Goal: Complete application form: Complete application form

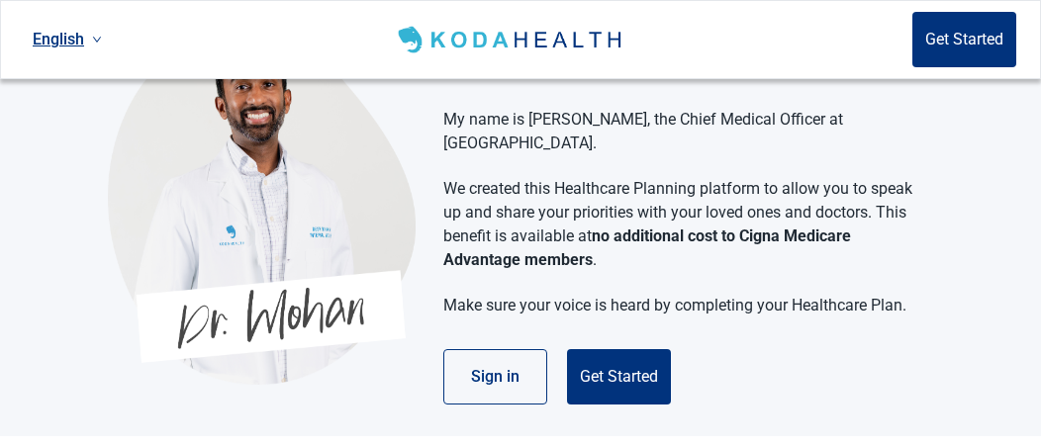
scroll to position [99, 0]
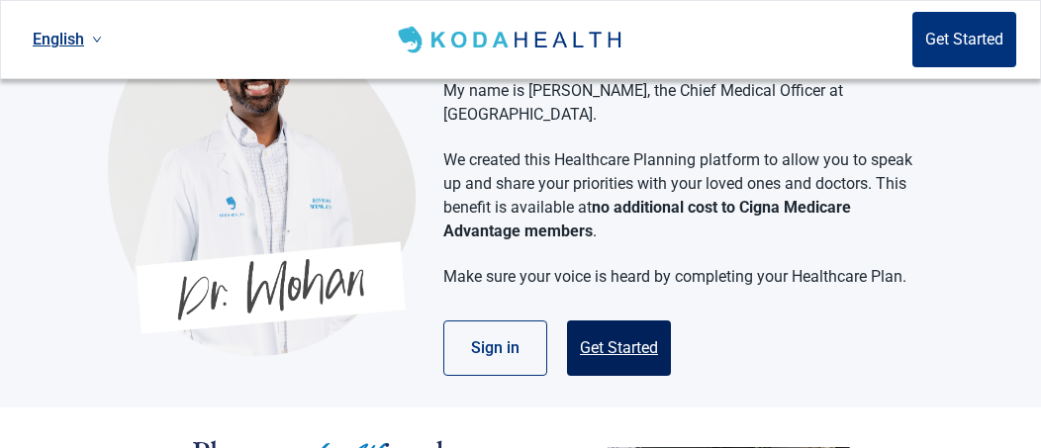
click at [616, 322] on button "Get Started" at bounding box center [619, 348] width 104 height 55
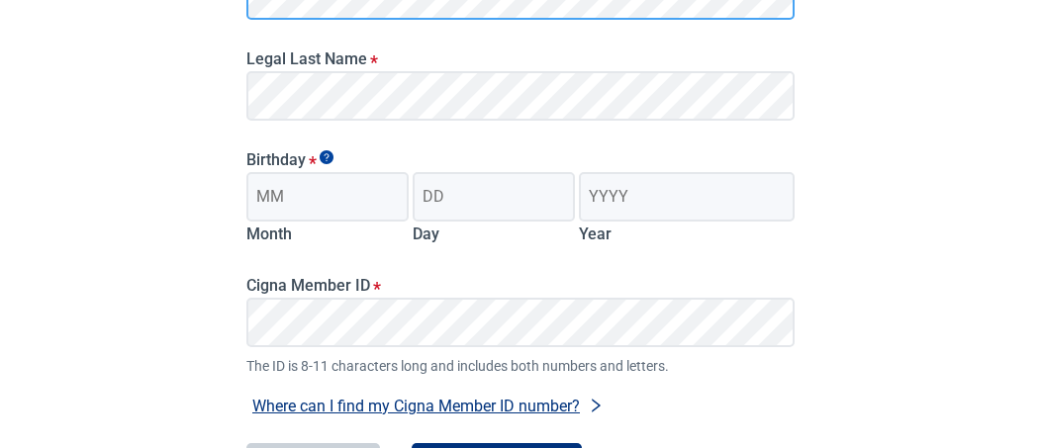
scroll to position [396, 0]
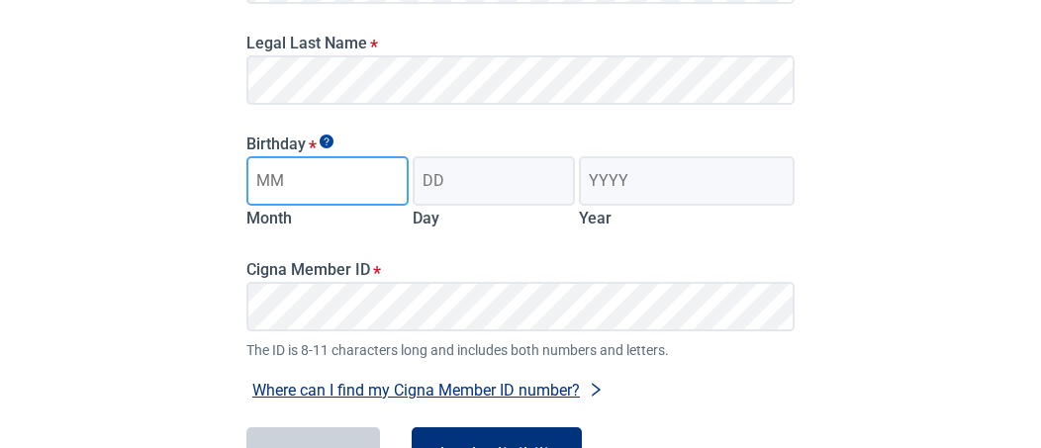
click at [297, 178] on input "Month" at bounding box center [327, 180] width 162 height 49
type input "03"
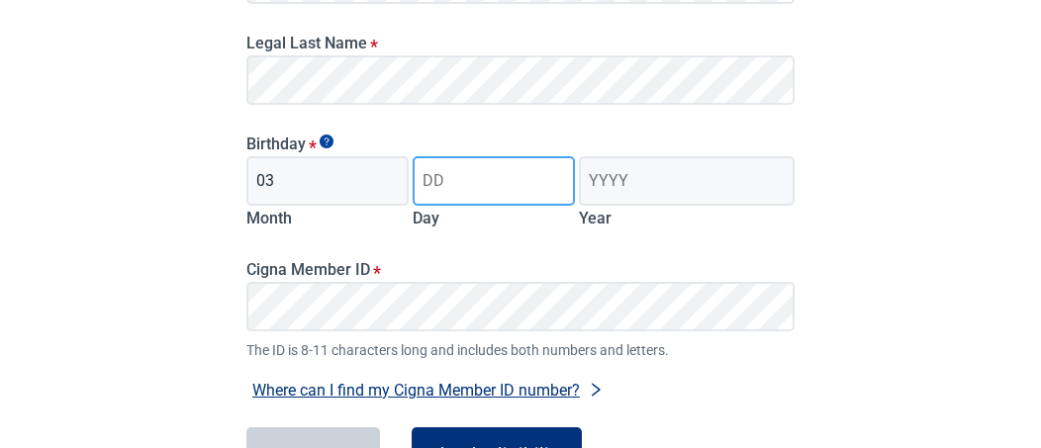
click at [466, 185] on input "Day" at bounding box center [494, 180] width 162 height 49
type input "26"
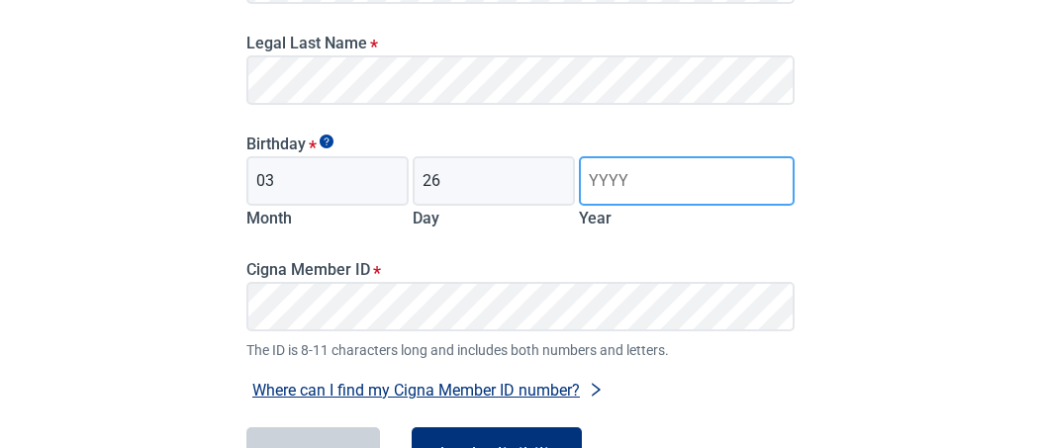
click at [626, 185] on input "Year" at bounding box center [687, 180] width 216 height 49
type input "1954"
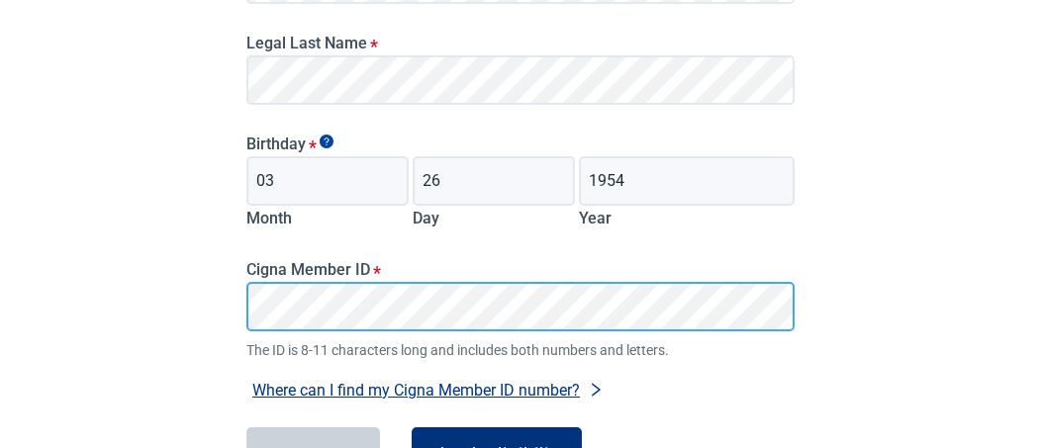
scroll to position [495, 0]
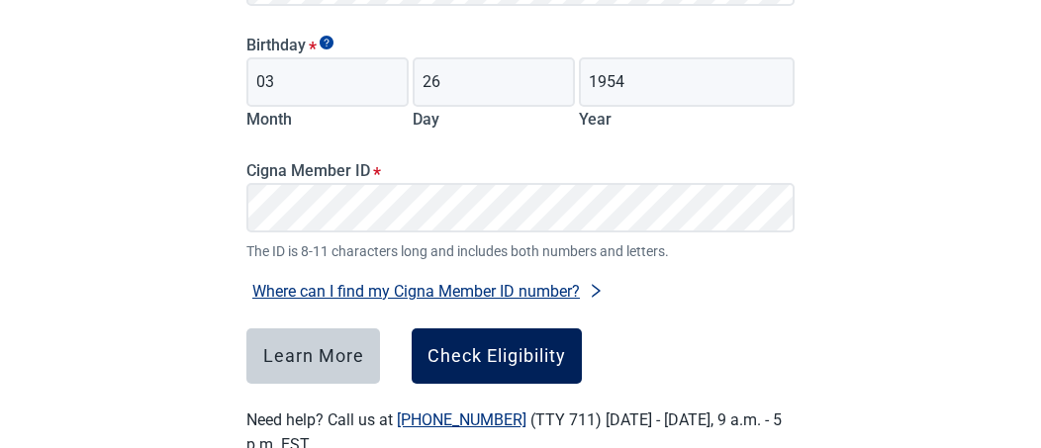
click at [493, 350] on div "Check Eligibility" at bounding box center [497, 356] width 139 height 20
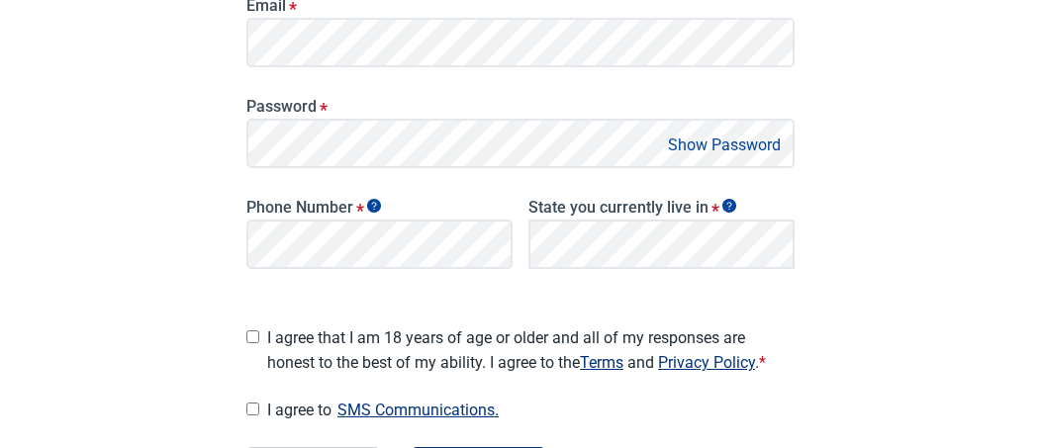
scroll to position [297, 0]
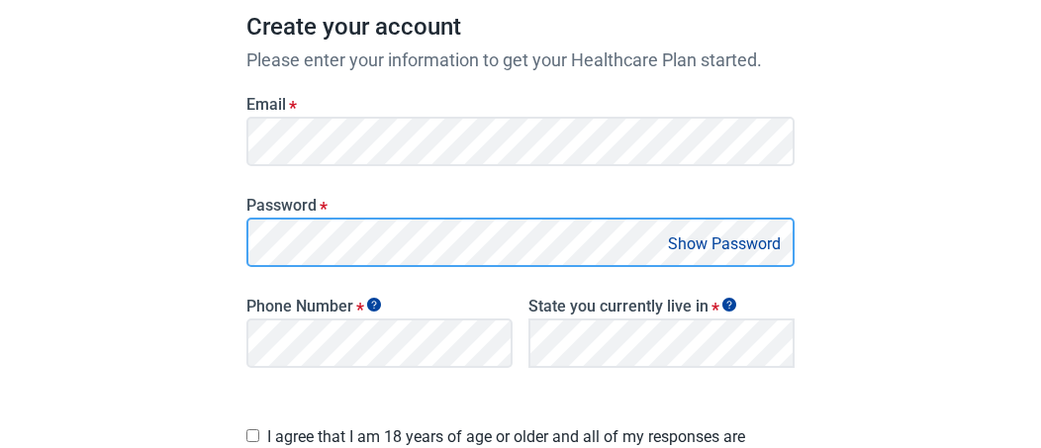
click at [243, 228] on div "Password * Show Password" at bounding box center [521, 224] width 564 height 101
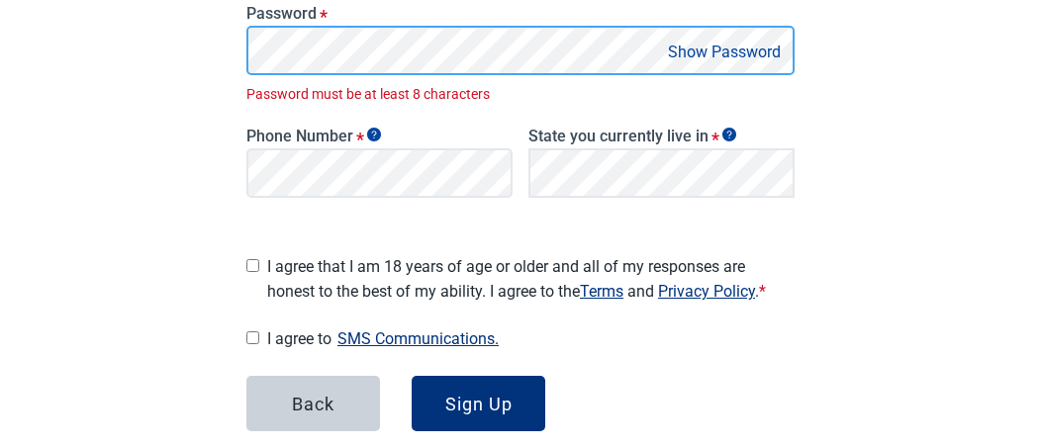
scroll to position [492, 0]
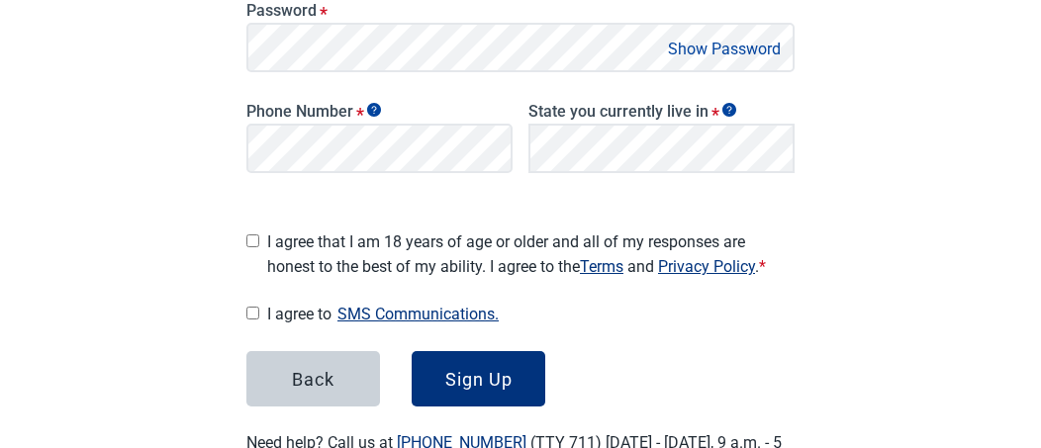
click at [721, 49] on button "Show Password" at bounding box center [724, 49] width 125 height 27
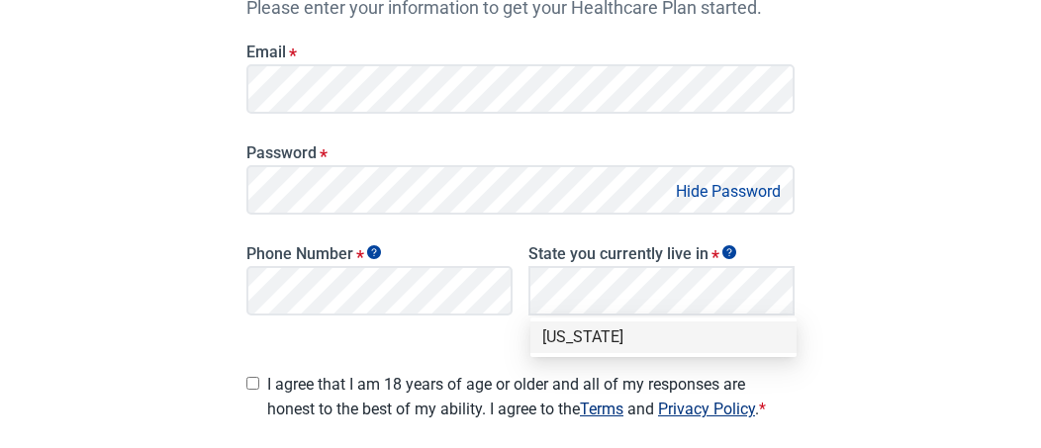
scroll to position [393, 0]
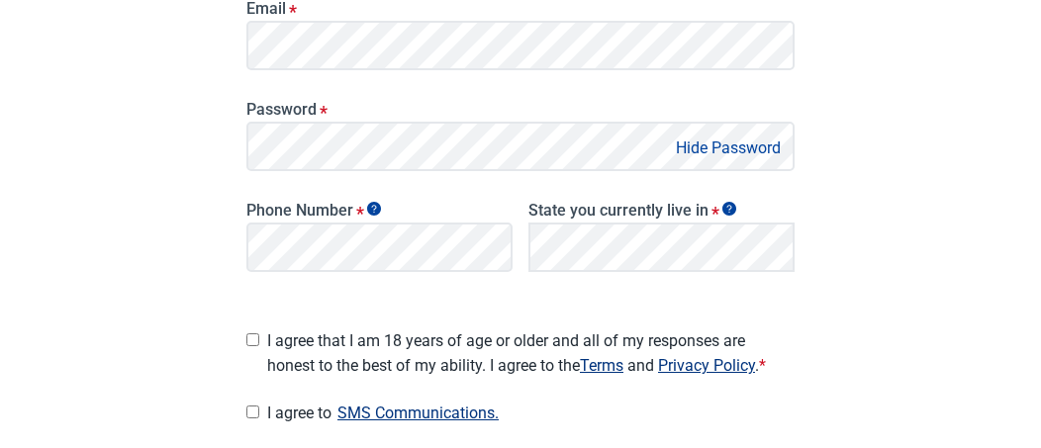
click at [249, 334] on input "I agree that I am 18 years of age or older and all of my responses are honest t…" at bounding box center [252, 340] width 13 height 13
checkbox input "true"
click at [250, 406] on input "I agree to SMS Communications." at bounding box center [252, 412] width 13 height 13
checkbox input "true"
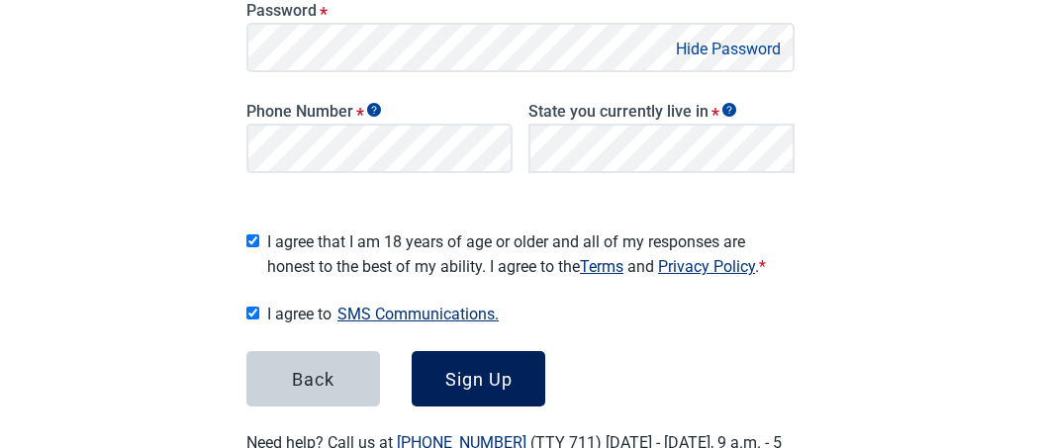
click at [470, 369] on div "Sign Up" at bounding box center [478, 379] width 67 height 20
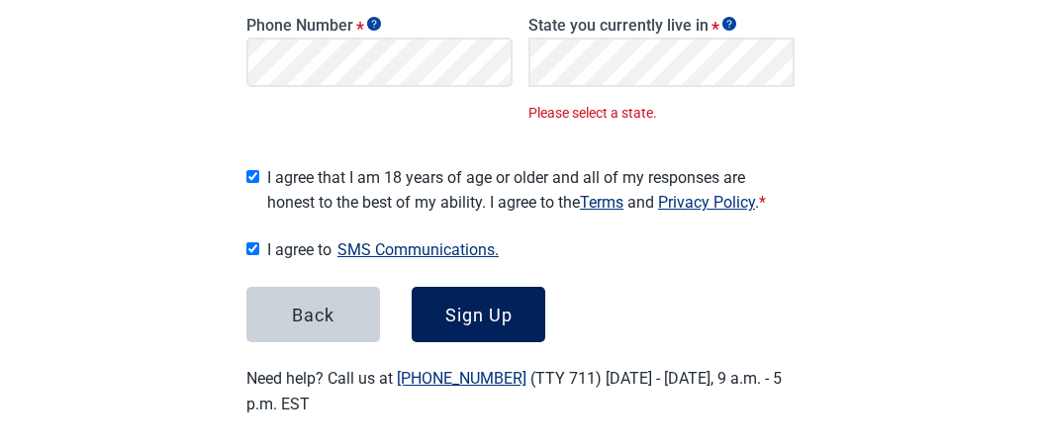
scroll to position [586, 0]
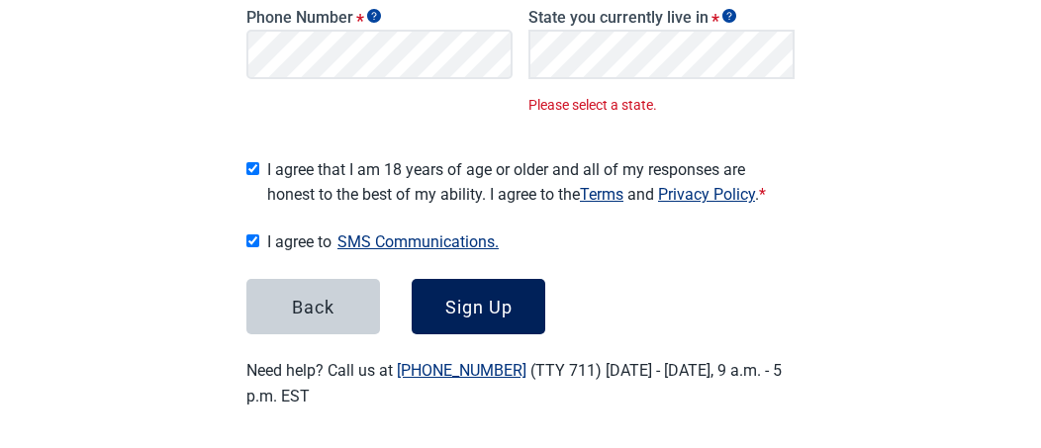
click at [483, 299] on div "Sign Up" at bounding box center [478, 307] width 67 height 20
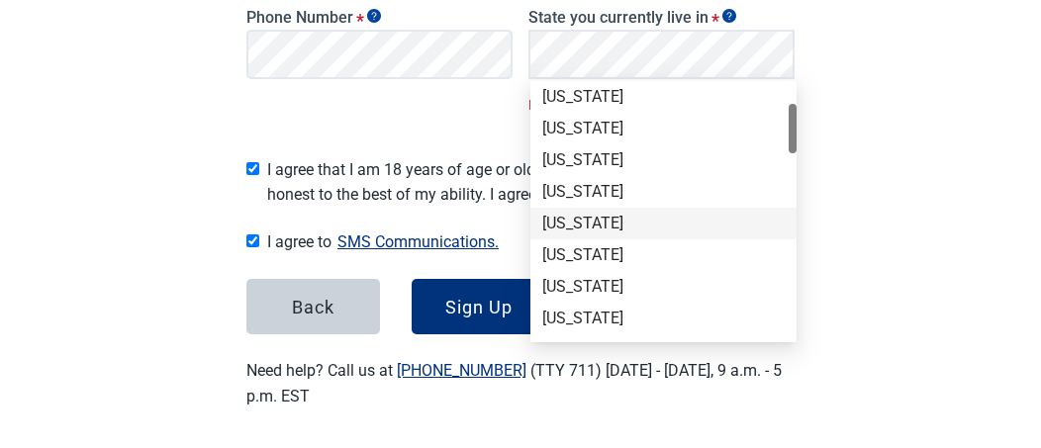
scroll to position [198, 0]
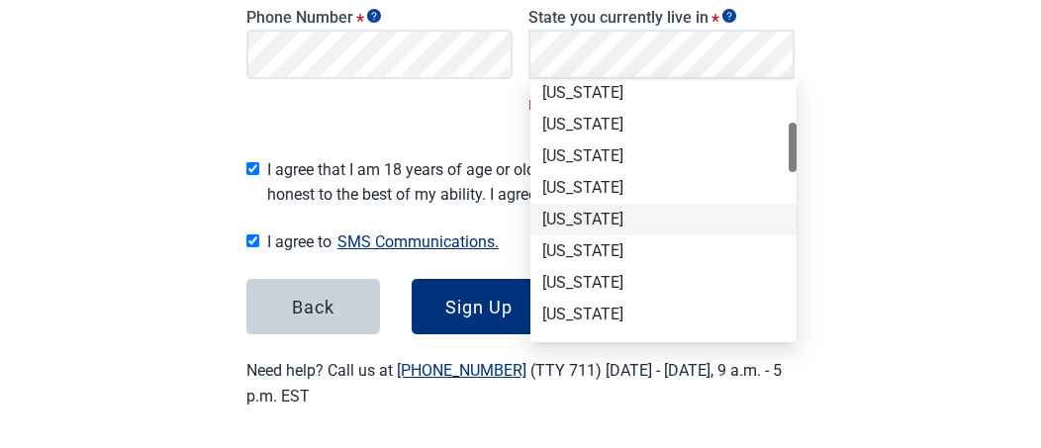
click at [572, 216] on div "[US_STATE]" at bounding box center [663, 220] width 243 height 22
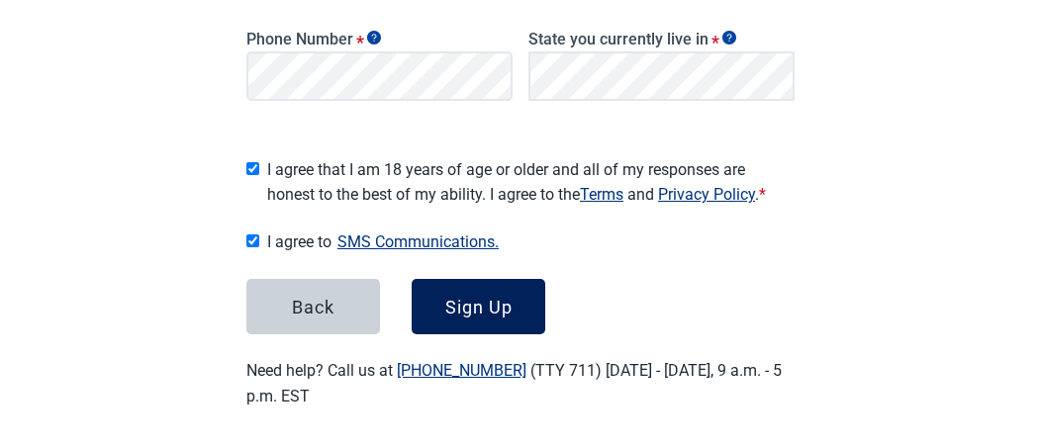
click at [474, 298] on div "Sign Up" at bounding box center [478, 307] width 67 height 20
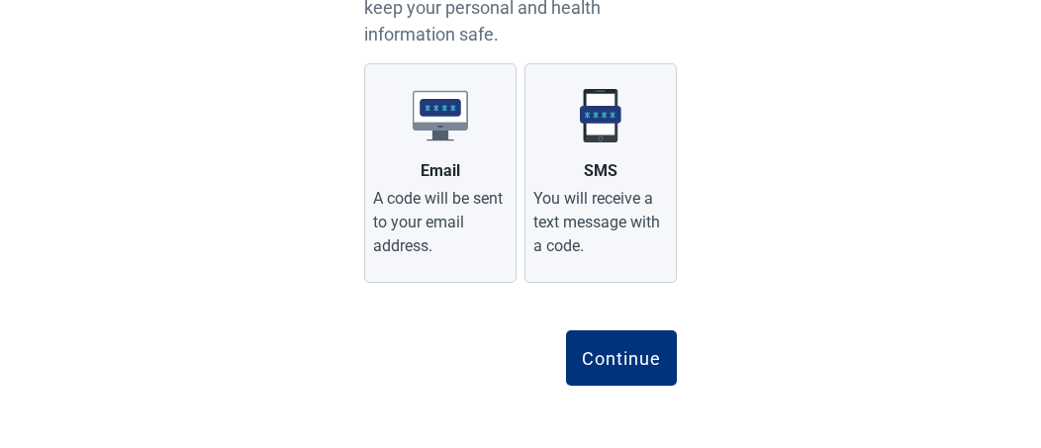
scroll to position [267, 0]
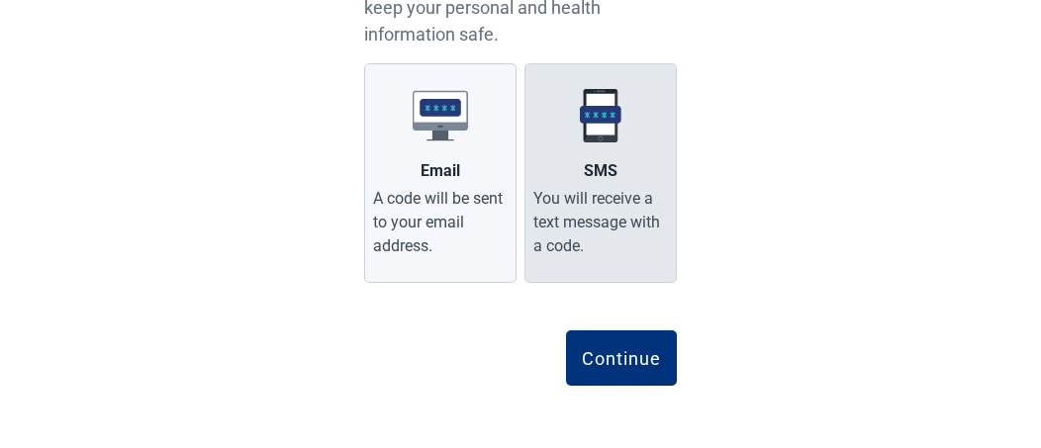
click at [632, 101] on label "SMS You will receive a text message with a code." at bounding box center [601, 173] width 152 height 220
click at [0, 0] on input "SMS You will receive a text message with a code." at bounding box center [0, 0] width 0 height 0
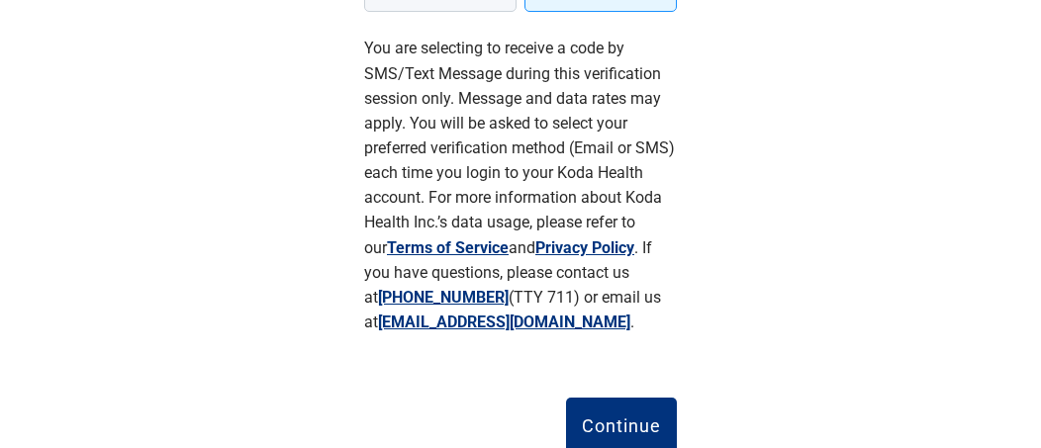
scroll to position [564, 0]
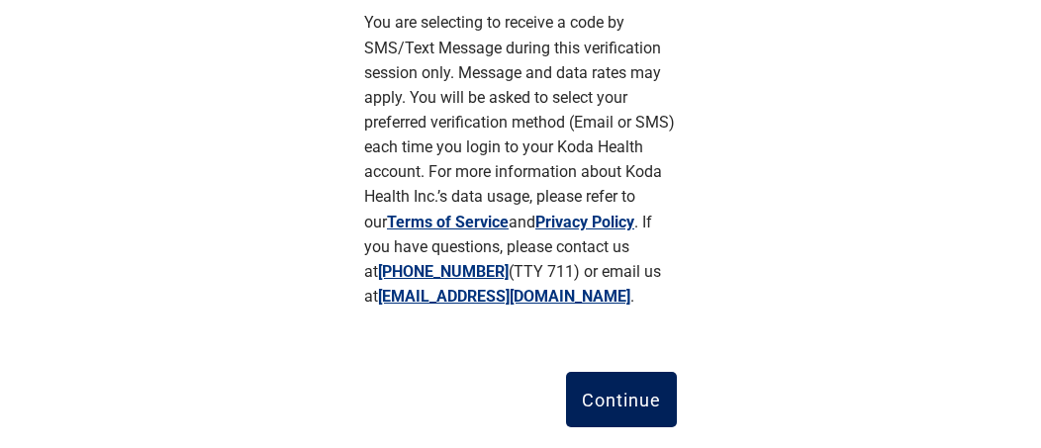
click at [623, 390] on div "Continue" at bounding box center [621, 400] width 79 height 20
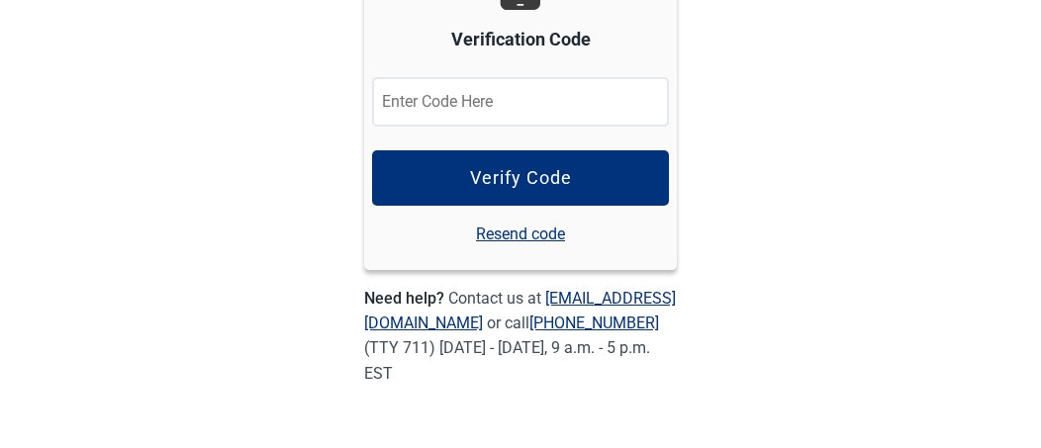
scroll to position [339, 0]
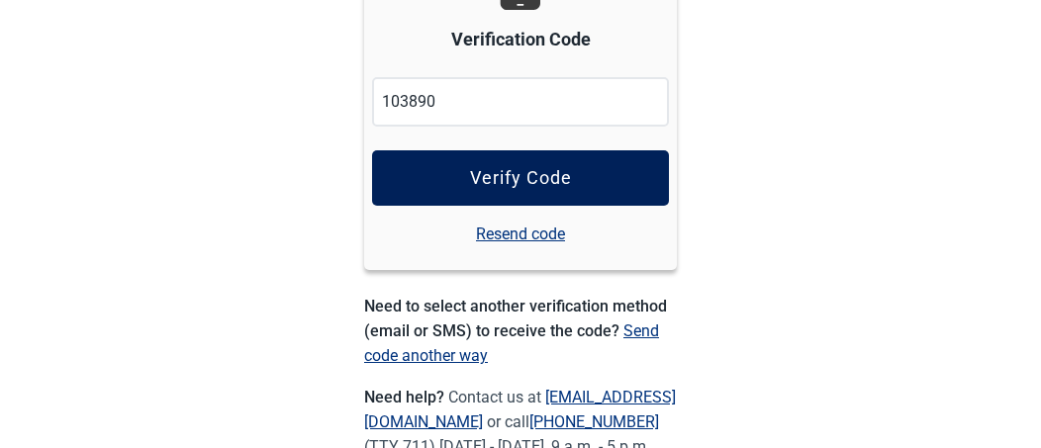
type input "103890"
click at [531, 173] on div "Verify Code" at bounding box center [521, 178] width 102 height 20
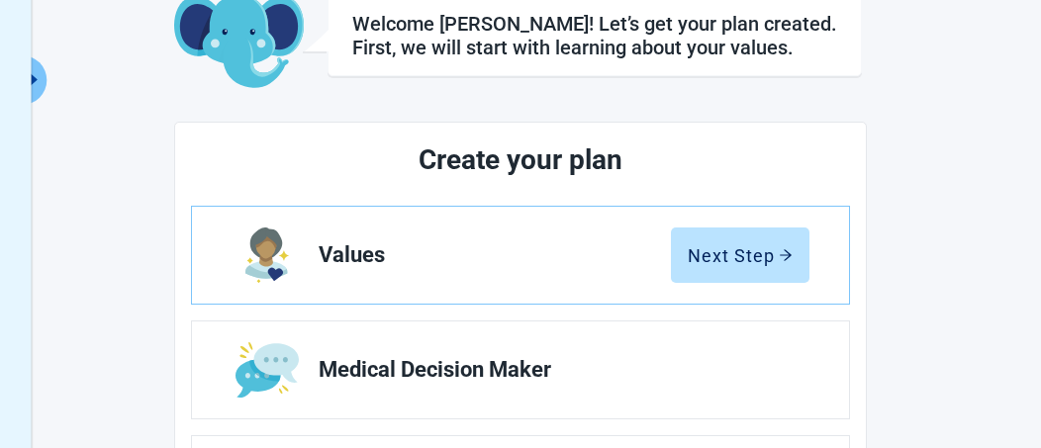
scroll to position [198, 0]
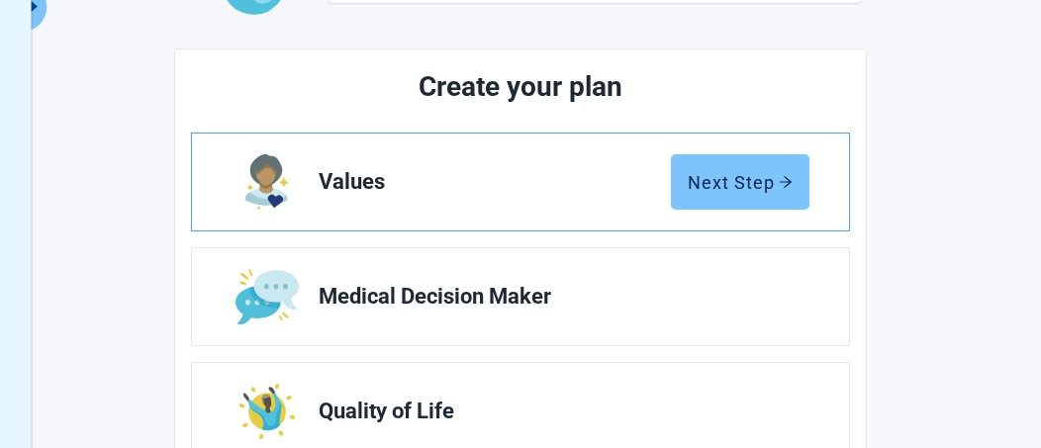
click at [723, 176] on div "Next Step" at bounding box center [740, 182] width 105 height 20
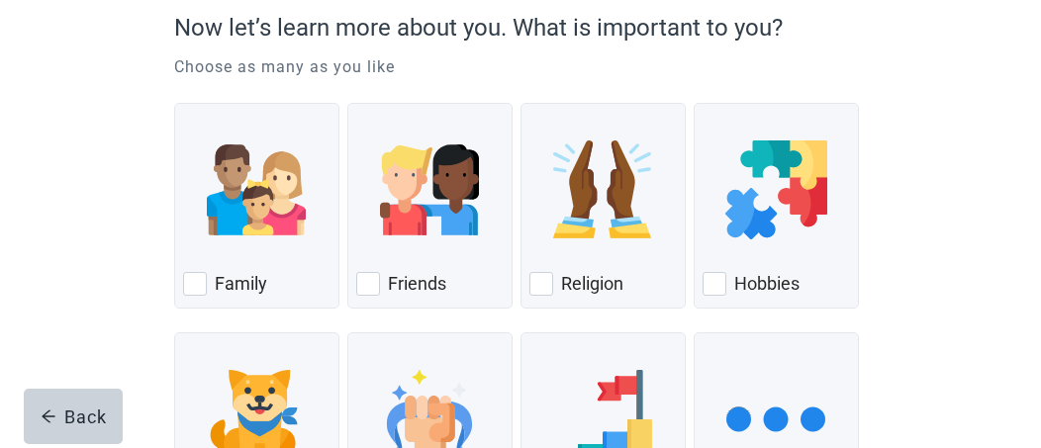
scroll to position [198, 0]
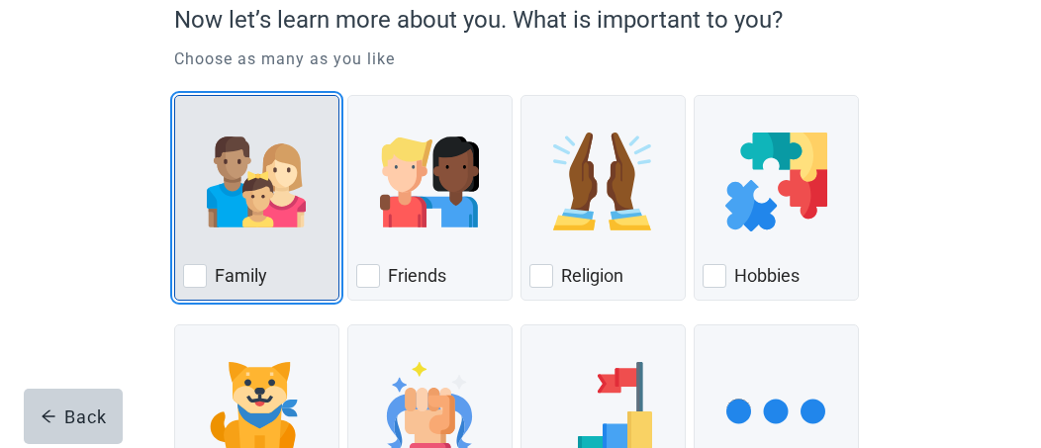
click at [189, 278] on div "Family, checkbox, not checked" at bounding box center [195, 276] width 24 height 24
click at [175, 96] on input "Family" at bounding box center [174, 95] width 1 height 1
checkbox input "true"
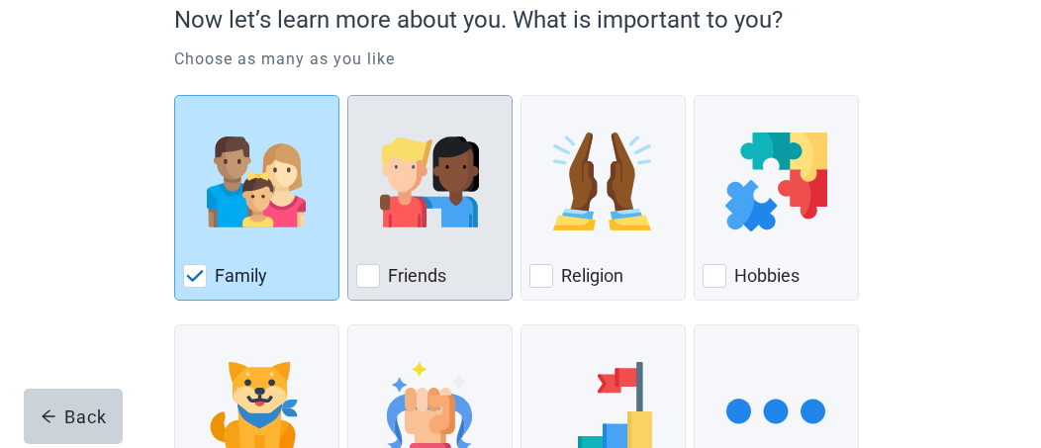
click at [366, 273] on div "Friends, checkbox, not checked" at bounding box center [368, 276] width 24 height 24
click at [348, 96] on input "Friends" at bounding box center [347, 95] width 1 height 1
checkbox input "true"
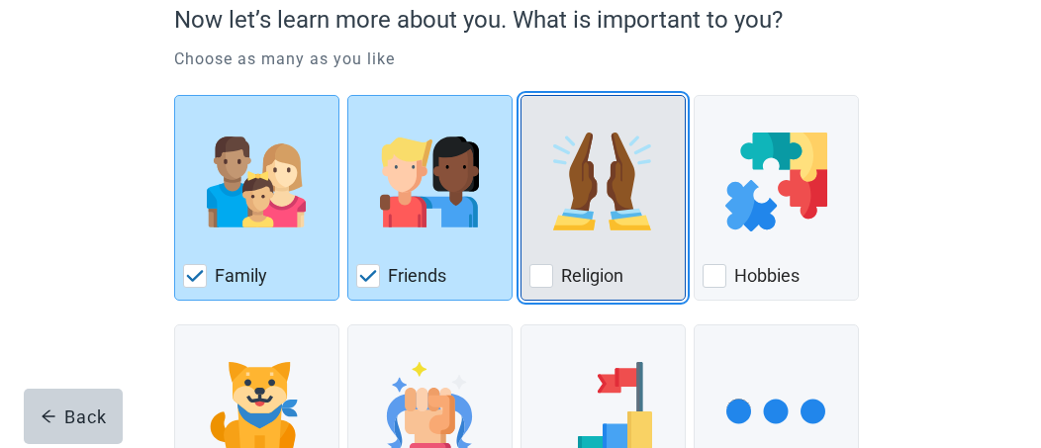
click at [545, 275] on div "Religion, checkbox, not checked" at bounding box center [542, 276] width 24 height 24
click at [522, 96] on input "Religion" at bounding box center [521, 95] width 1 height 1
checkbox input "true"
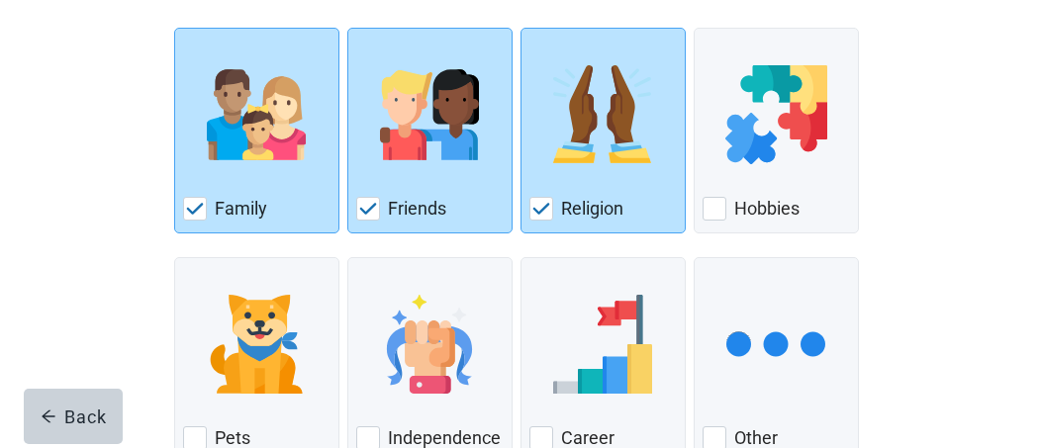
scroll to position [297, 0]
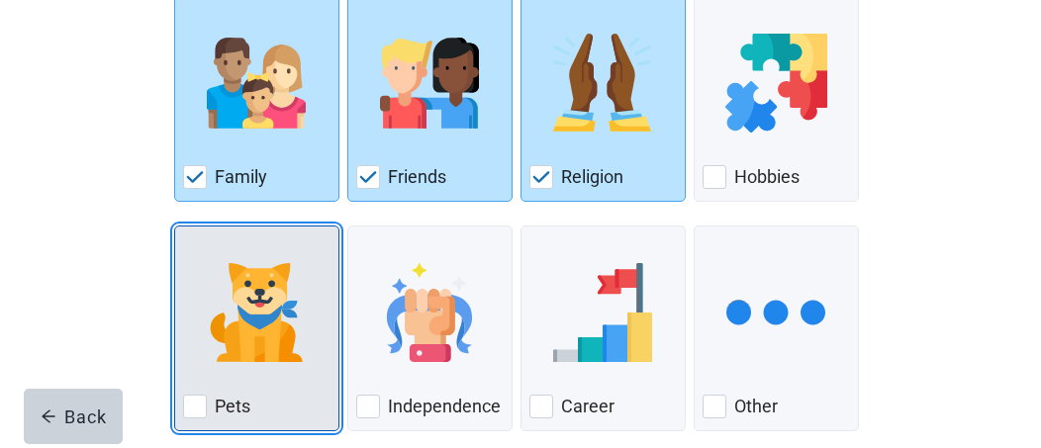
click at [191, 405] on div "Pets, checkbox, not checked" at bounding box center [195, 407] width 24 height 24
click at [175, 227] on input "Pets" at bounding box center [174, 226] width 1 height 1
checkbox input "true"
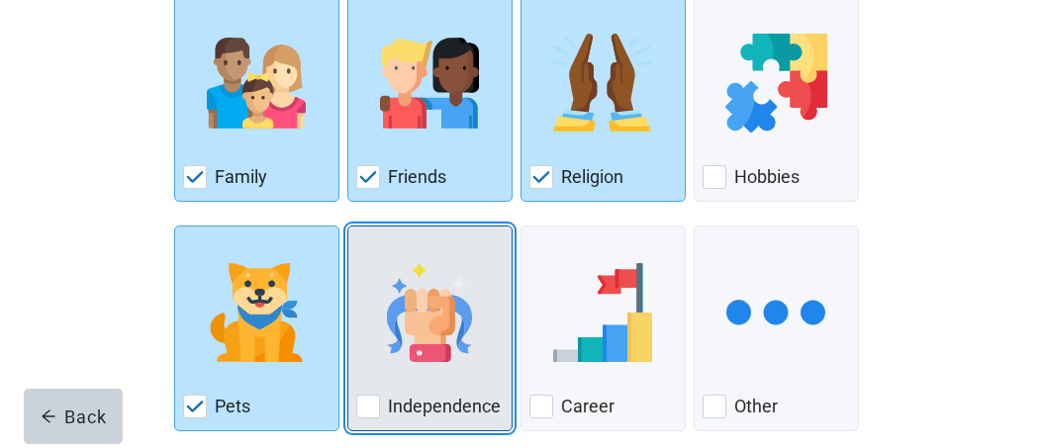
click at [370, 405] on div "Independence, checkbox, not checked" at bounding box center [368, 407] width 24 height 24
click at [348, 227] on input "Independence" at bounding box center [347, 226] width 1 height 1
checkbox input "true"
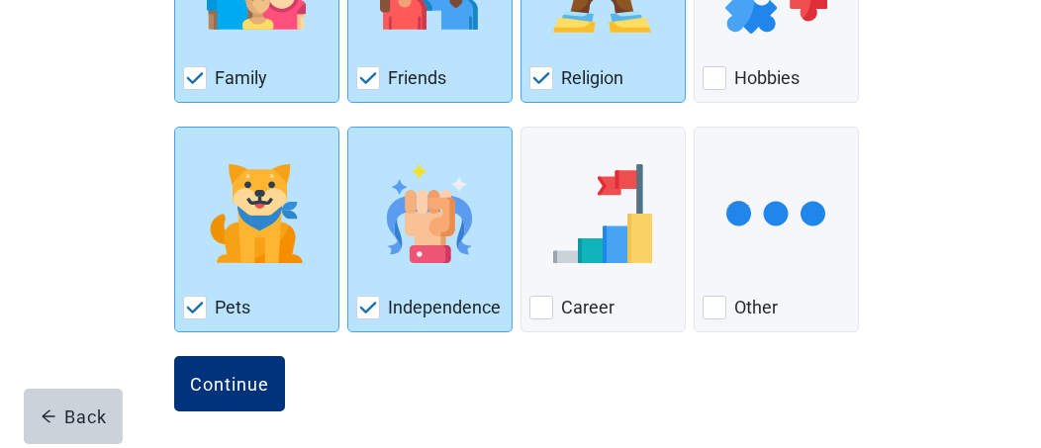
scroll to position [401, 0]
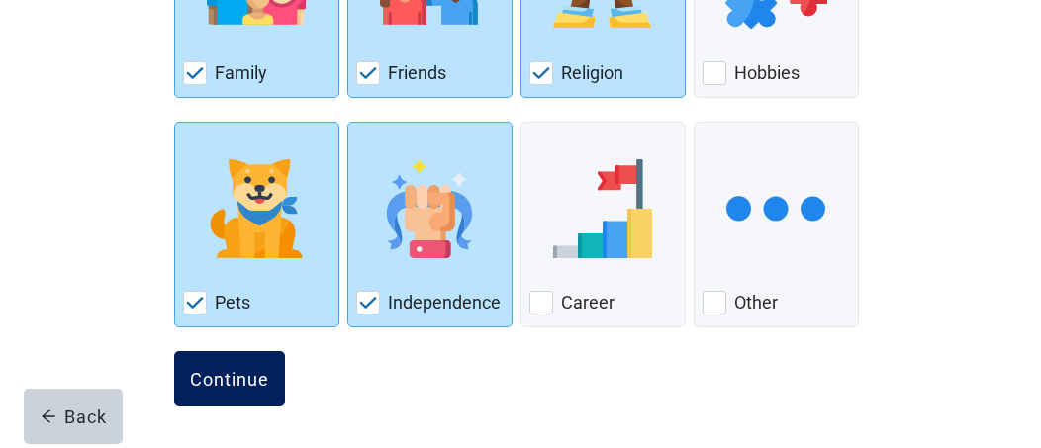
click at [224, 371] on div "Continue" at bounding box center [229, 379] width 79 height 20
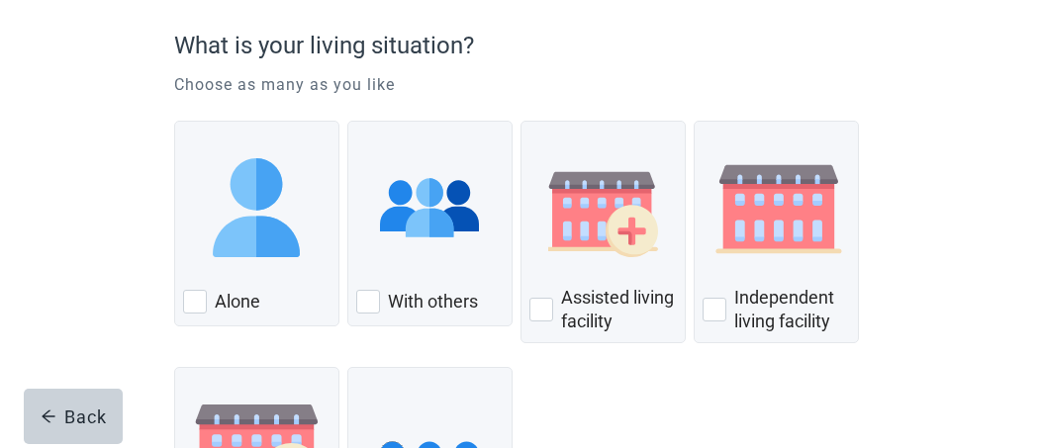
scroll to position [198, 0]
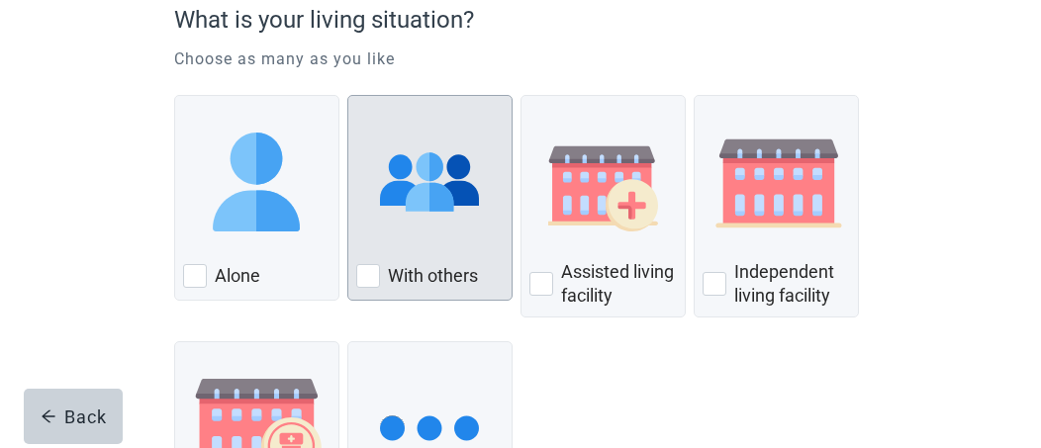
click at [366, 276] on div "With Others, checkbox, not checked" at bounding box center [368, 276] width 24 height 24
click at [348, 96] on input "With others" at bounding box center [347, 95] width 1 height 1
checkbox input "true"
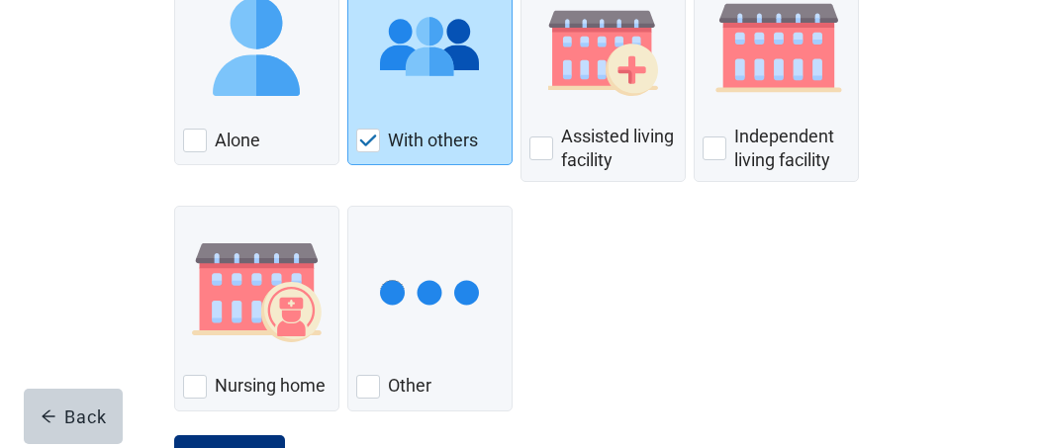
scroll to position [396, 0]
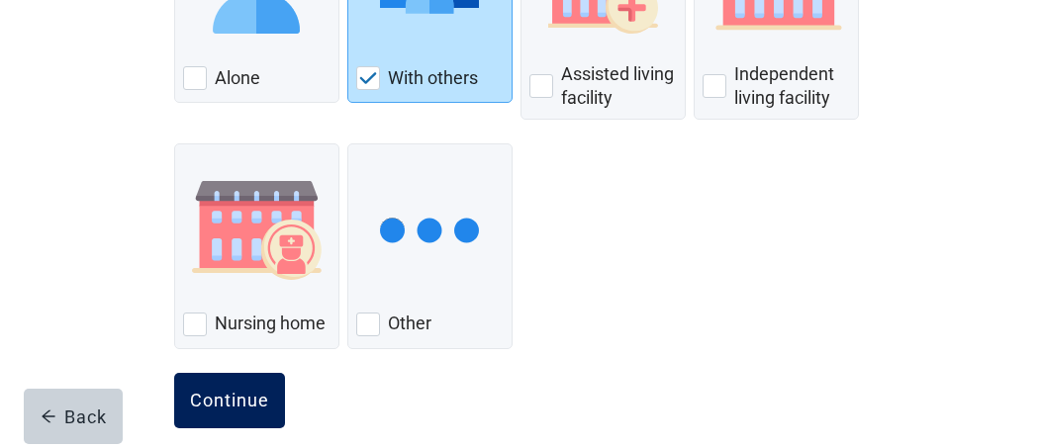
click at [228, 393] on div "Continue" at bounding box center [229, 401] width 79 height 20
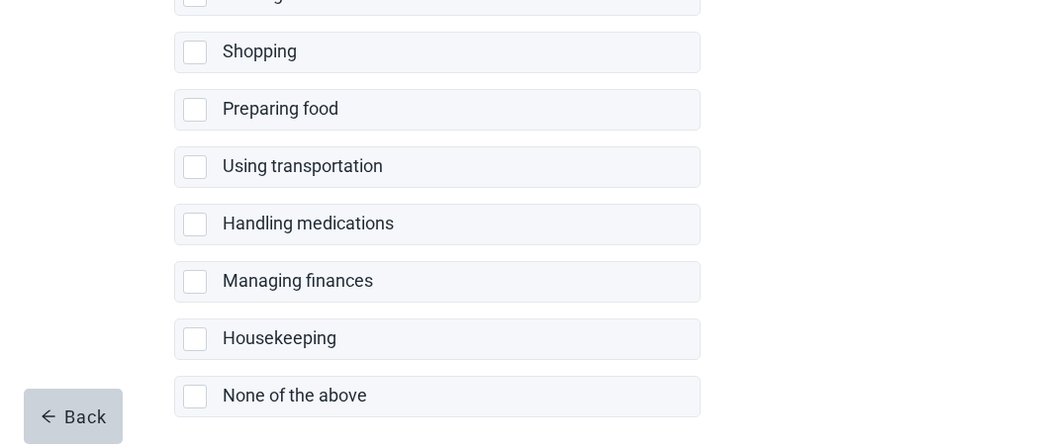
scroll to position [594, 0]
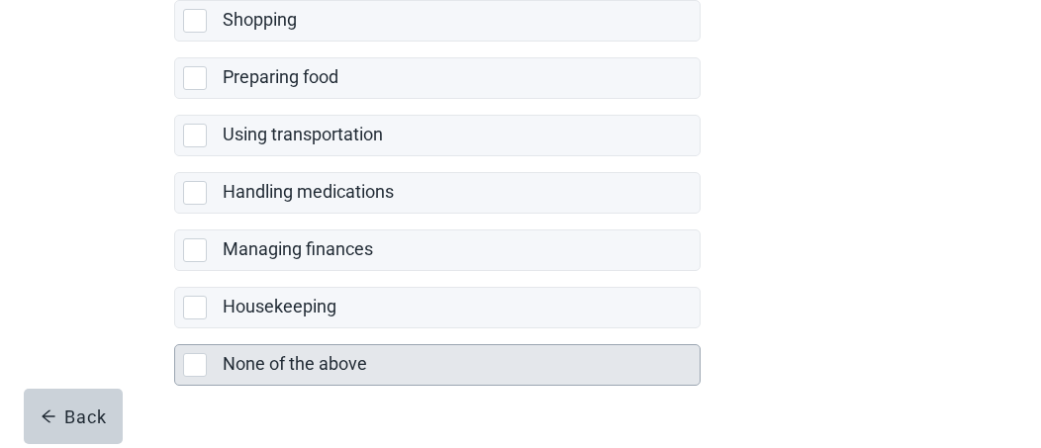
click at [190, 357] on div "None of the above, checkbox, not selected" at bounding box center [195, 365] width 24 height 24
click at [175, 330] on input "None of the above" at bounding box center [174, 329] width 1 height 1
checkbox input "true"
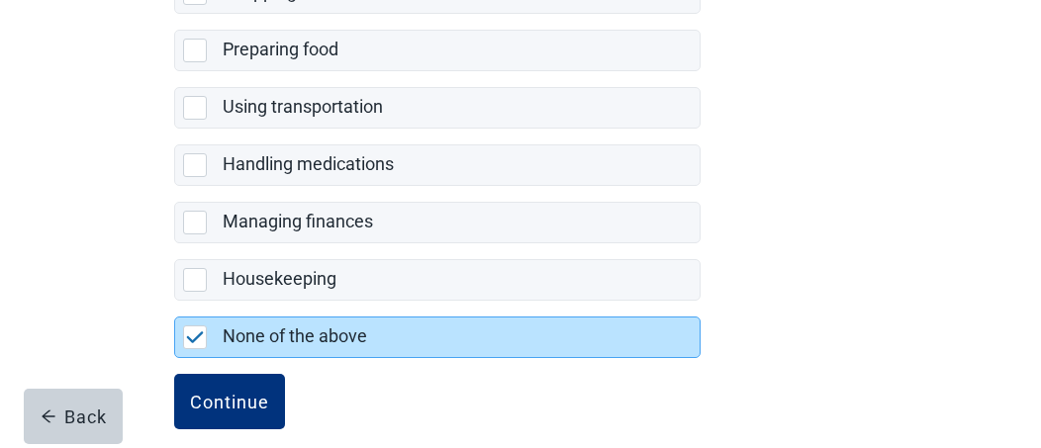
scroll to position [637, 0]
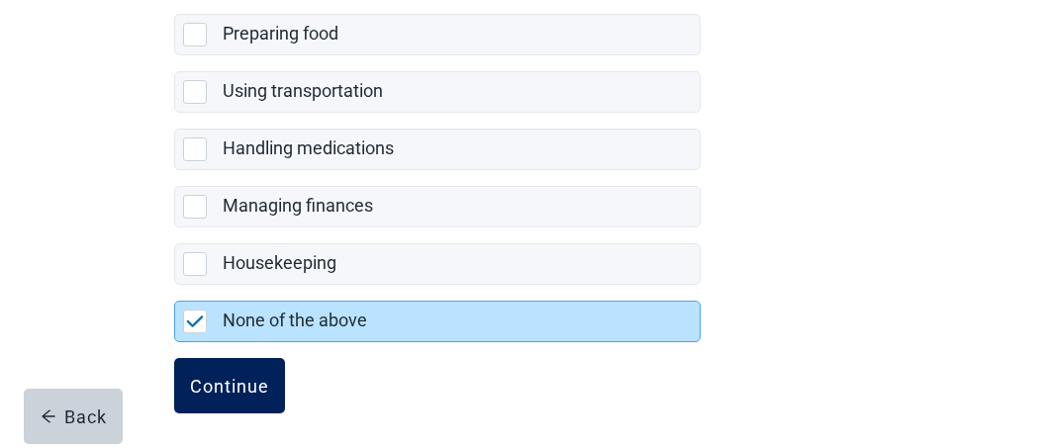
click at [223, 376] on div "Continue" at bounding box center [229, 386] width 79 height 20
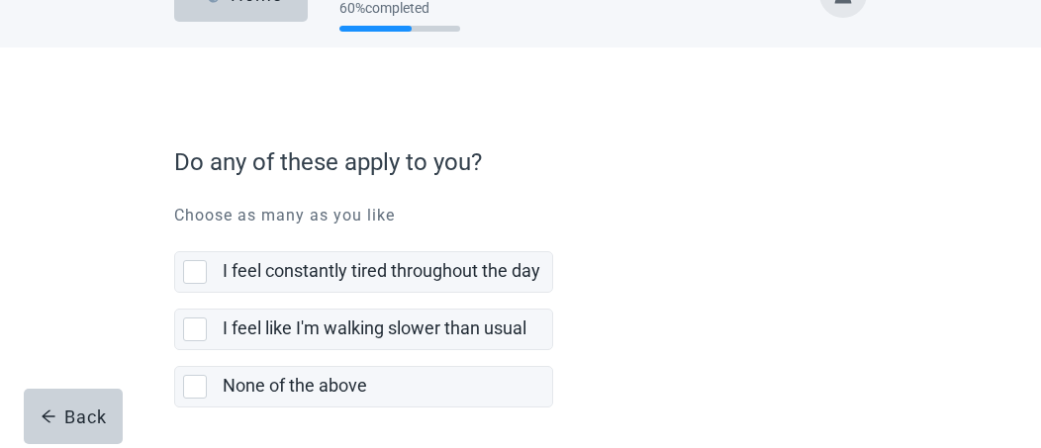
scroll to position [99, 0]
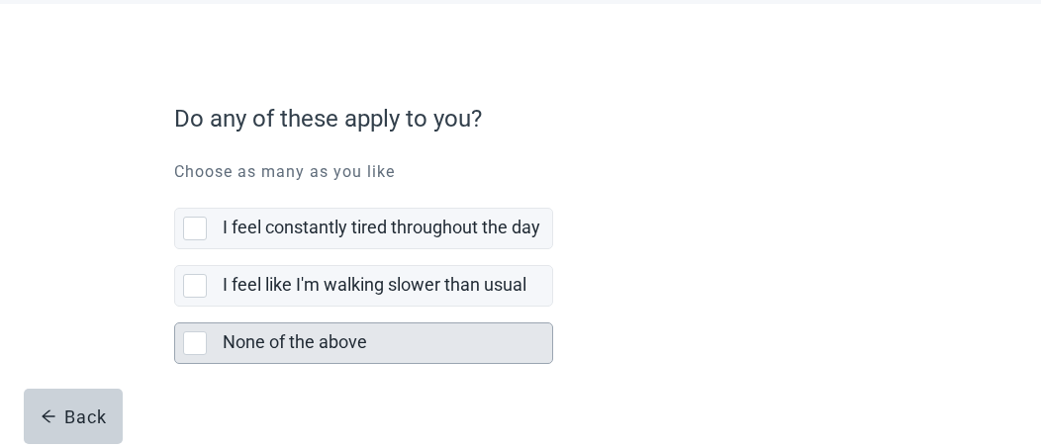
click at [192, 341] on div "None of the above, checkbox, not selected" at bounding box center [195, 344] width 24 height 24
click at [175, 308] on input "None of the above" at bounding box center [174, 307] width 1 height 1
checkbox input "true"
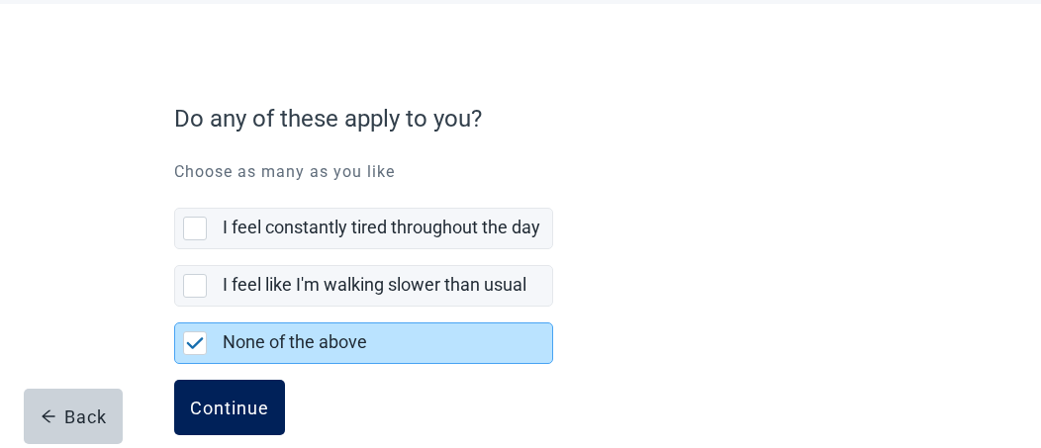
click at [239, 399] on div "Continue" at bounding box center [229, 408] width 79 height 20
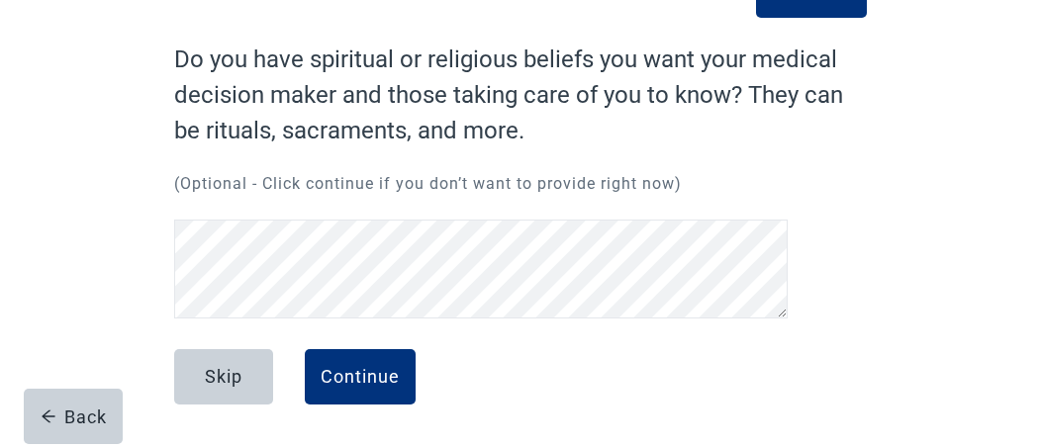
scroll to position [147, 0]
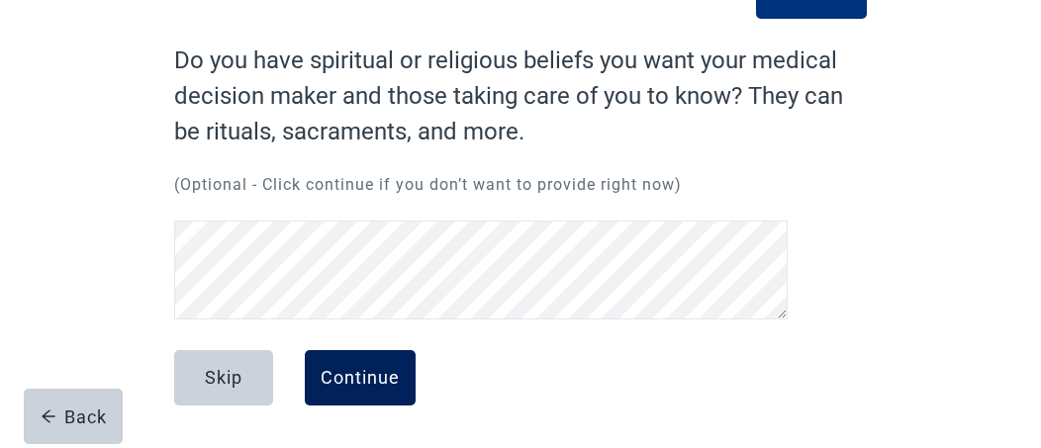
click at [360, 375] on div "Continue" at bounding box center [360, 378] width 79 height 20
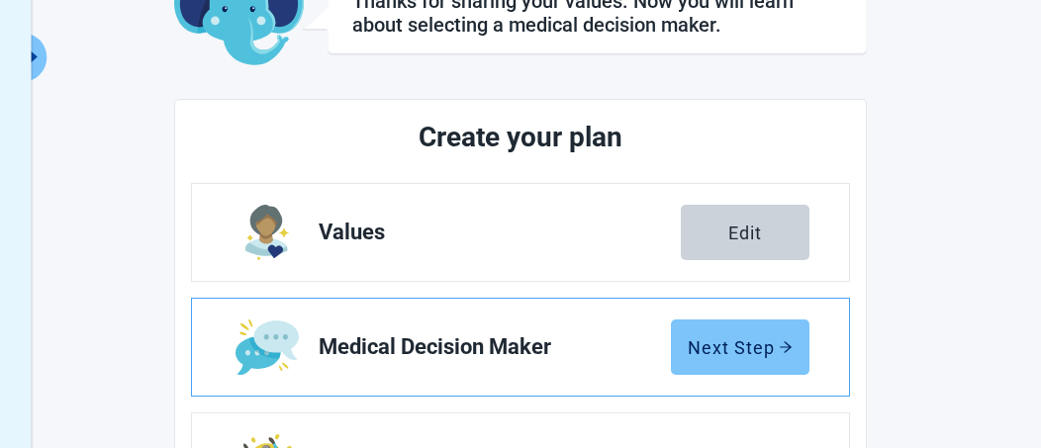
click at [736, 341] on div "Next Step" at bounding box center [740, 348] width 105 height 20
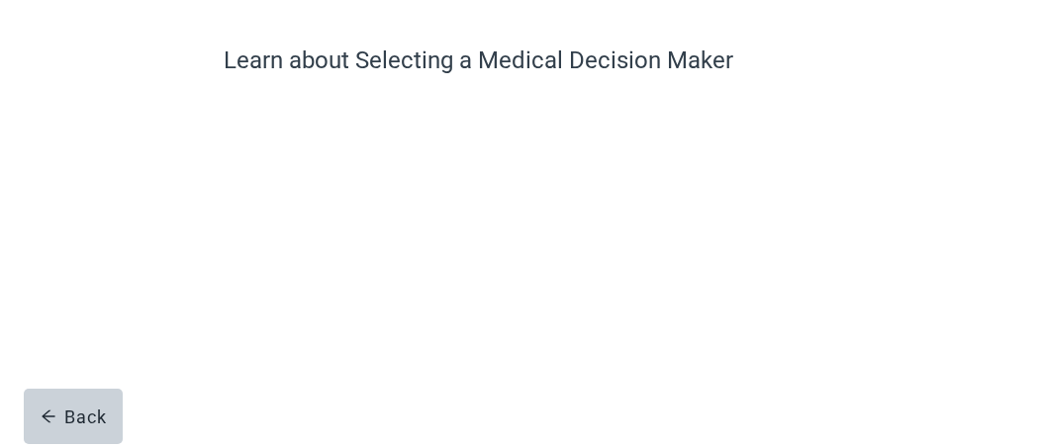
scroll to position [246, 0]
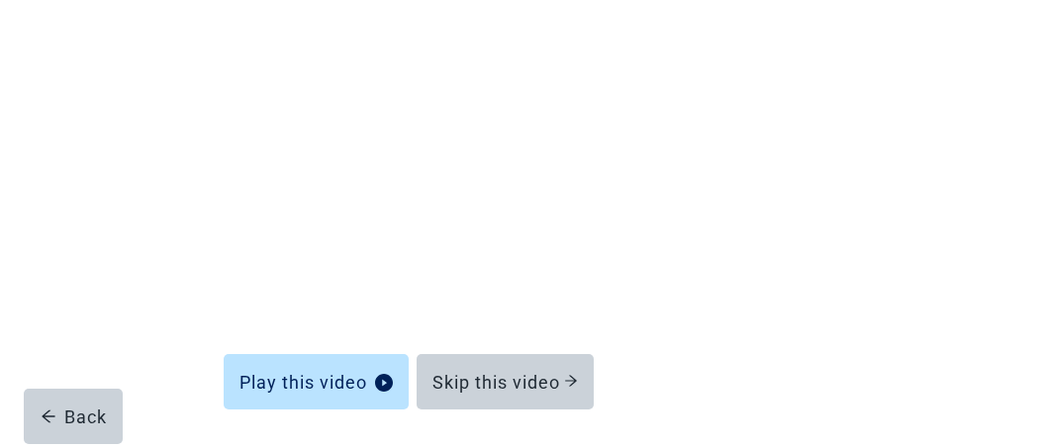
drag, startPoint x: 495, startPoint y: 377, endPoint x: 647, endPoint y: 356, distance: 153.8
click at [497, 377] on div "Skip this video" at bounding box center [506, 382] width 146 height 20
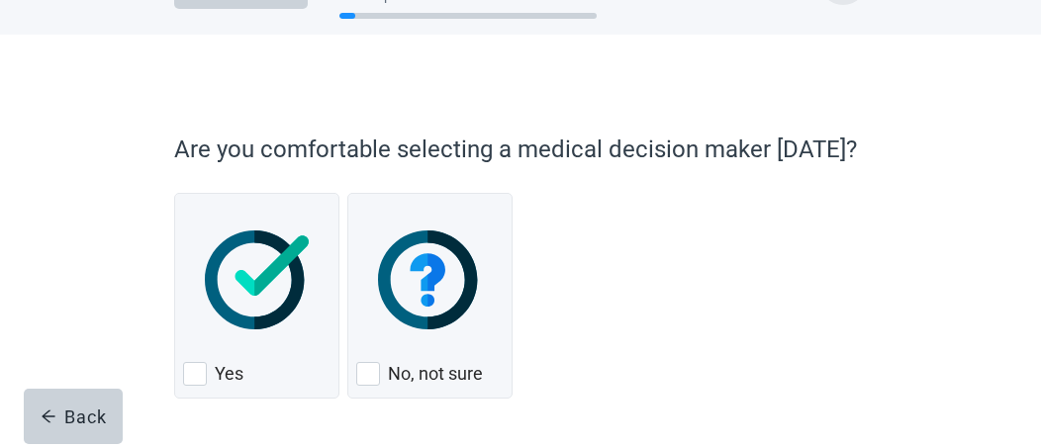
scroll to position [99, 0]
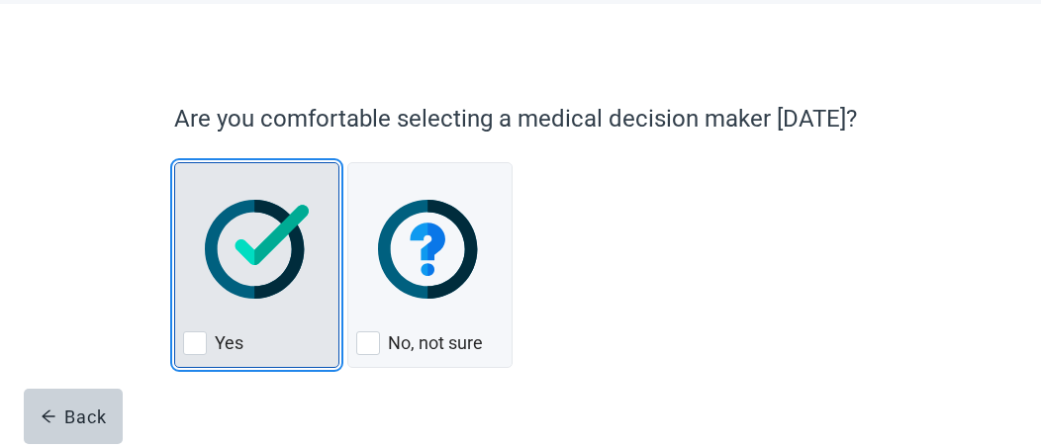
click at [192, 345] on div "Yes, checkbox, not checked" at bounding box center [195, 344] width 24 height 24
click at [175, 163] on input "Yes" at bounding box center [174, 162] width 1 height 1
checkbox input "true"
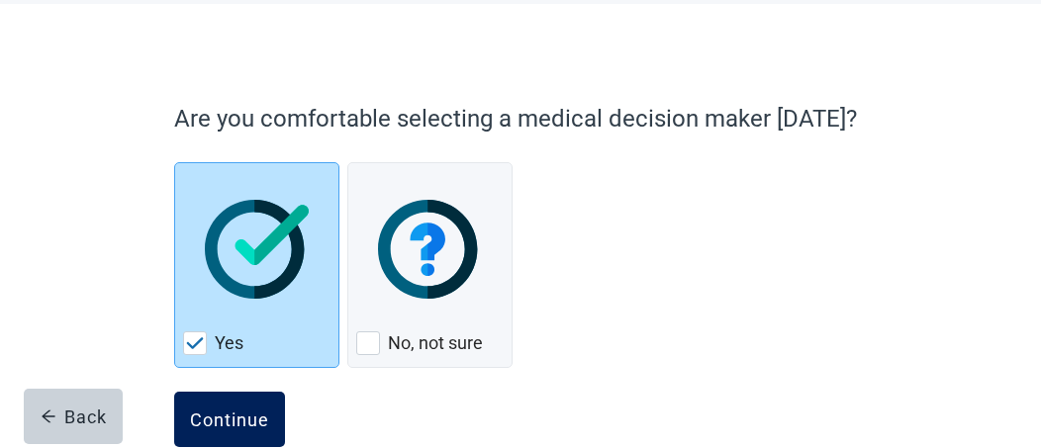
click at [220, 417] on div "Continue" at bounding box center [229, 420] width 79 height 20
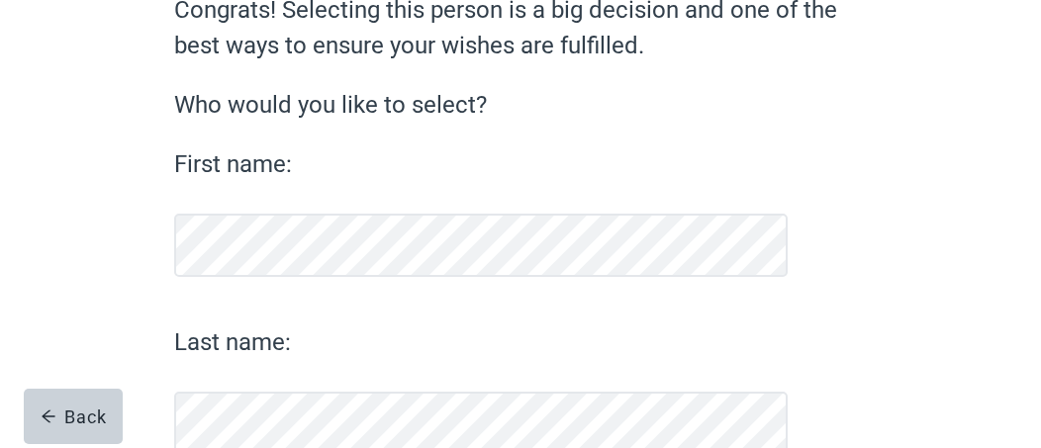
scroll to position [297, 0]
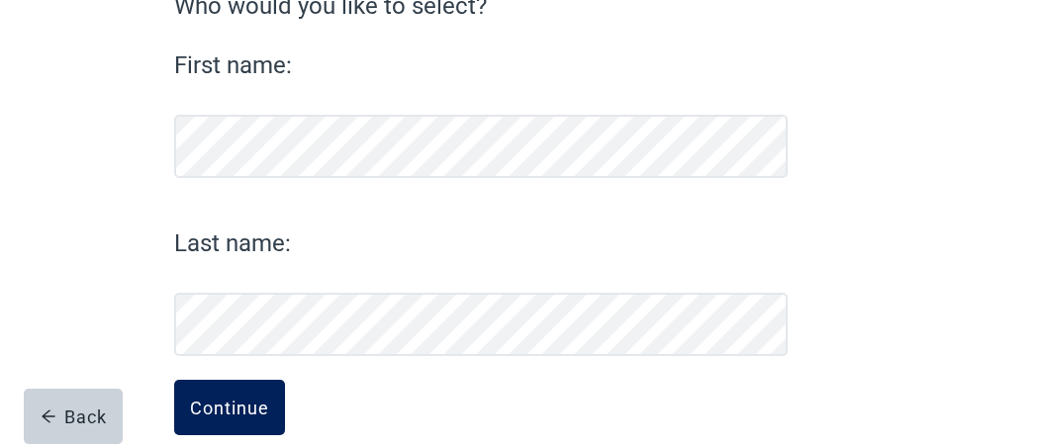
click at [244, 400] on div "Continue" at bounding box center [229, 408] width 79 height 20
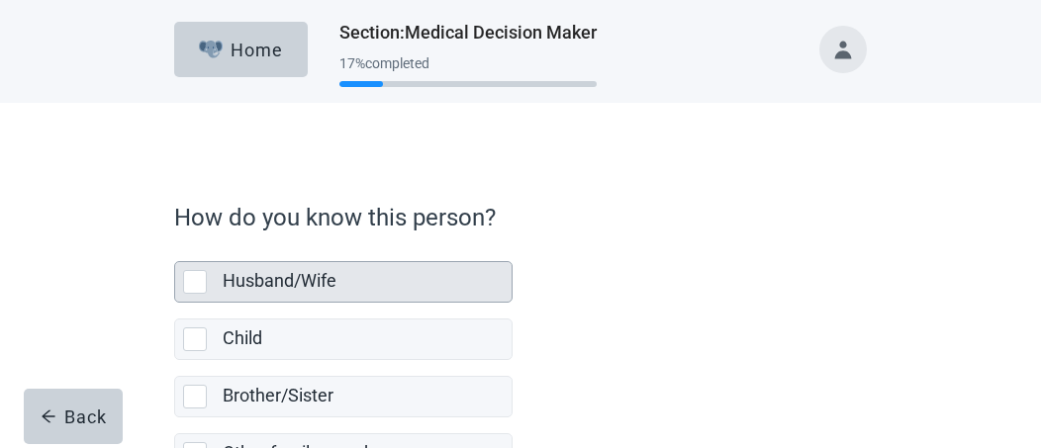
click at [194, 283] on div "Husband/Wife, checkbox, not selected" at bounding box center [195, 282] width 24 height 24
click at [175, 246] on input "Husband/Wife" at bounding box center [174, 245] width 1 height 1
checkbox input "true"
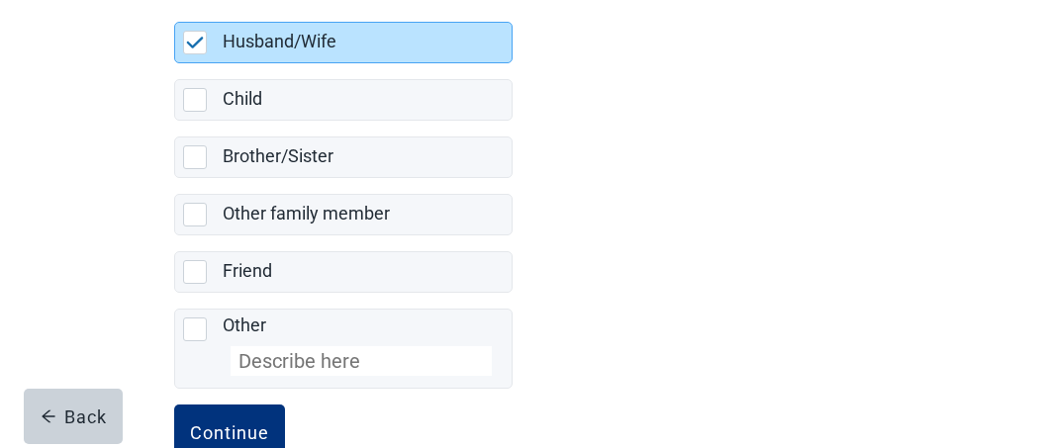
scroll to position [291, 0]
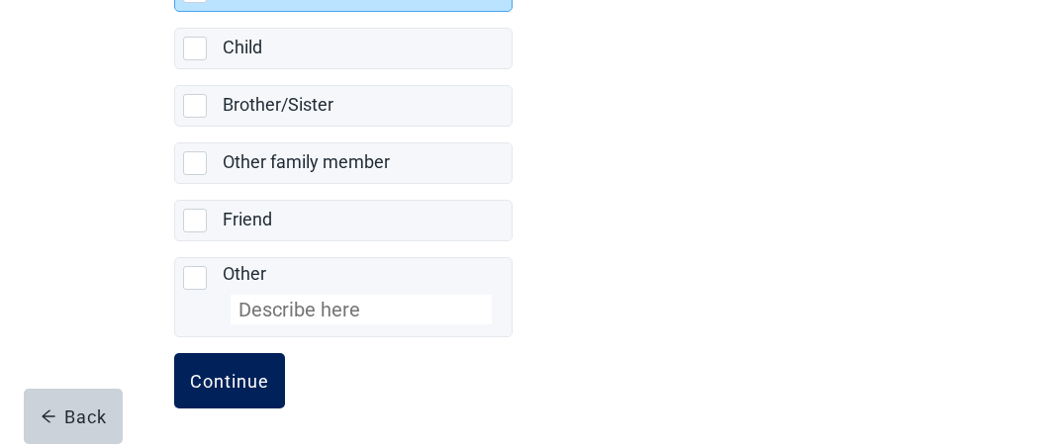
click at [224, 373] on div "Continue" at bounding box center [229, 381] width 79 height 20
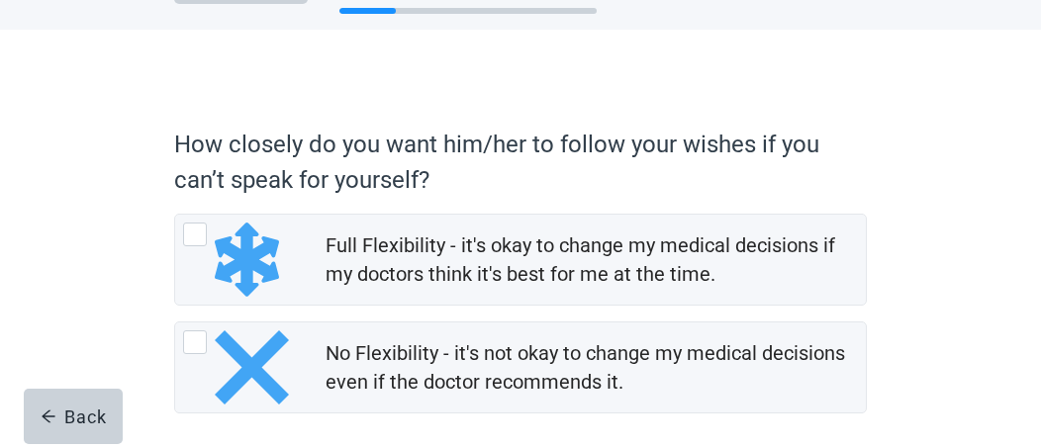
scroll to position [99, 0]
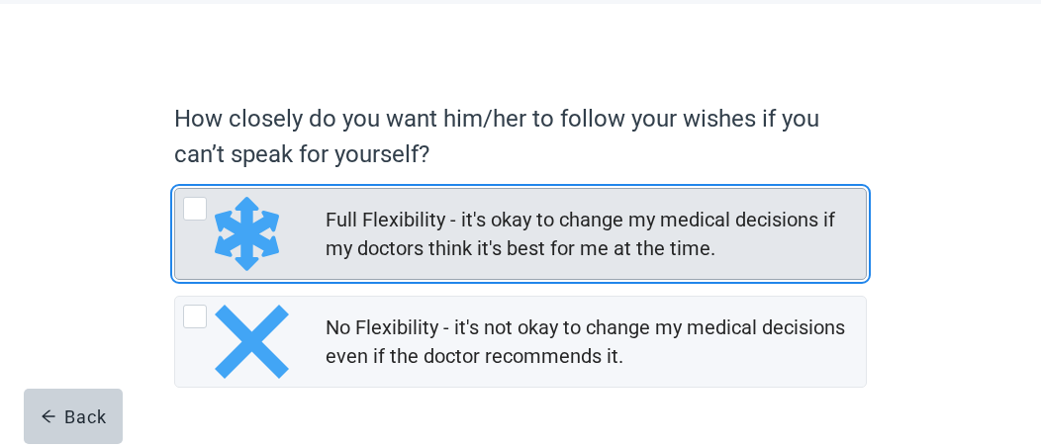
drag, startPoint x: 191, startPoint y: 210, endPoint x: 192, endPoint y: 247, distance: 37.6
click at [192, 210] on div "Full Flexibility - it's okay to change my medical decisions if my doctors think…" at bounding box center [195, 209] width 24 height 24
click at [175, 189] on input "Full Flexibility - it's okay to change my medical decisions if my doctors think…" at bounding box center [174, 188] width 1 height 1
radio input "true"
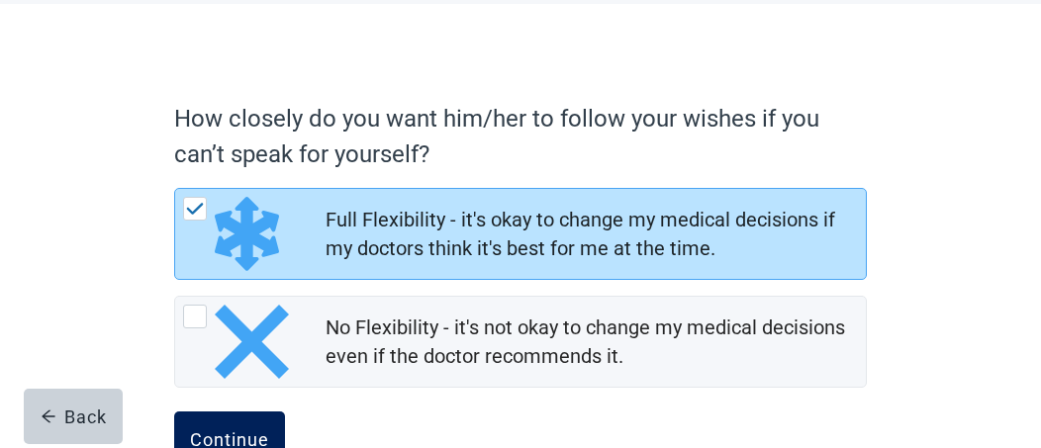
click at [231, 425] on button "Continue" at bounding box center [229, 439] width 111 height 55
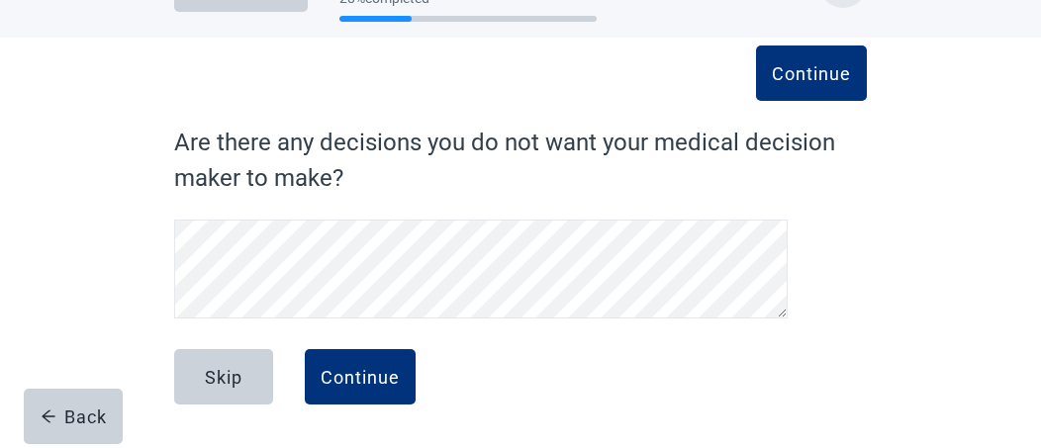
scroll to position [65, 0]
click at [352, 373] on div "Continue" at bounding box center [360, 377] width 79 height 20
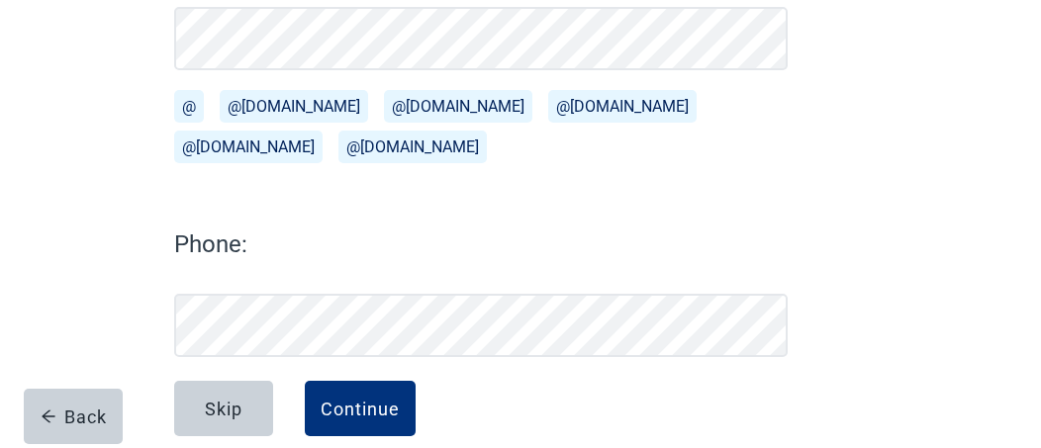
scroll to position [388, 0]
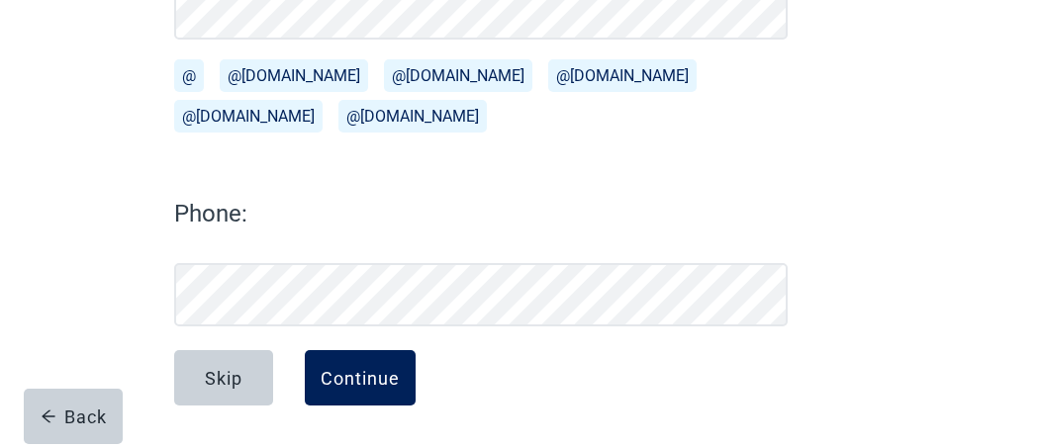
click at [353, 372] on div "Continue" at bounding box center [360, 378] width 79 height 20
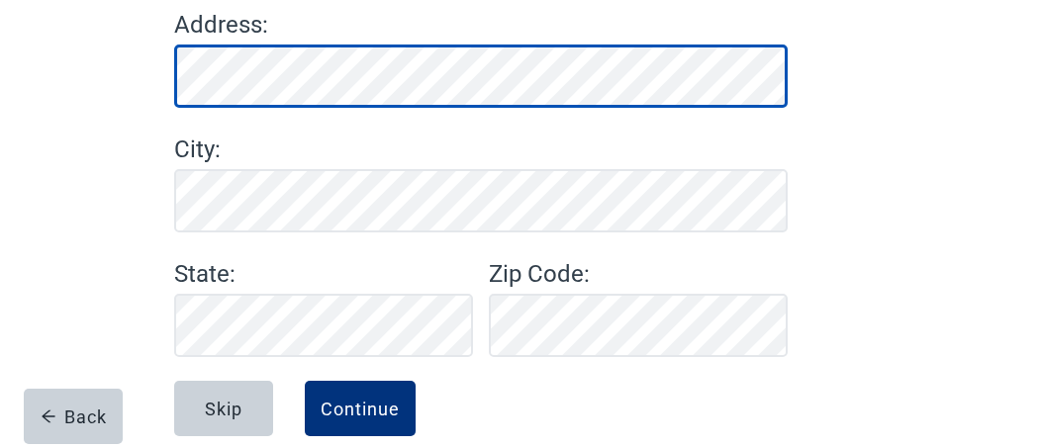
scroll to position [321, 0]
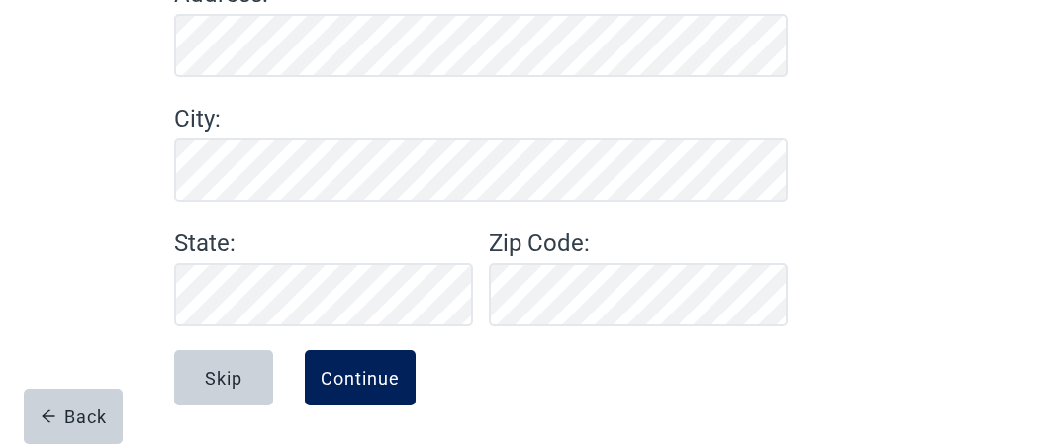
click at [354, 371] on div "Continue" at bounding box center [360, 378] width 79 height 20
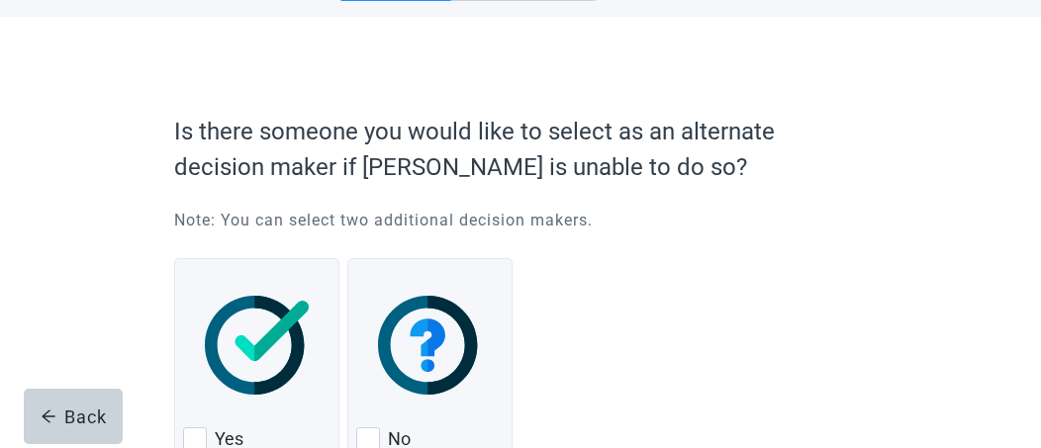
scroll to position [198, 0]
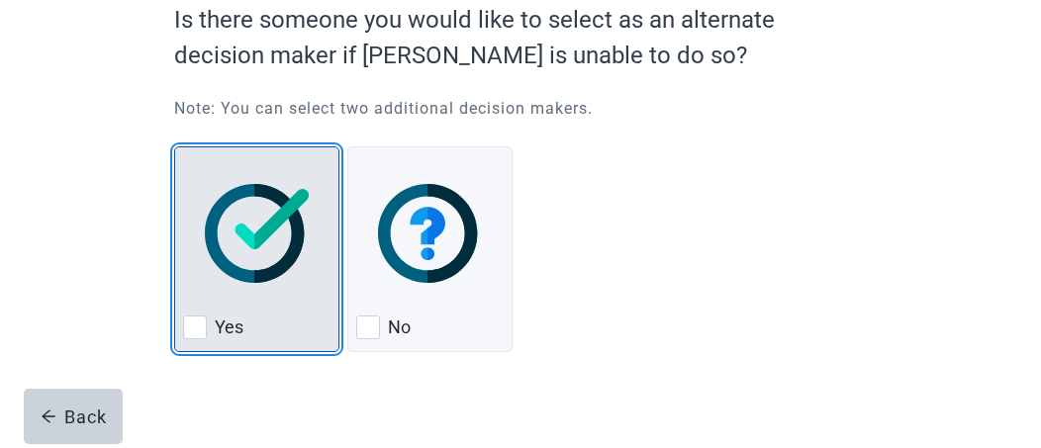
click at [188, 326] on div "Yes, checkbox, not checked" at bounding box center [195, 328] width 24 height 24
click at [175, 147] on input "Yes" at bounding box center [174, 146] width 1 height 1
checkbox input "true"
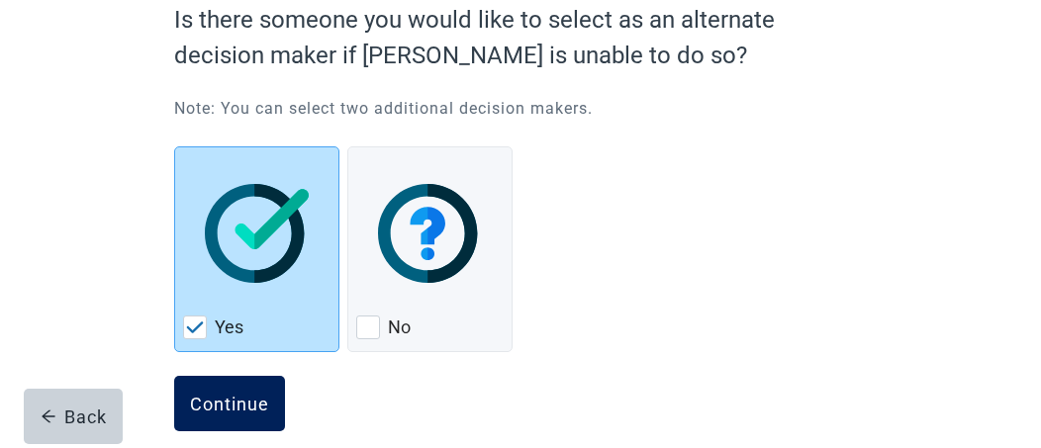
click at [234, 397] on div "Continue" at bounding box center [229, 404] width 79 height 20
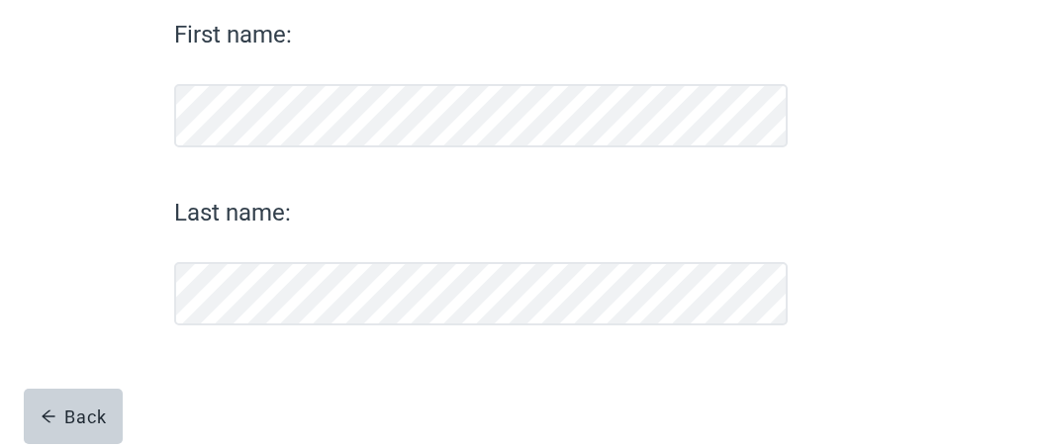
scroll to position [267, 0]
click at [794, 193] on div "That's great! Who would you like to select as your first alternate decision mak…" at bounding box center [520, 125] width 693 height 404
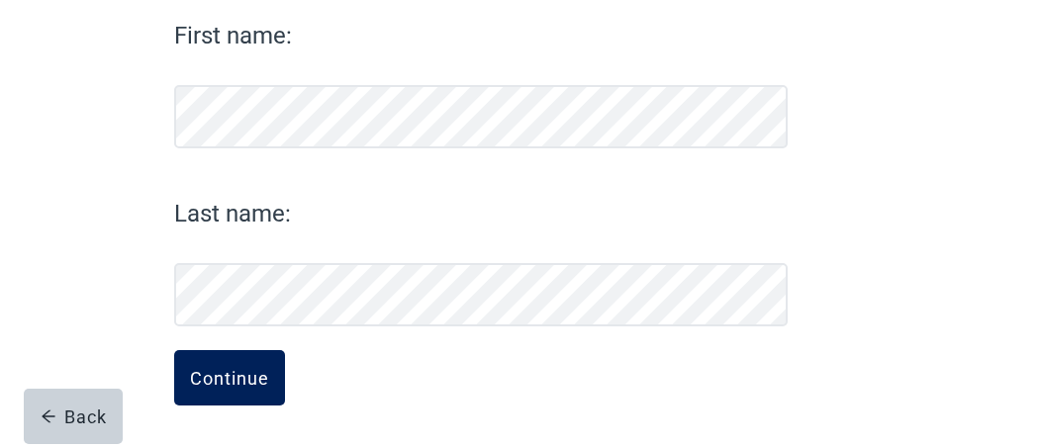
drag, startPoint x: 230, startPoint y: 371, endPoint x: 359, endPoint y: 359, distance: 130.2
click at [231, 371] on div "Continue" at bounding box center [229, 378] width 79 height 20
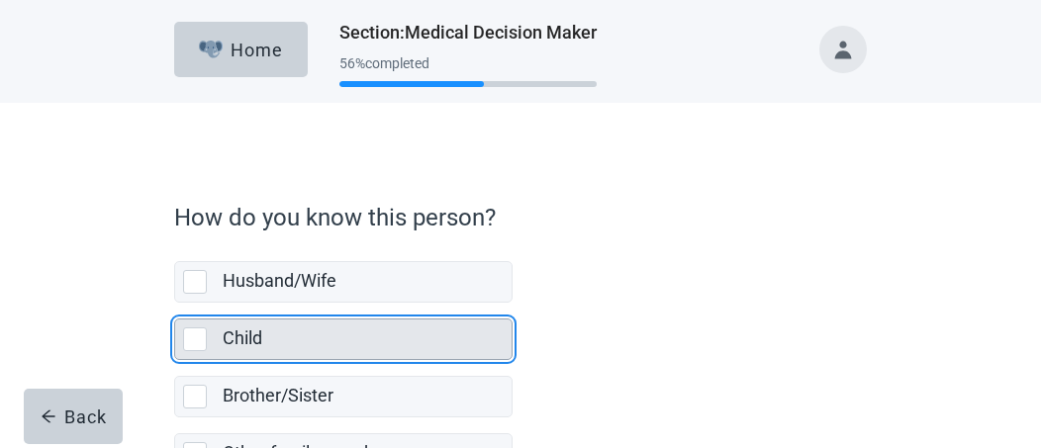
drag, startPoint x: 194, startPoint y: 337, endPoint x: 384, endPoint y: 316, distance: 191.2
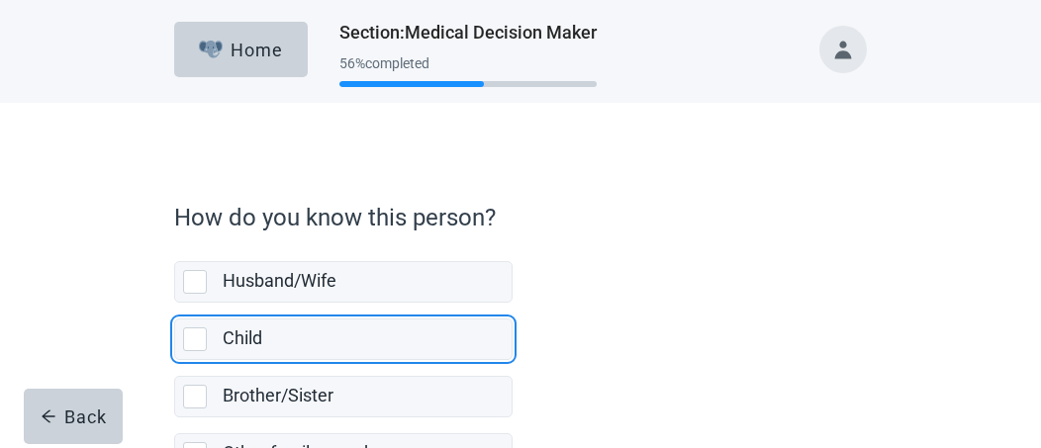
click at [195, 337] on div "Child, checkbox, not selected" at bounding box center [195, 340] width 24 height 24
click at [175, 304] on input "Child" at bounding box center [174, 303] width 1 height 1
checkbox input "true"
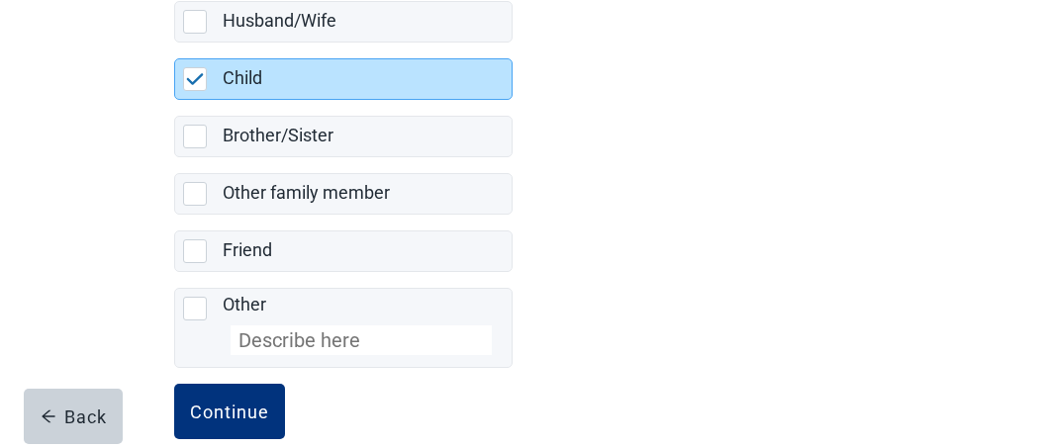
scroll to position [291, 0]
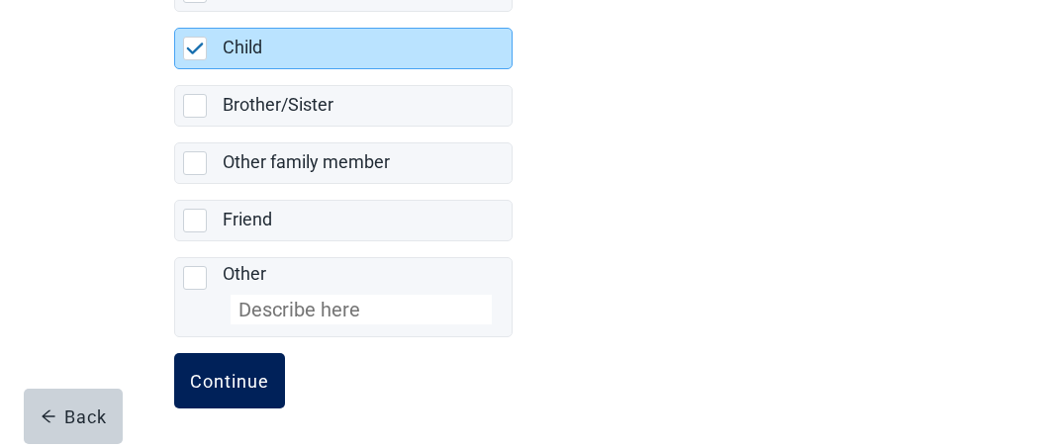
click at [233, 372] on div "Continue" at bounding box center [229, 381] width 79 height 20
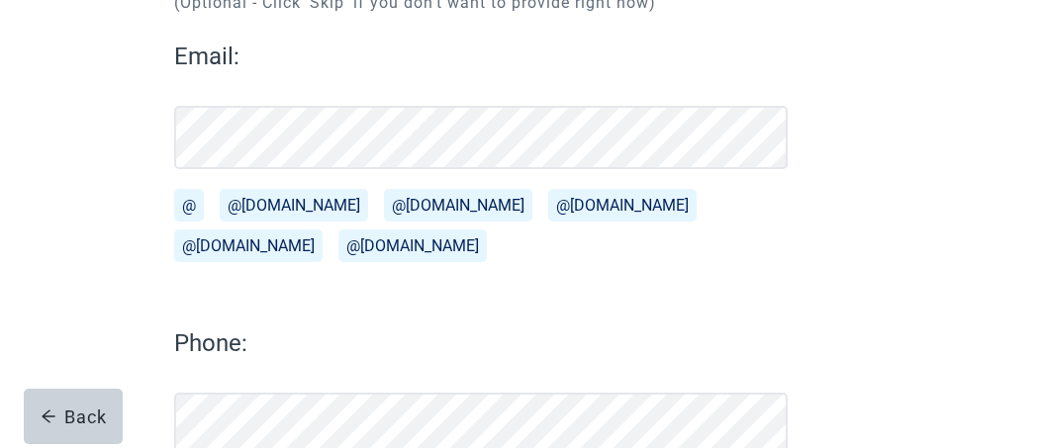
scroll to position [289, 0]
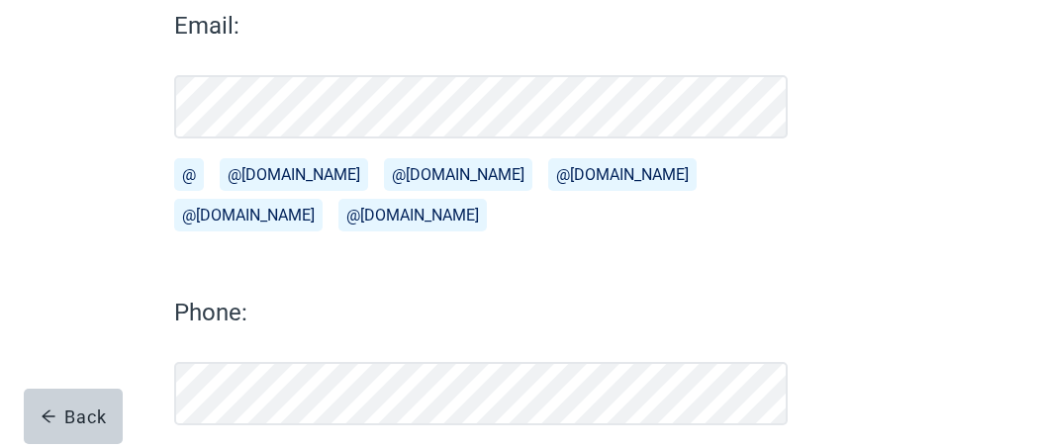
click at [279, 173] on button "@[DOMAIN_NAME]" at bounding box center [294, 174] width 148 height 33
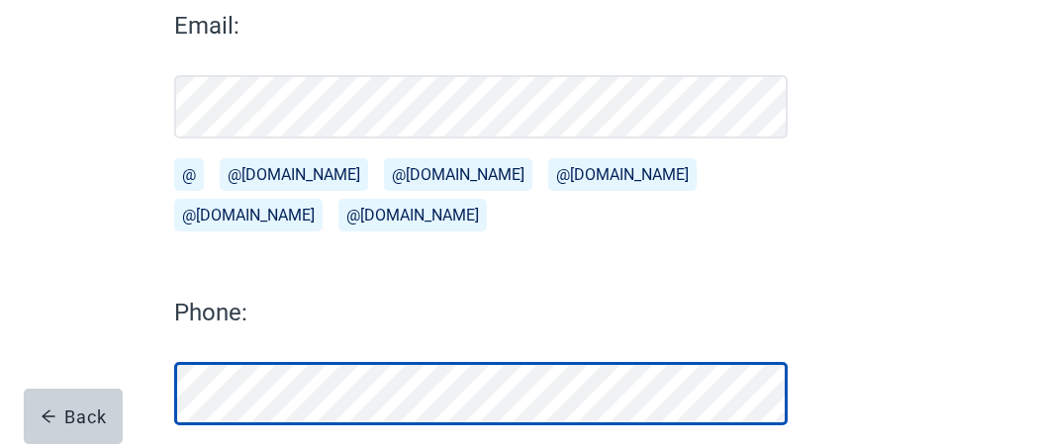
scroll to position [388, 0]
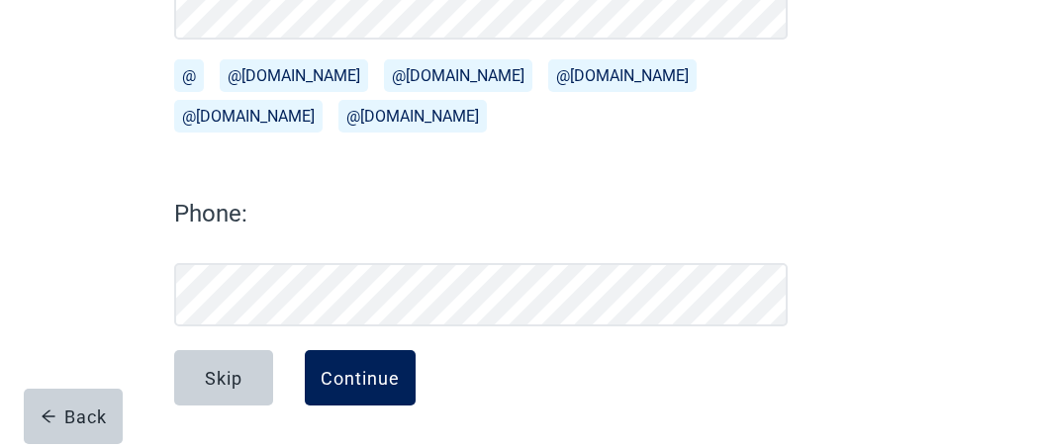
click at [354, 371] on div "Continue" at bounding box center [360, 378] width 79 height 20
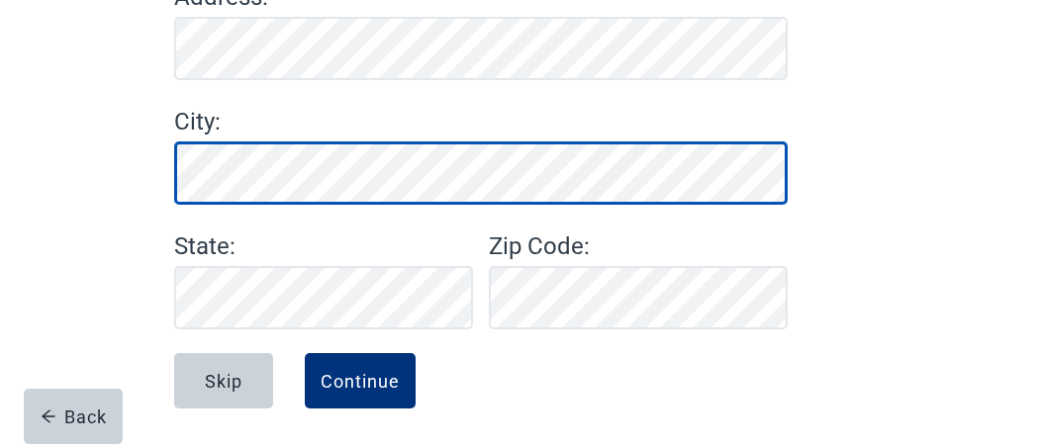
scroll to position [321, 0]
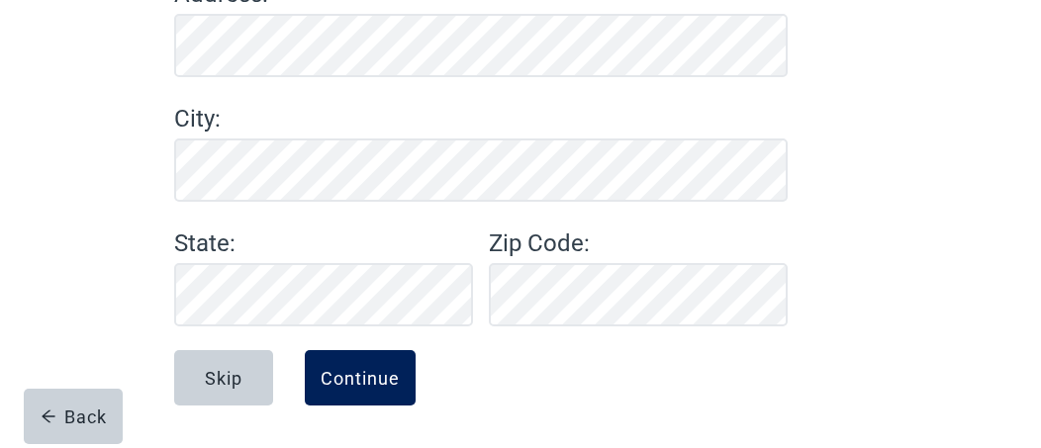
click at [353, 375] on div "Continue" at bounding box center [360, 378] width 79 height 20
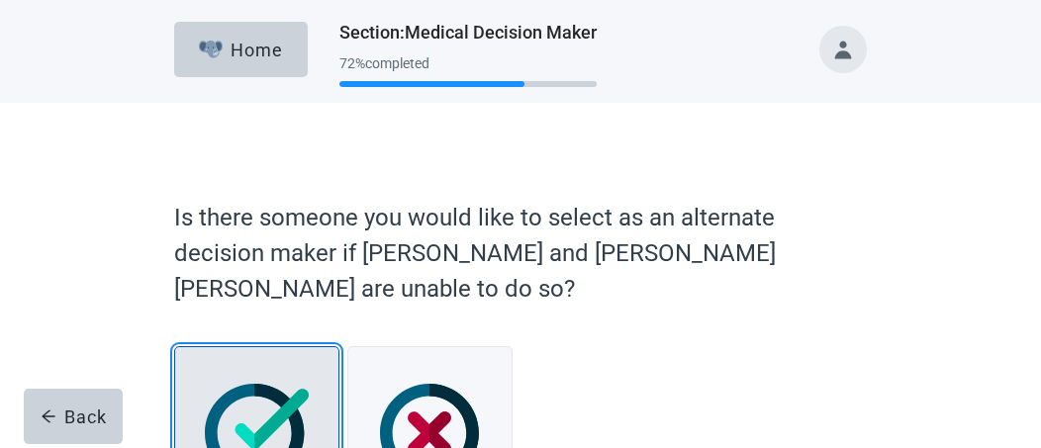
click at [256, 389] on img "Yes, checkbox, not checked" at bounding box center [257, 433] width 104 height 99
click at [175, 347] on input "Yes" at bounding box center [174, 346] width 1 height 1
checkbox input "true"
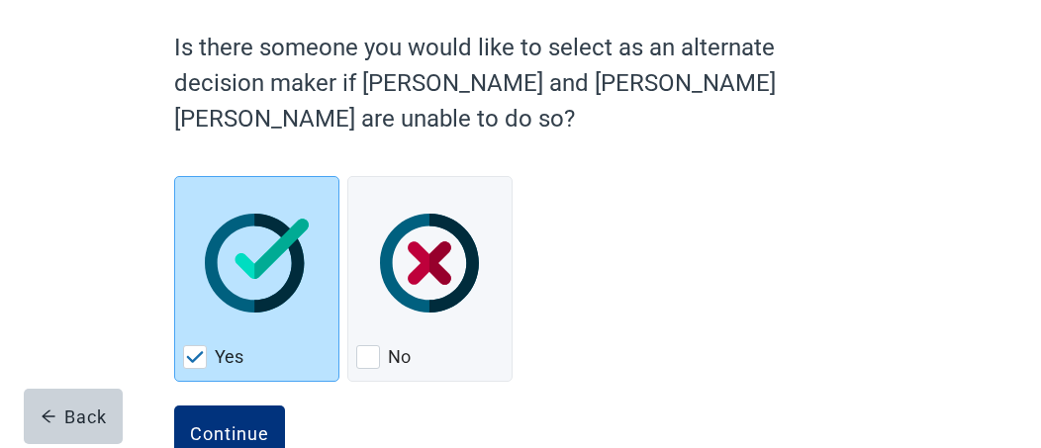
scroll to position [190, 0]
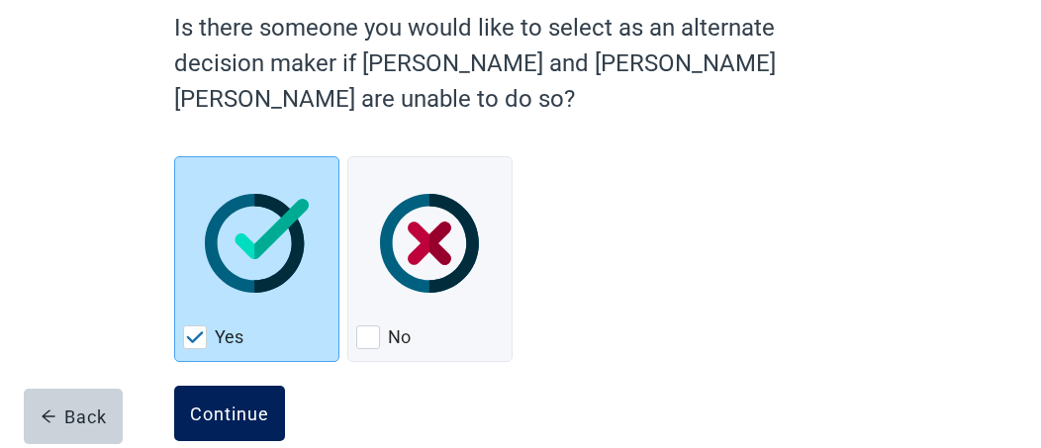
click at [236, 404] on div "Continue" at bounding box center [229, 414] width 79 height 20
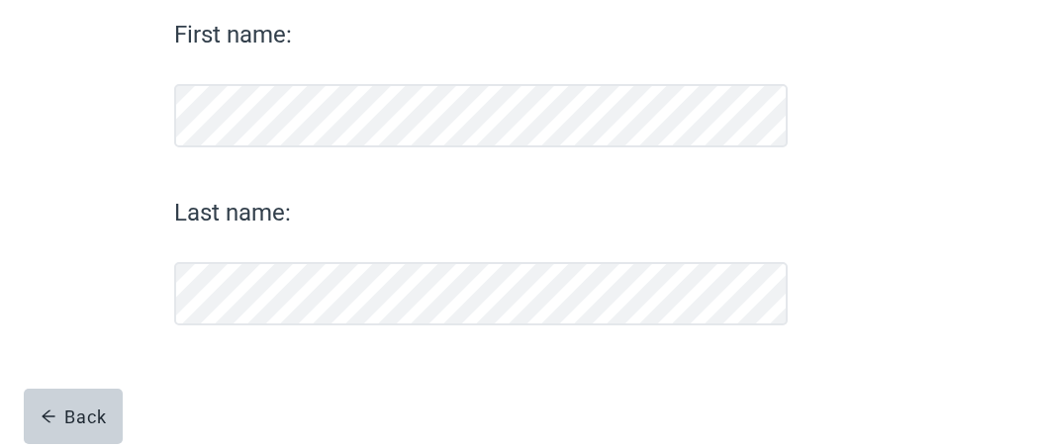
scroll to position [267, 0]
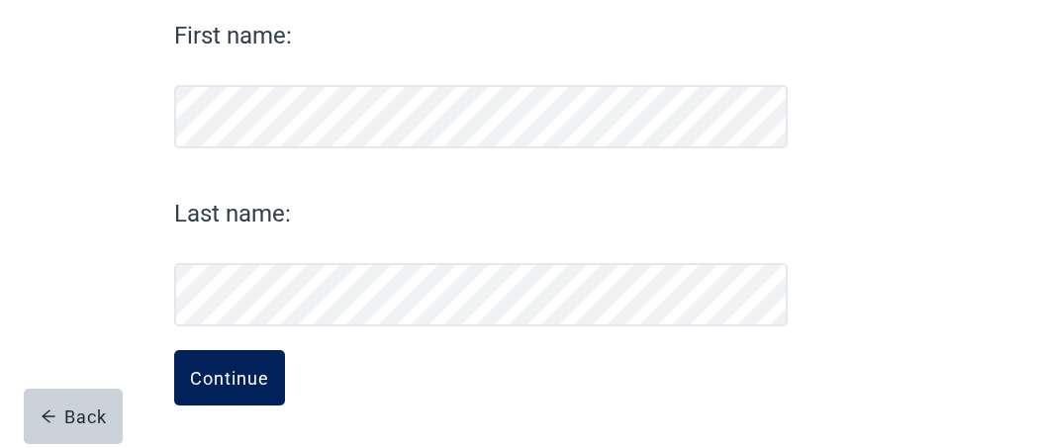
click at [234, 370] on div "Continue" at bounding box center [229, 378] width 79 height 20
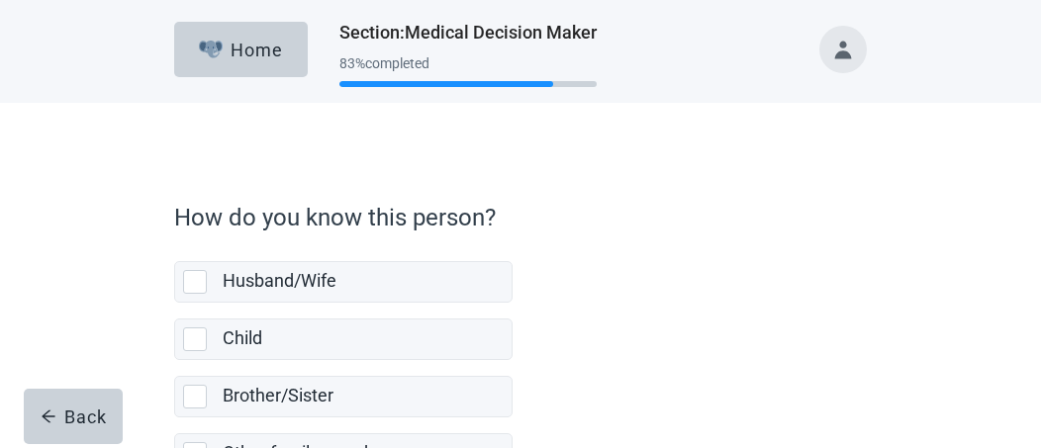
scroll to position [99, 0]
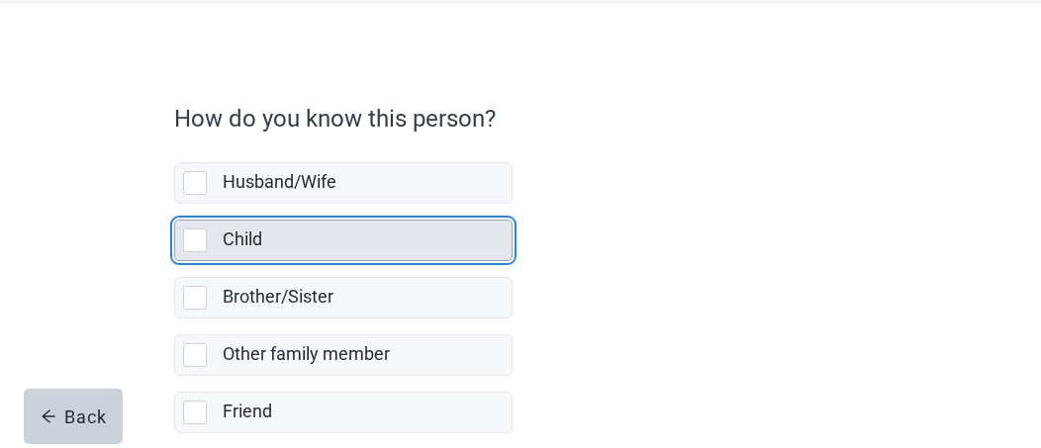
click at [196, 235] on div "Child, checkbox, not selected" at bounding box center [195, 241] width 24 height 24
click at [175, 205] on input "Child" at bounding box center [174, 204] width 1 height 1
checkbox input "true"
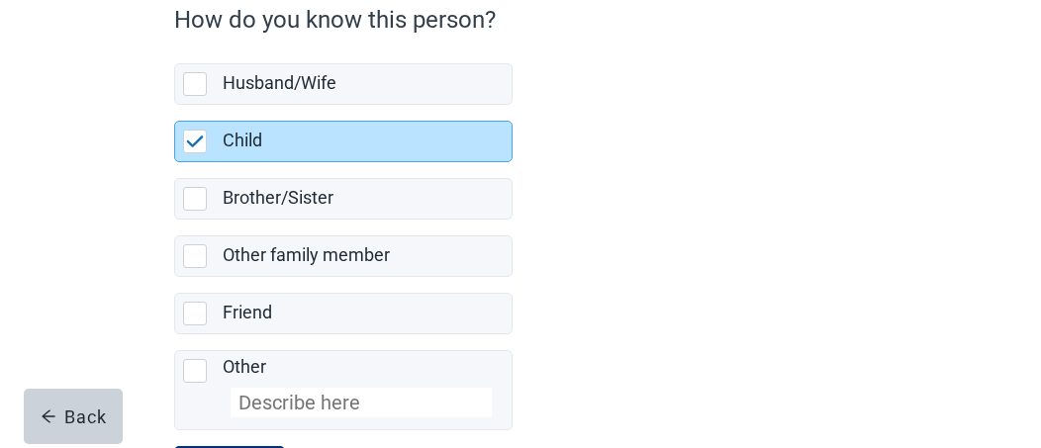
scroll to position [291, 0]
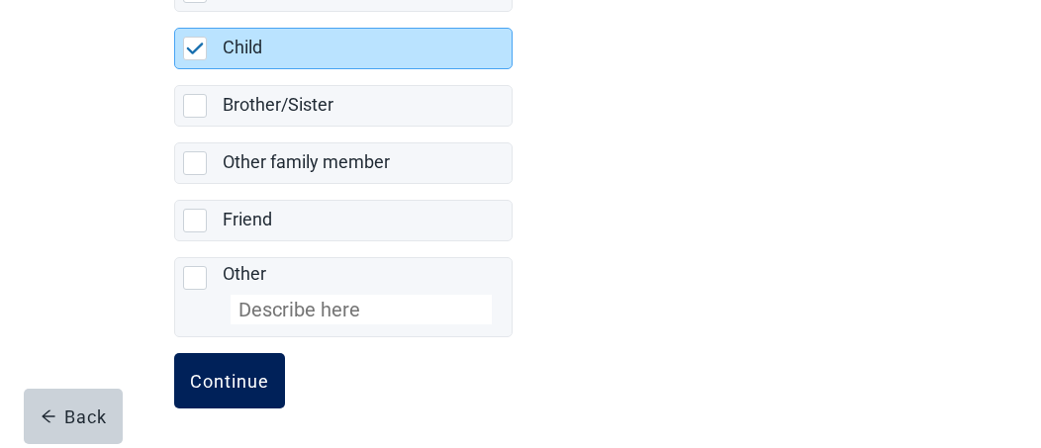
click at [238, 373] on div "Continue" at bounding box center [229, 381] width 79 height 20
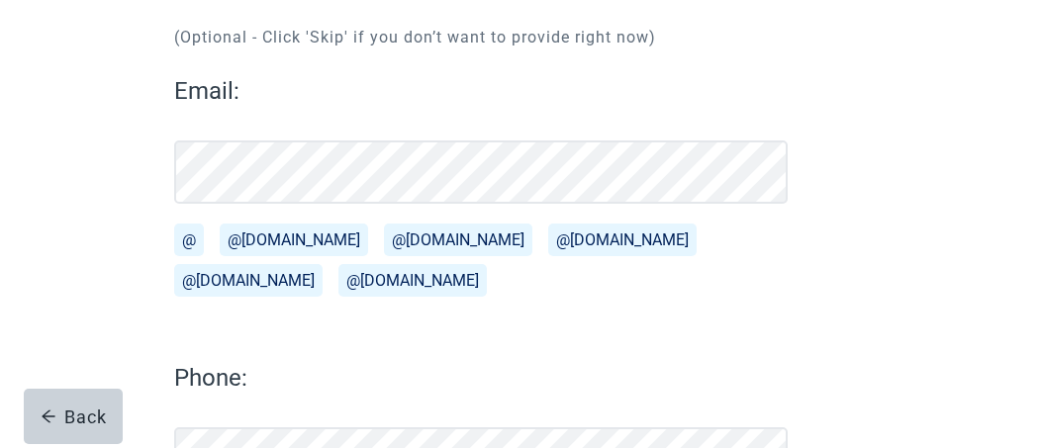
scroll to position [190, 0]
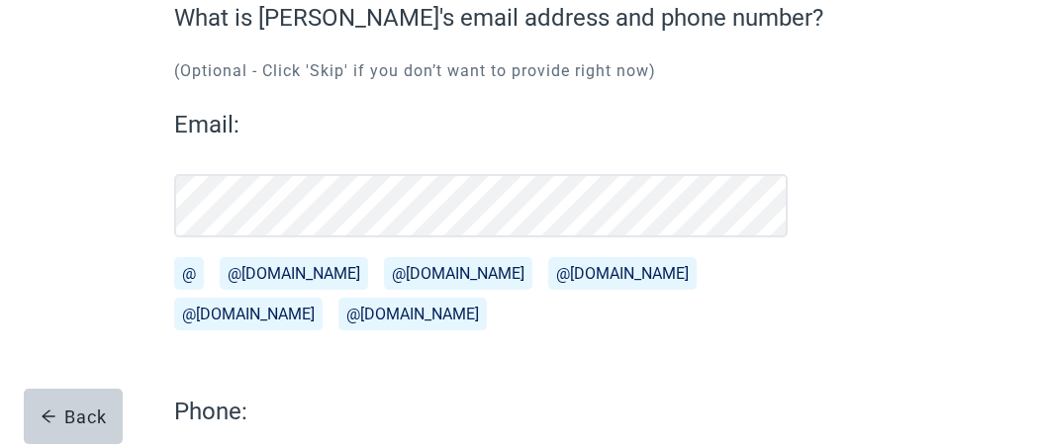
click at [280, 269] on button "@[DOMAIN_NAME]" at bounding box center [294, 273] width 148 height 33
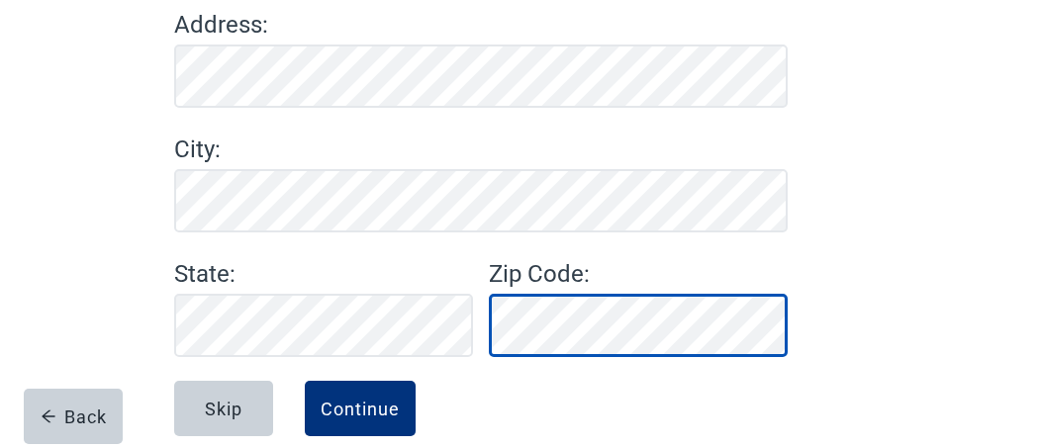
scroll to position [321, 0]
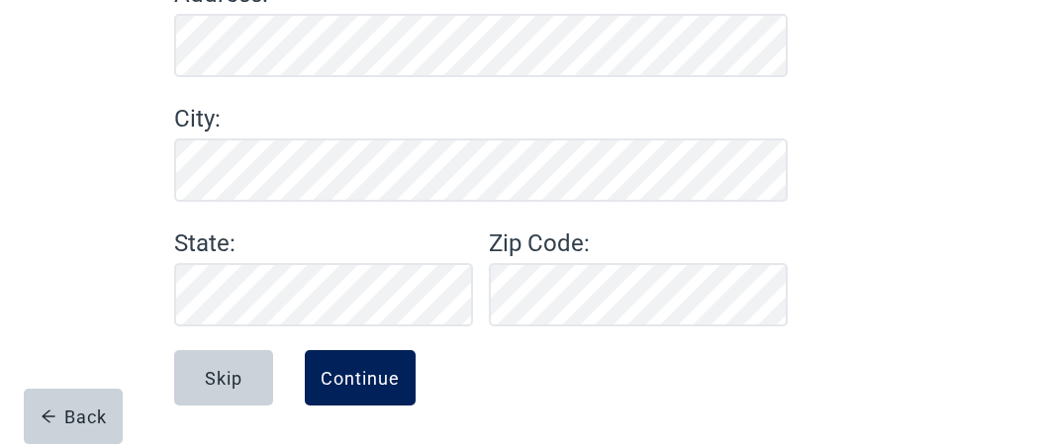
click at [354, 373] on div "Continue" at bounding box center [360, 378] width 79 height 20
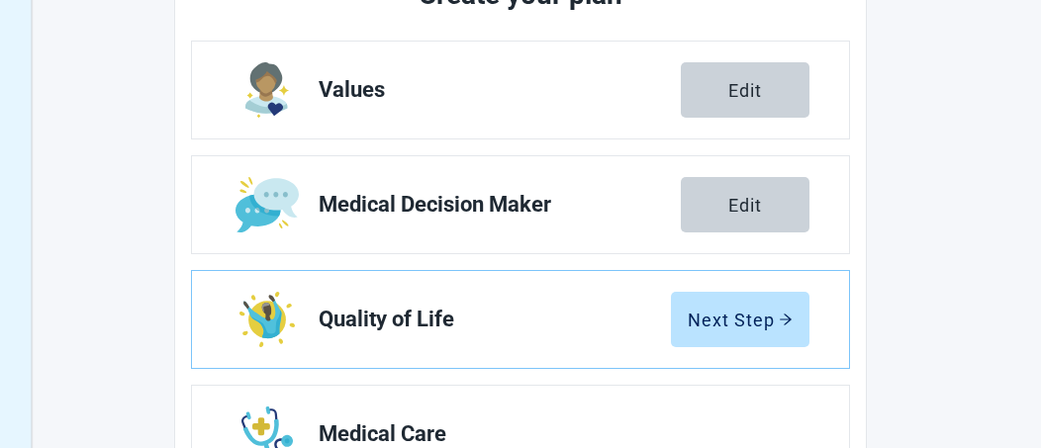
scroll to position [321, 0]
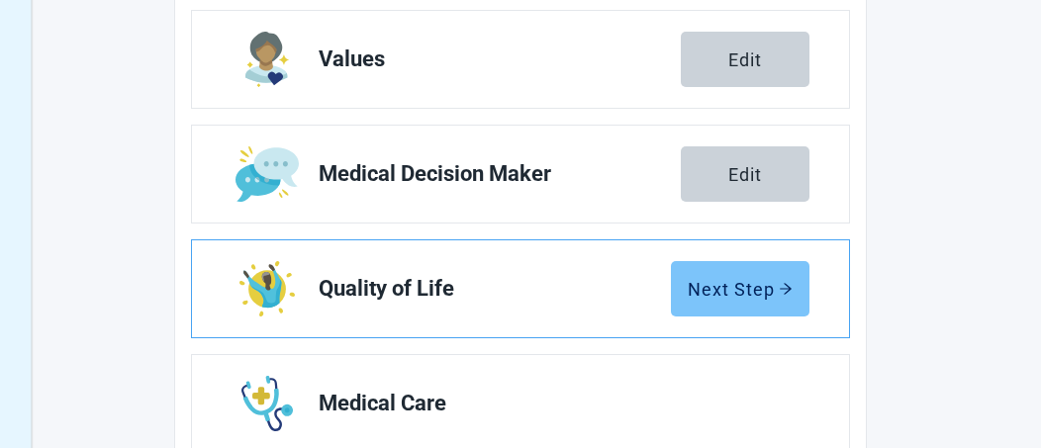
click at [748, 282] on div "Next Step" at bounding box center [740, 289] width 105 height 20
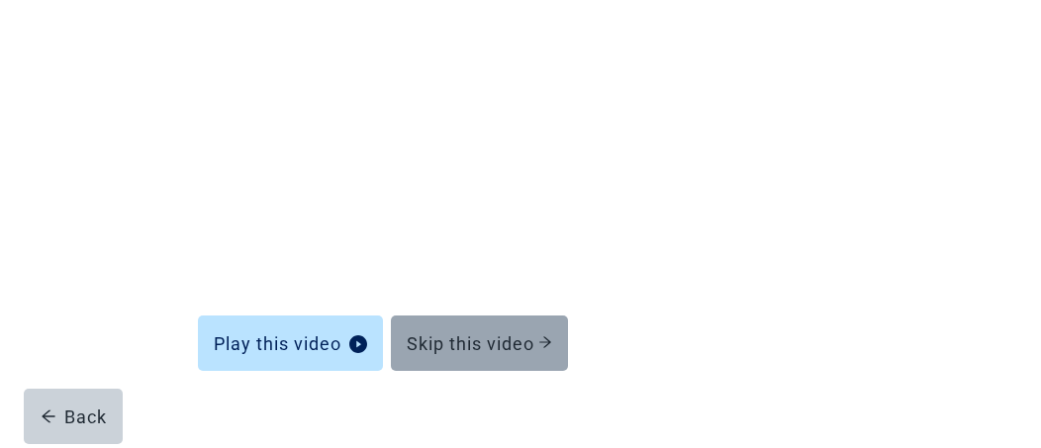
click at [476, 341] on div "Skip this video" at bounding box center [480, 344] width 146 height 20
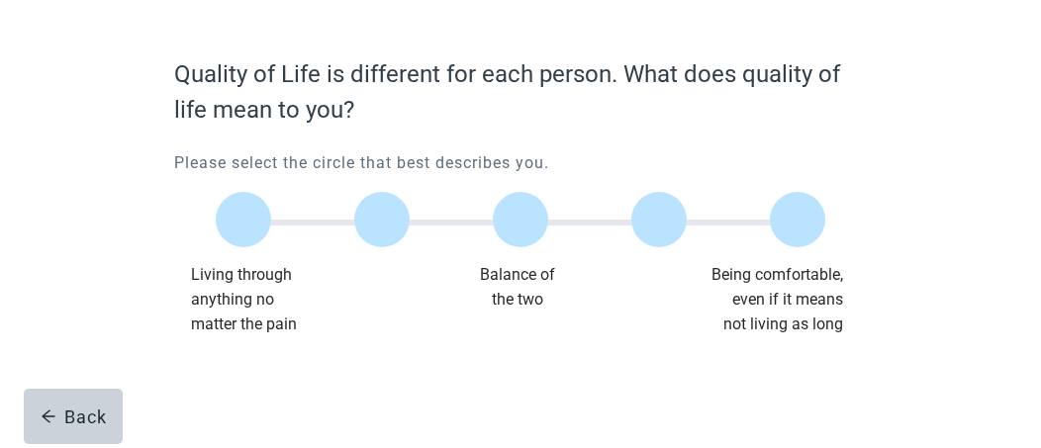
scroll to position [133, 0]
click at [519, 218] on label "Main content" at bounding box center [520, 220] width 55 height 55
click at [521, 221] on input "Quality of life scale: 50 out of 100. Balance of the two" at bounding box center [521, 221] width 0 height 0
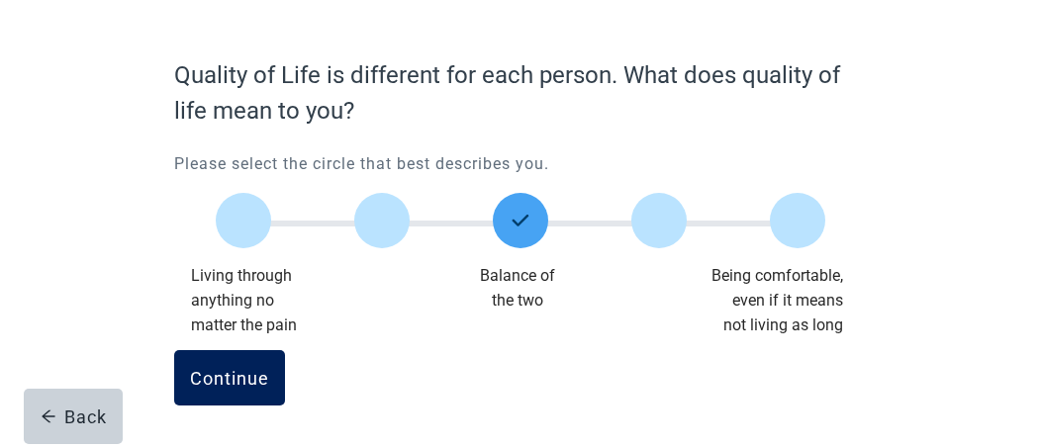
click at [232, 373] on div "Continue" at bounding box center [229, 378] width 79 height 20
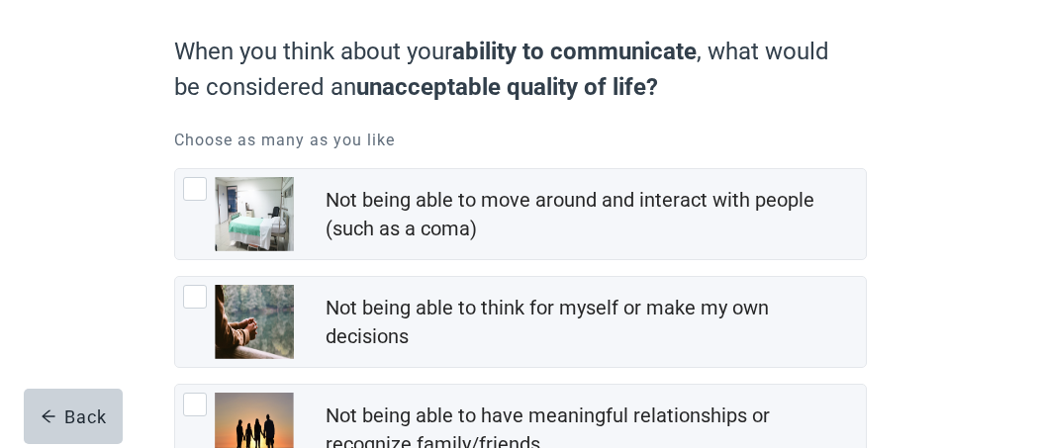
scroll to position [198, 0]
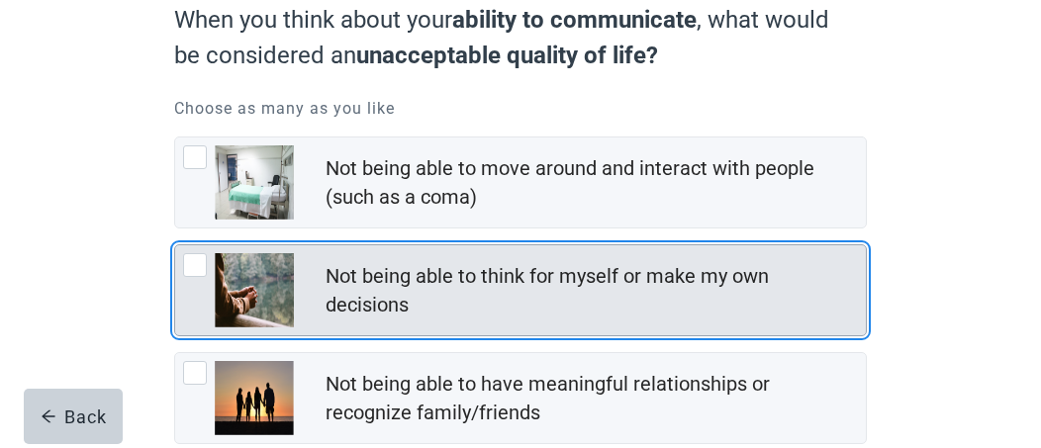
drag, startPoint x: 193, startPoint y: 267, endPoint x: 225, endPoint y: 268, distance: 31.7
click at [194, 267] on div "Not being able to think for myself or make my own decisions, checkbox, not chec…" at bounding box center [195, 265] width 24 height 24
click at [175, 245] on input "Not being able to think for myself or make my own decisions" at bounding box center [174, 244] width 1 height 1
checkbox input "true"
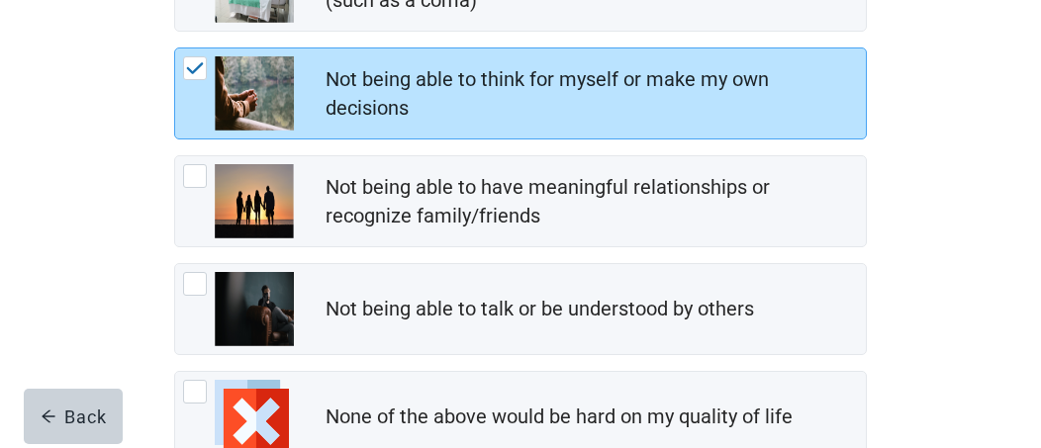
scroll to position [396, 0]
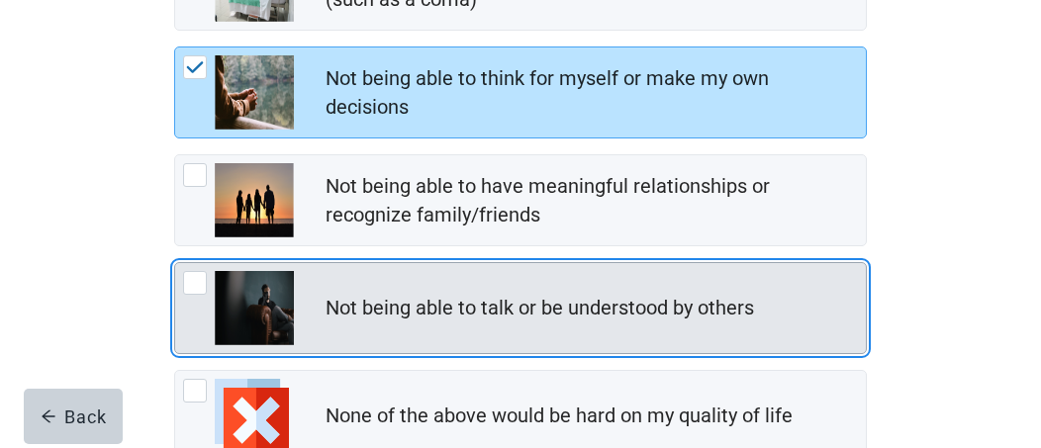
click at [189, 278] on div "Not being able to talk or be understood by others, checkbox, not checked" at bounding box center [195, 283] width 24 height 24
click at [175, 263] on input "Not being able to talk or be understood by others" at bounding box center [174, 262] width 1 height 1
checkbox input "true"
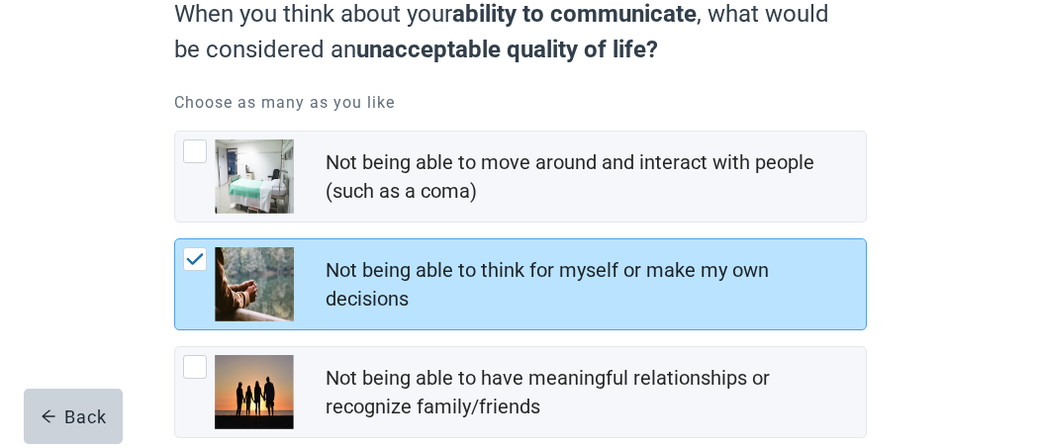
scroll to position [198, 0]
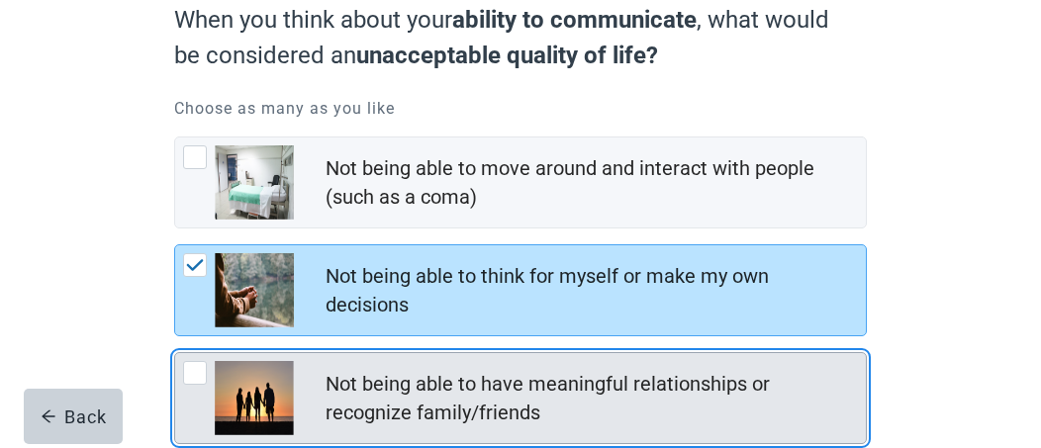
click at [187, 370] on div "Not being able to have meaningful relationships or recognize family/friends, ch…" at bounding box center [195, 373] width 24 height 24
click at [175, 353] on input "Not being able to have meaningful relationships or recognize family/friends" at bounding box center [174, 352] width 1 height 1
checkbox input "true"
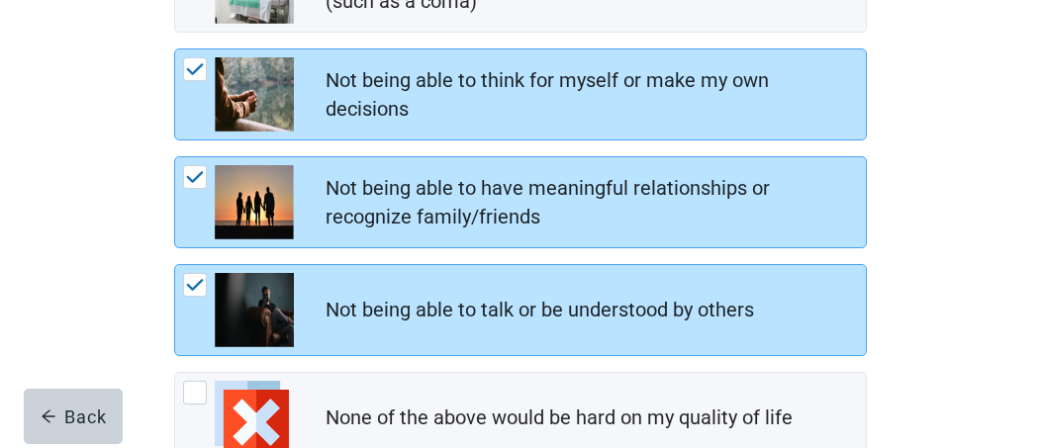
scroll to position [297, 0]
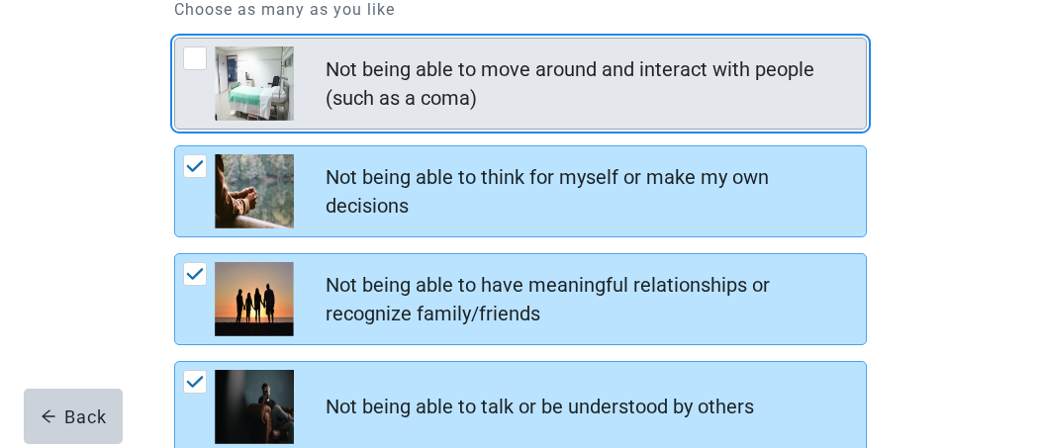
click at [196, 58] on div "Not being able to move around and interact with people (such as a coma), checkb…" at bounding box center [195, 59] width 24 height 24
click at [175, 39] on input "Not being able to move around and interact with people (such as a coma)" at bounding box center [174, 38] width 1 height 1
checkbox input "true"
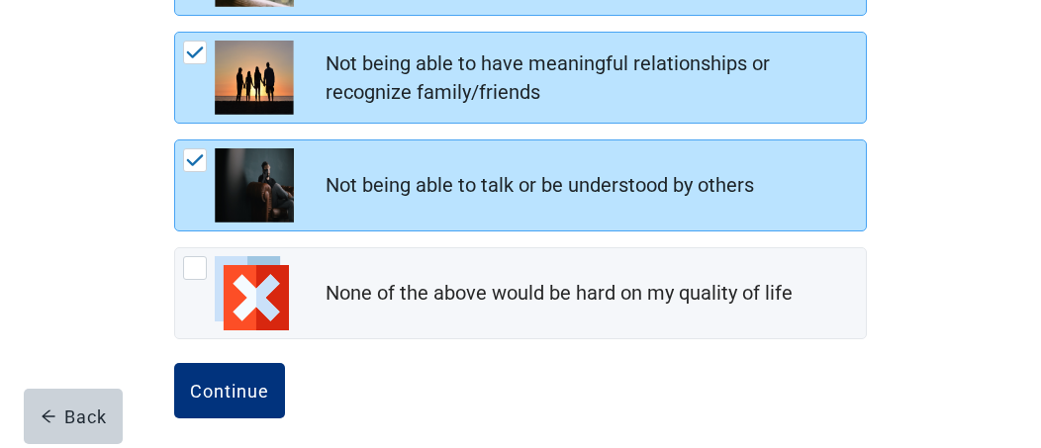
scroll to position [529, 0]
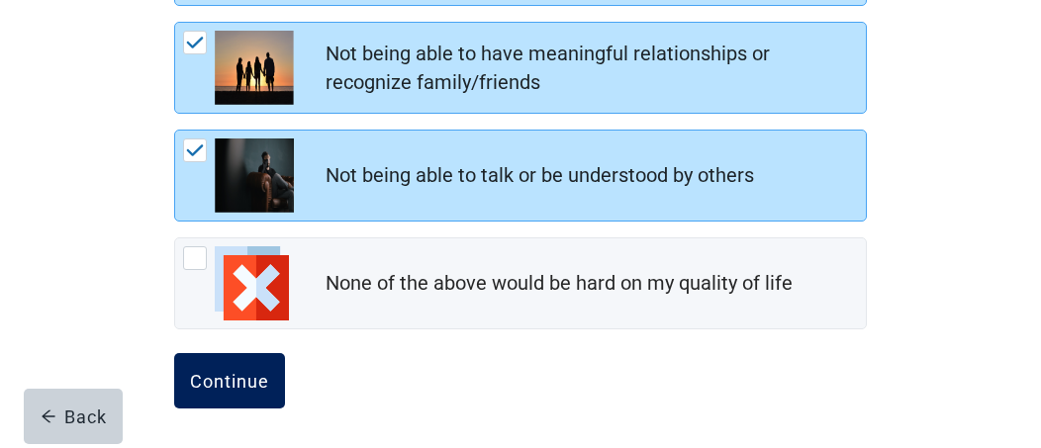
click at [228, 373] on div "Continue" at bounding box center [229, 381] width 79 height 20
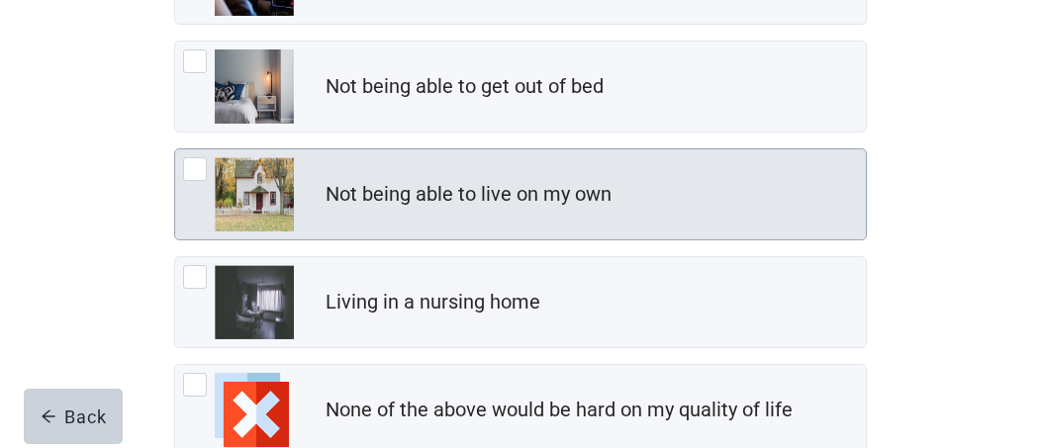
scroll to position [495, 0]
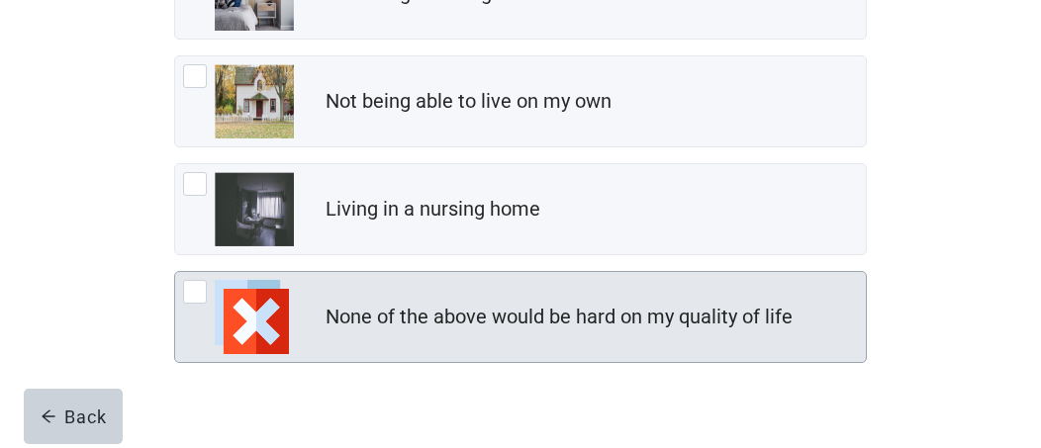
click at [198, 288] on div "None of the above would be hard on my quality of life, checkbox, not checked" at bounding box center [195, 292] width 24 height 24
click at [175, 272] on input "None of the above would be hard on my quality of life" at bounding box center [174, 271] width 1 height 1
checkbox input "true"
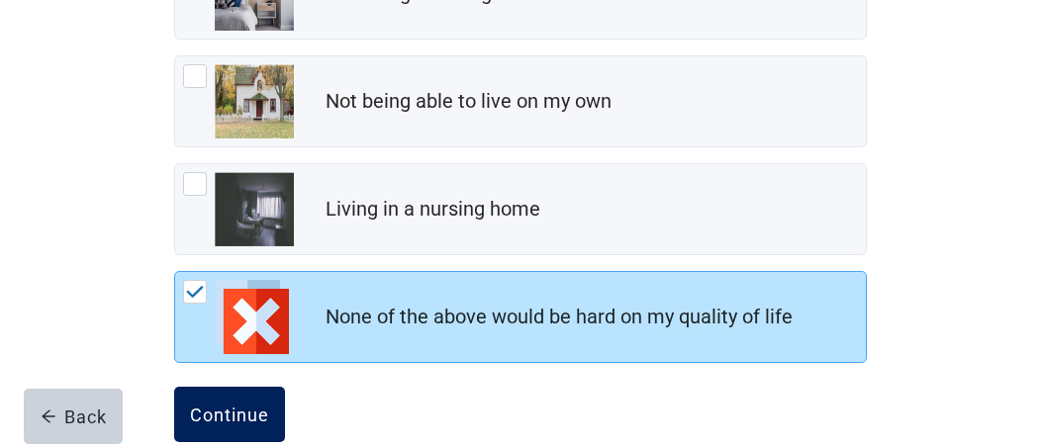
click at [224, 411] on div "Continue" at bounding box center [229, 415] width 79 height 20
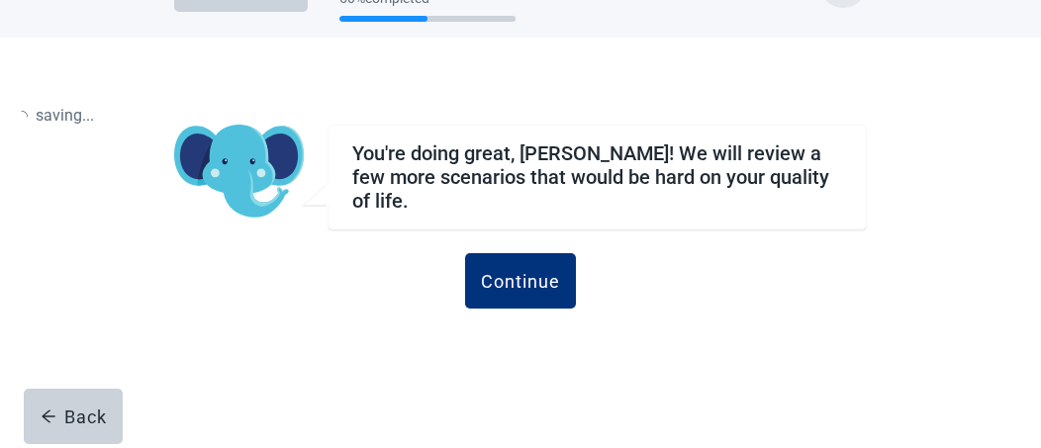
scroll to position [65, 0]
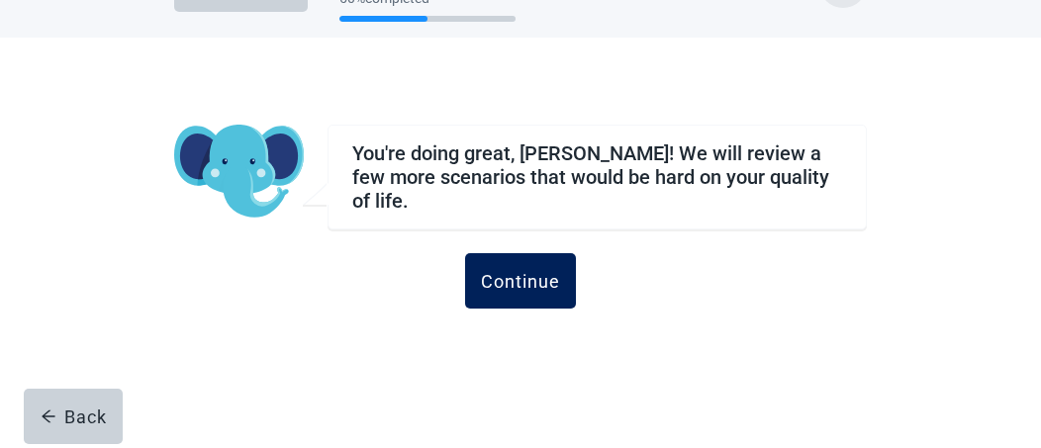
click at [519, 271] on div "Continue" at bounding box center [520, 281] width 79 height 20
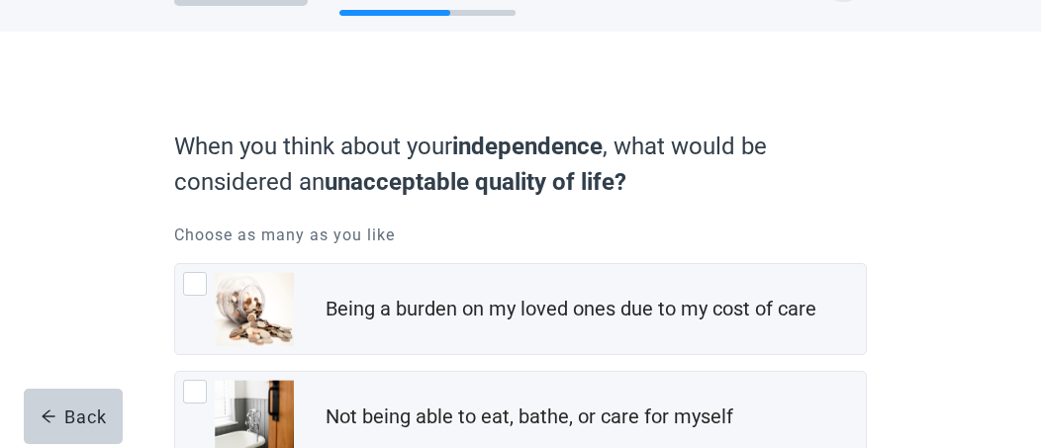
scroll to position [99, 0]
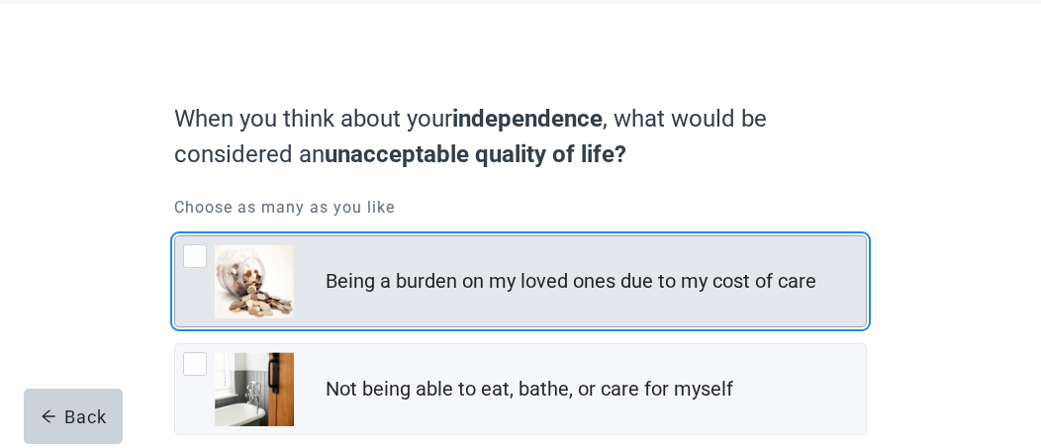
click at [194, 255] on div "Being a burden on my loved ones due to my cost of care, checkbox, not checked" at bounding box center [195, 256] width 24 height 24
click at [175, 237] on input "Being a burden on my loved ones due to my cost of care" at bounding box center [174, 236] width 1 height 1
checkbox input "true"
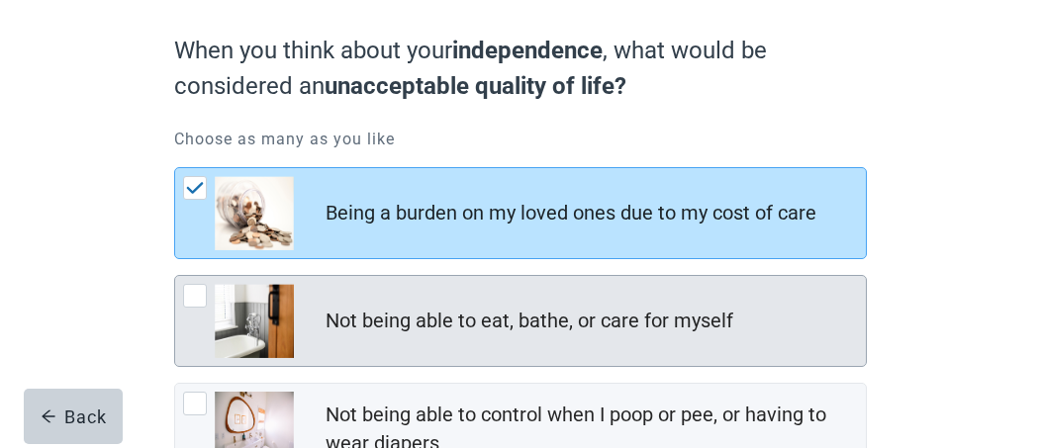
scroll to position [198, 0]
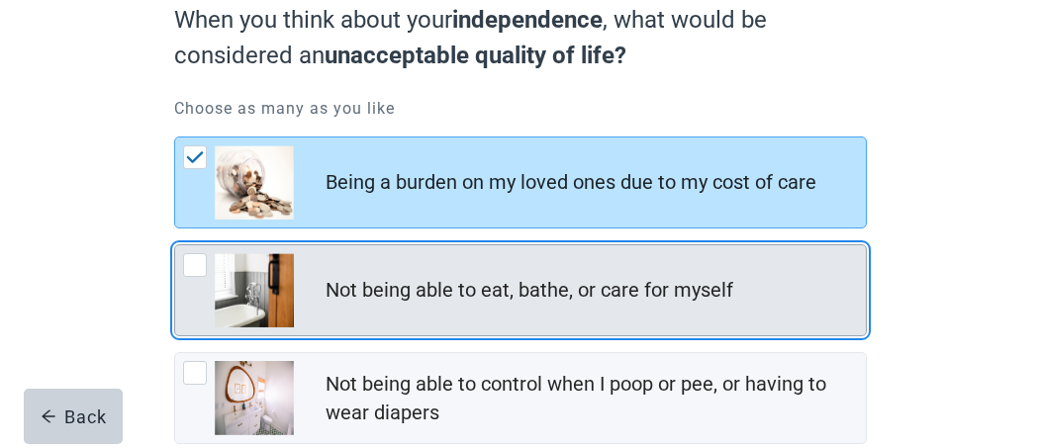
click at [193, 261] on div "Not being able to eat, bathe, or care for myself, checkbox, not checked" at bounding box center [195, 265] width 24 height 24
click at [175, 245] on input "Not being able to eat, bathe, or care for myself" at bounding box center [174, 244] width 1 height 1
checkbox input "true"
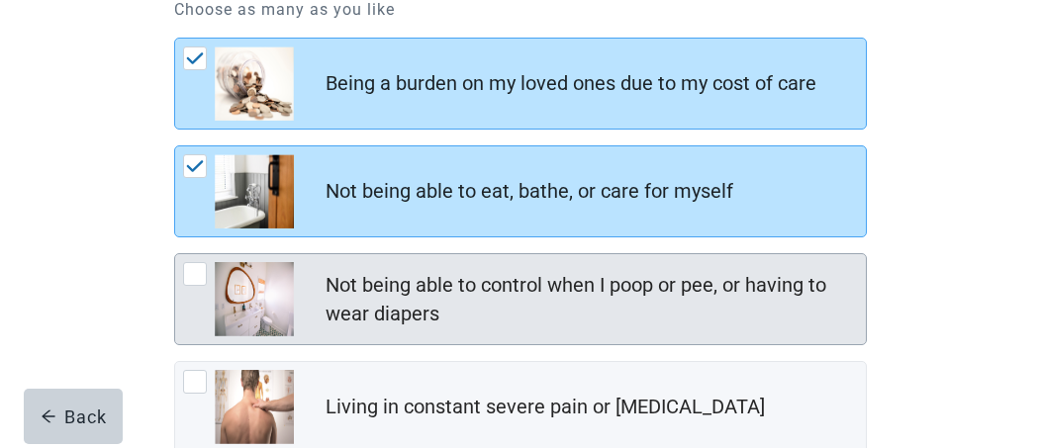
scroll to position [396, 0]
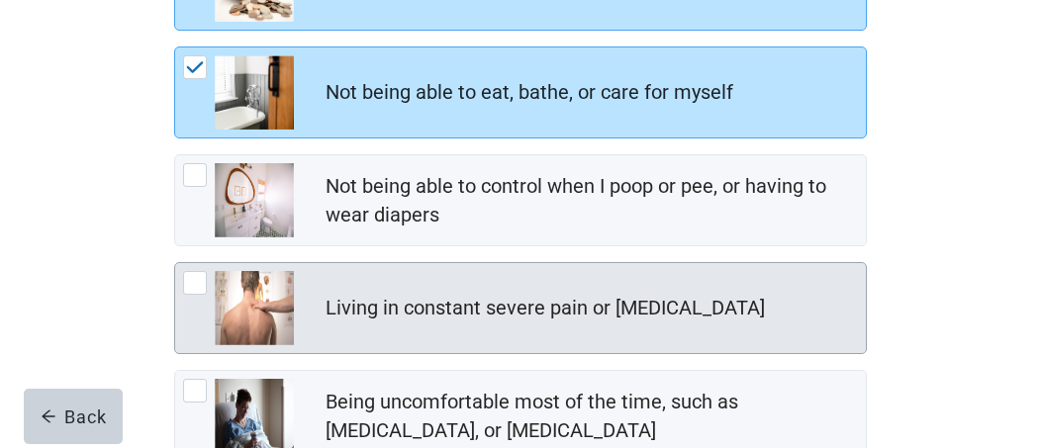
click at [188, 281] on div "Living in constant severe pain or shortness of breath, checkbox, not checked" at bounding box center [195, 283] width 24 height 24
click at [175, 263] on input "Living in constant severe pain or [MEDICAL_DATA]" at bounding box center [174, 262] width 1 height 1
checkbox input "true"
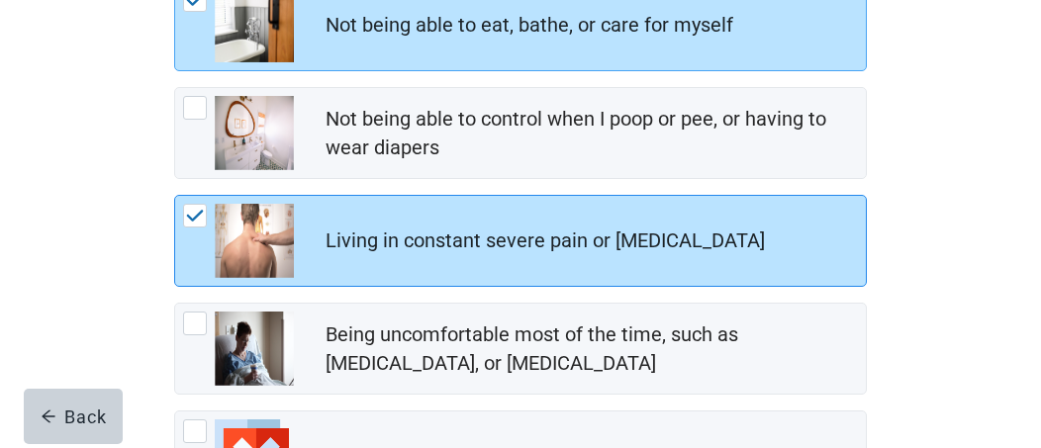
scroll to position [495, 0]
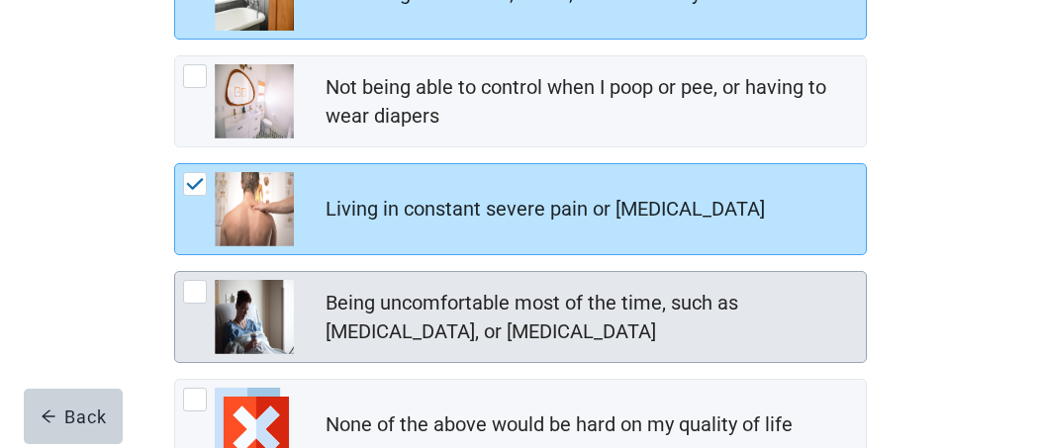
click at [192, 285] on div "Being uncomfortable most of the time, such as nausea, vomiting, or diarrhea, ch…" at bounding box center [195, 292] width 24 height 24
click at [175, 272] on input "Being uncomfortable most of the time, such as [MEDICAL_DATA], or [MEDICAL_DATA]" at bounding box center [174, 271] width 1 height 1
checkbox input "true"
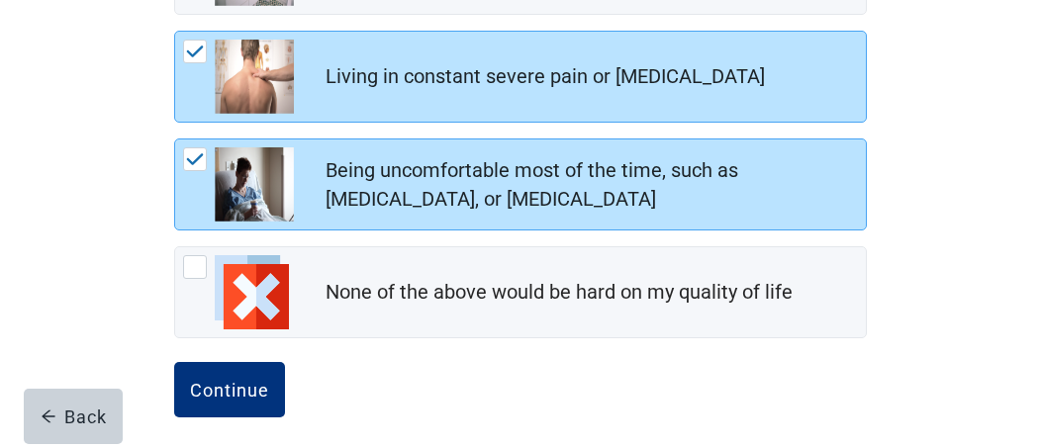
scroll to position [635, 0]
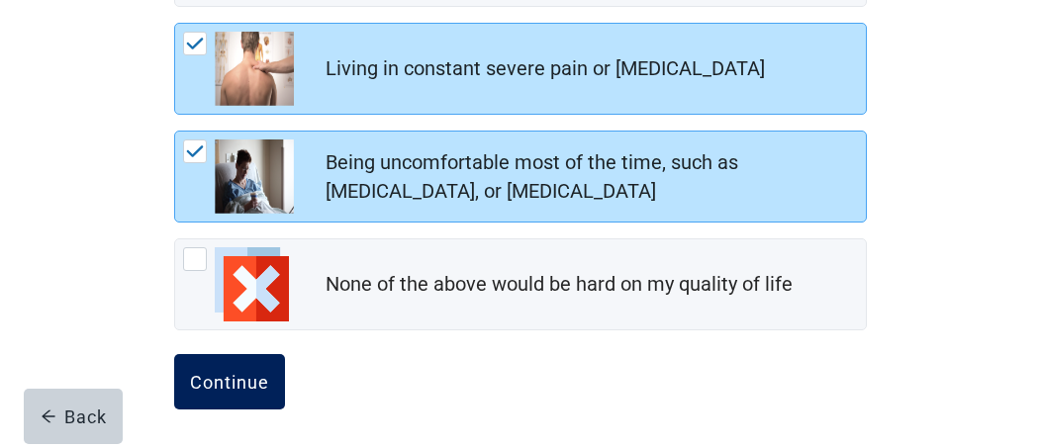
click at [234, 372] on div "Continue" at bounding box center [229, 382] width 79 height 20
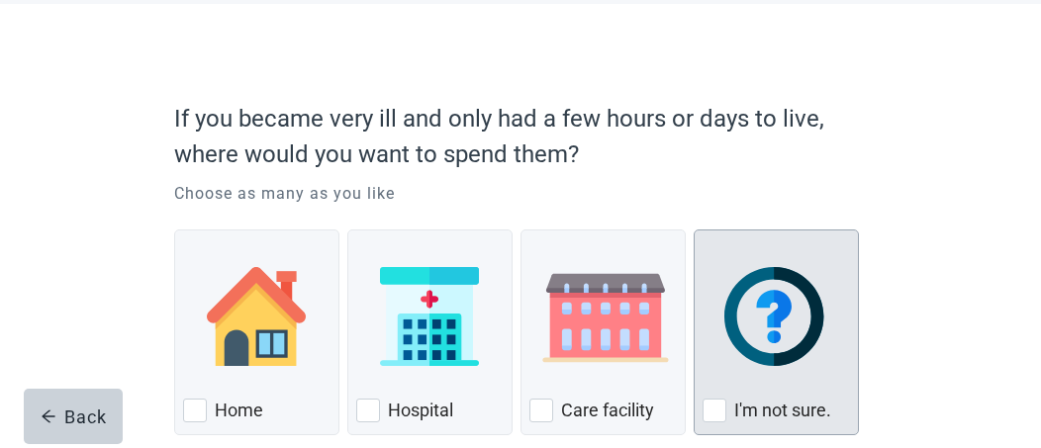
scroll to position [198, 0]
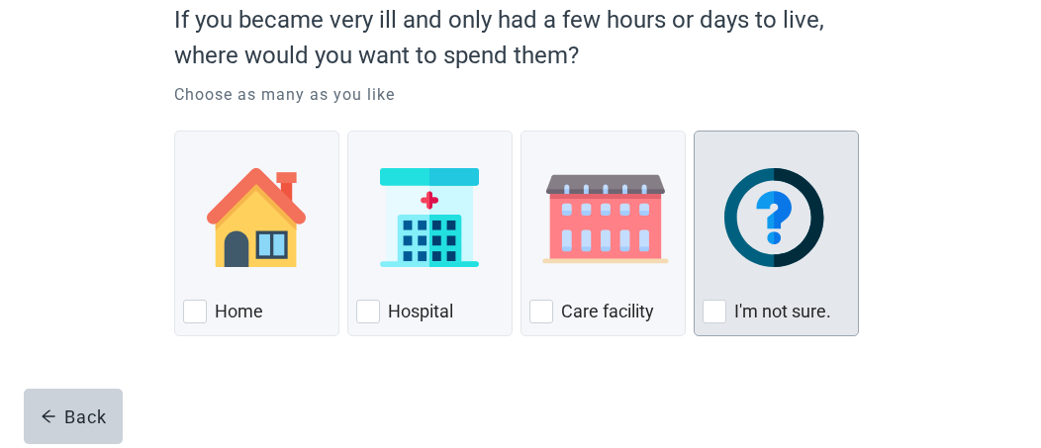
click at [714, 310] on div "I'm not sure., checkbox, not checked" at bounding box center [715, 312] width 24 height 24
click at [695, 132] on input "I'm not sure." at bounding box center [694, 131] width 1 height 1
checkbox input "true"
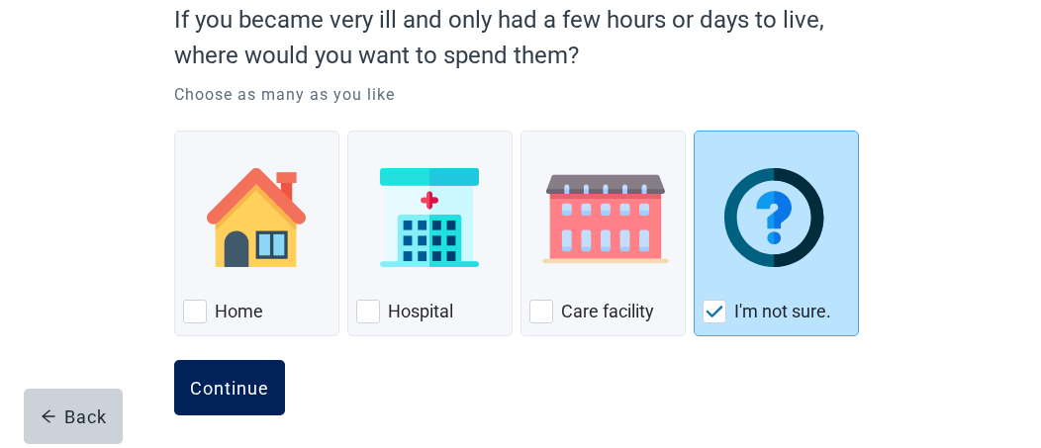
click at [234, 380] on div "Continue" at bounding box center [229, 388] width 79 height 20
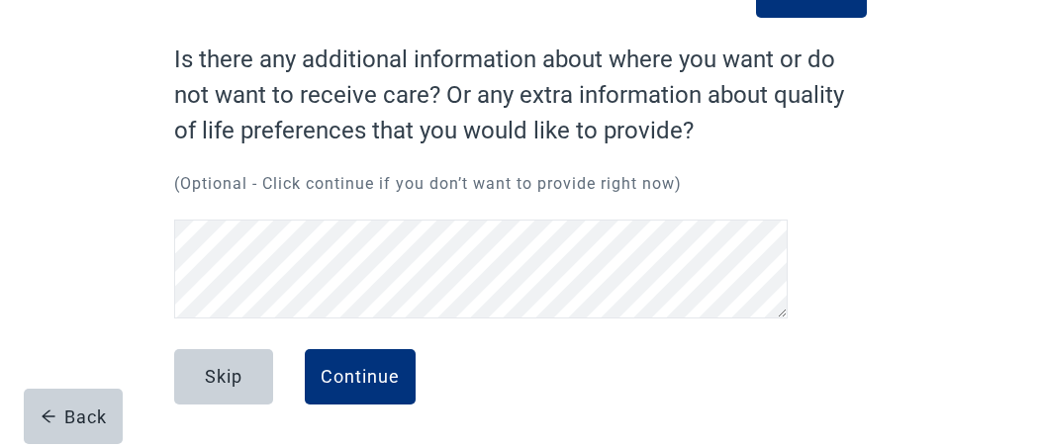
scroll to position [147, 0]
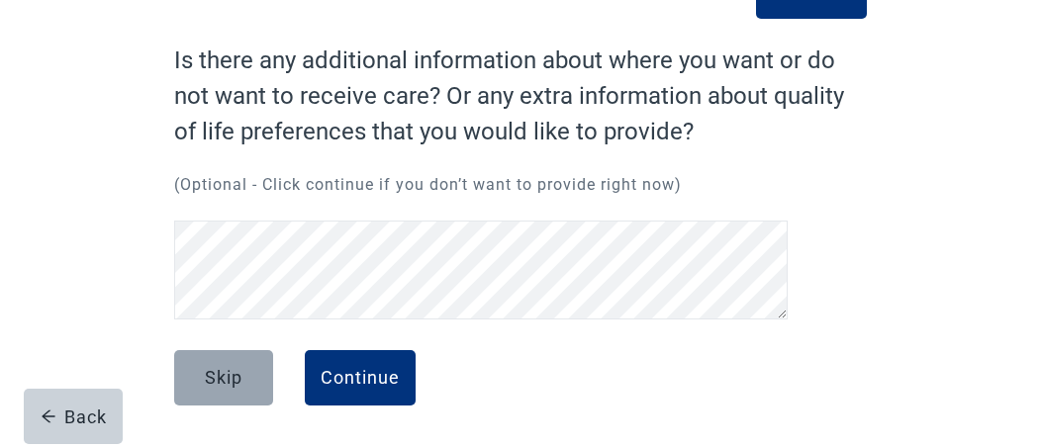
click at [214, 373] on div "Skip" at bounding box center [224, 378] width 38 height 20
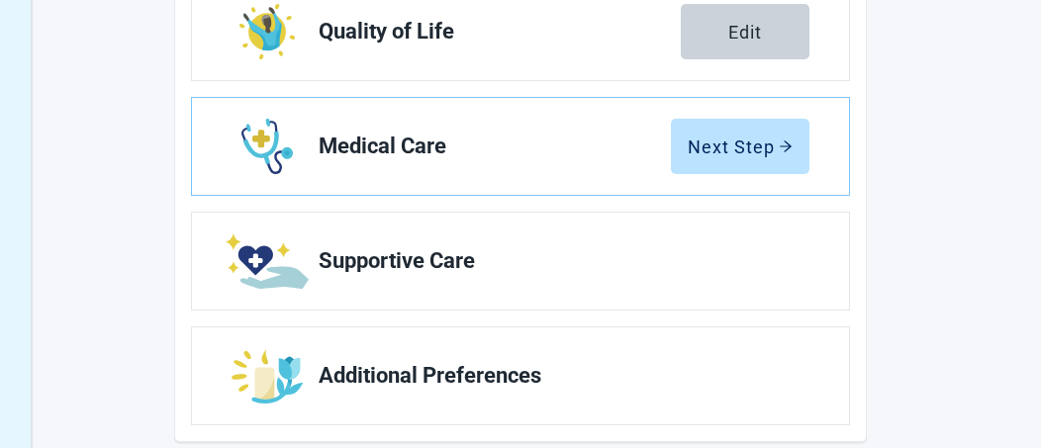
scroll to position [612, 0]
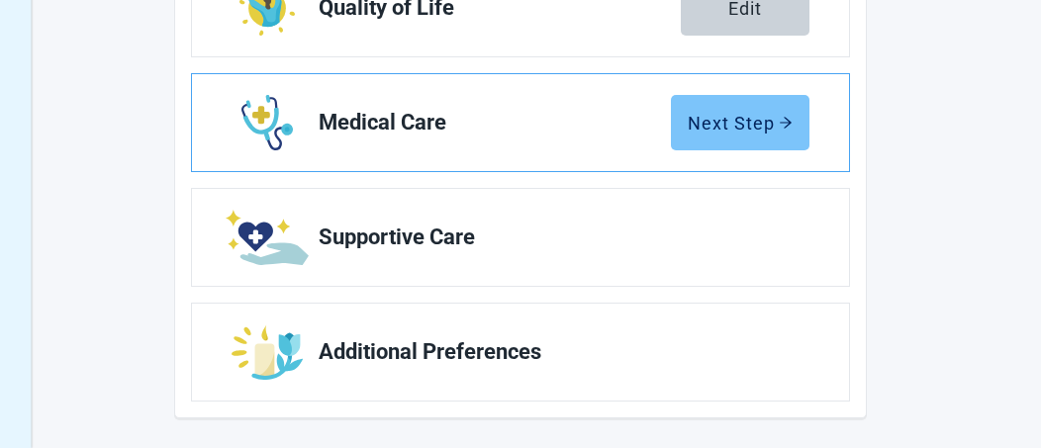
click at [737, 114] on div "Next Step" at bounding box center [740, 123] width 105 height 20
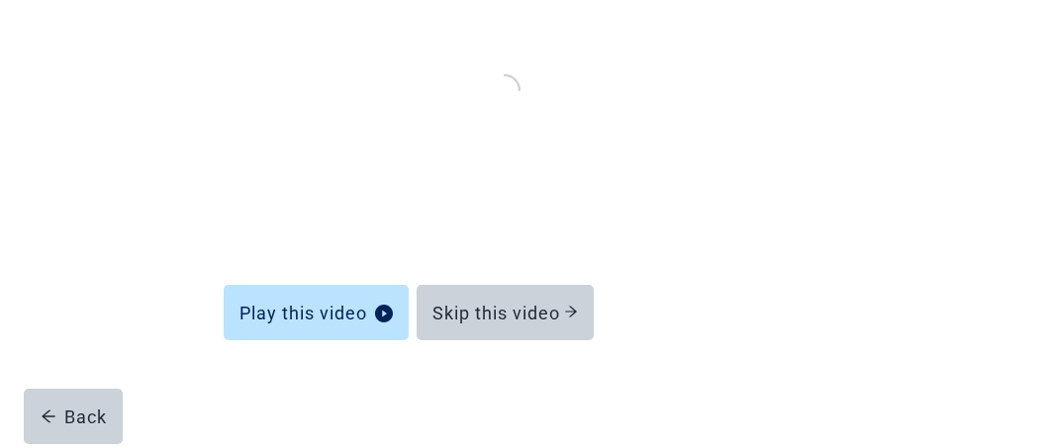
scroll to position [315, 0]
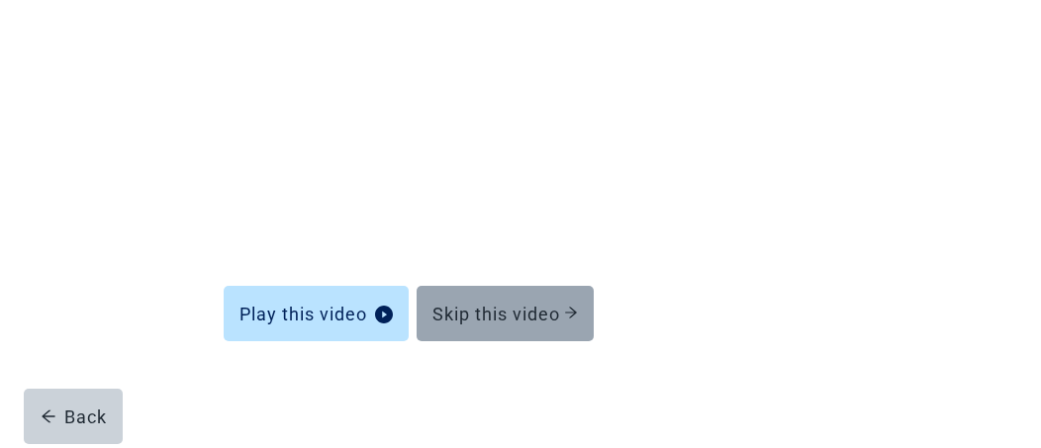
click at [495, 310] on div "Skip this video" at bounding box center [506, 314] width 146 height 20
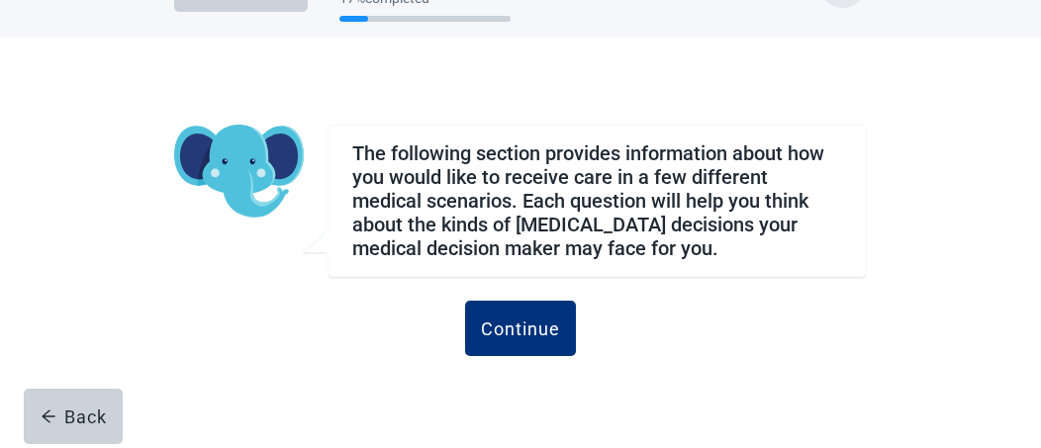
scroll to position [65, 0]
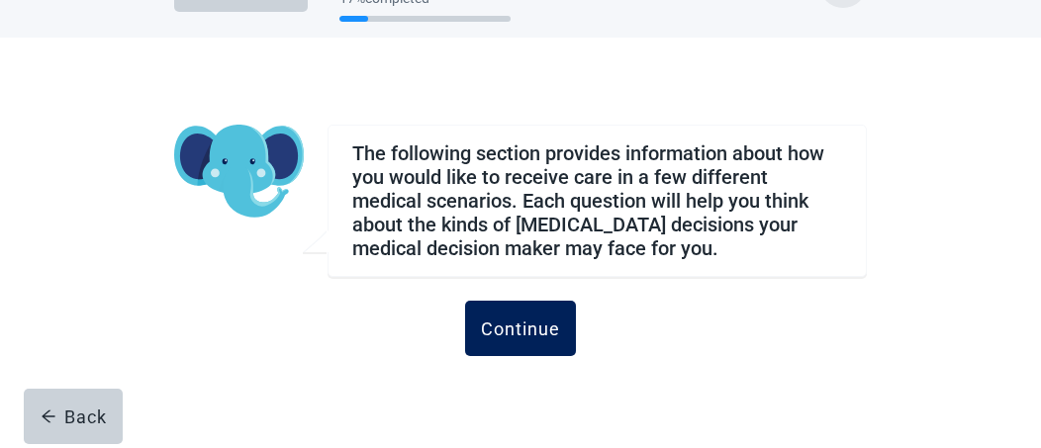
click at [524, 327] on div "Continue" at bounding box center [520, 329] width 79 height 20
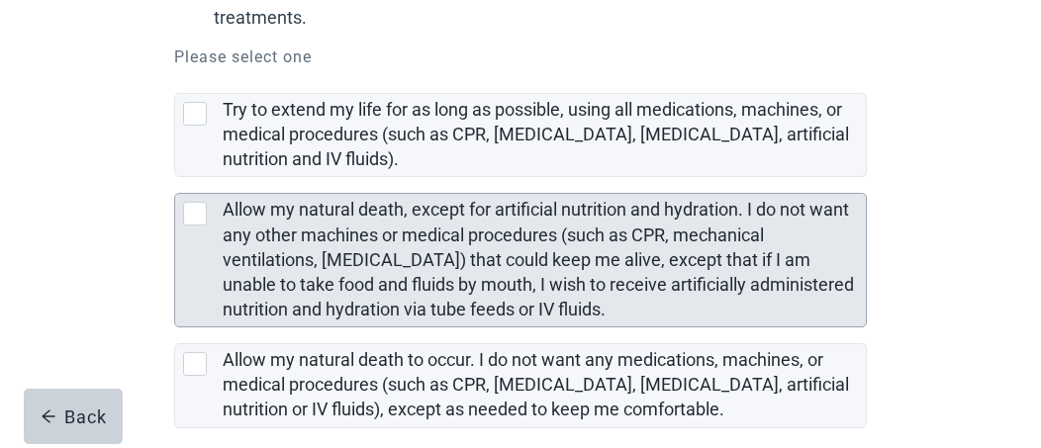
scroll to position [495, 0]
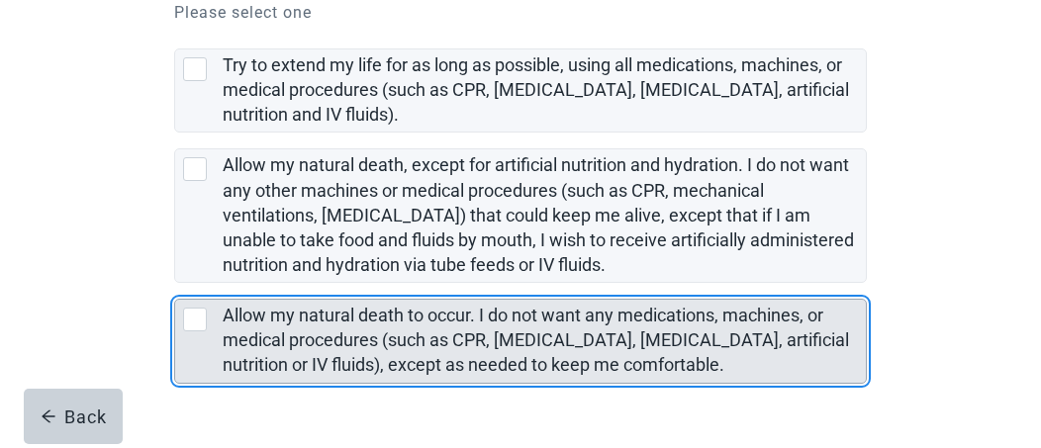
click at [193, 314] on div "Allow my natural death to occur. I do not want any medications, machines, or me…" at bounding box center [195, 320] width 24 height 24
click at [175, 284] on input "Allow my natural death to occur. I do not want any medications, machines, or me…" at bounding box center [174, 283] width 1 height 1
checkbox input "true"
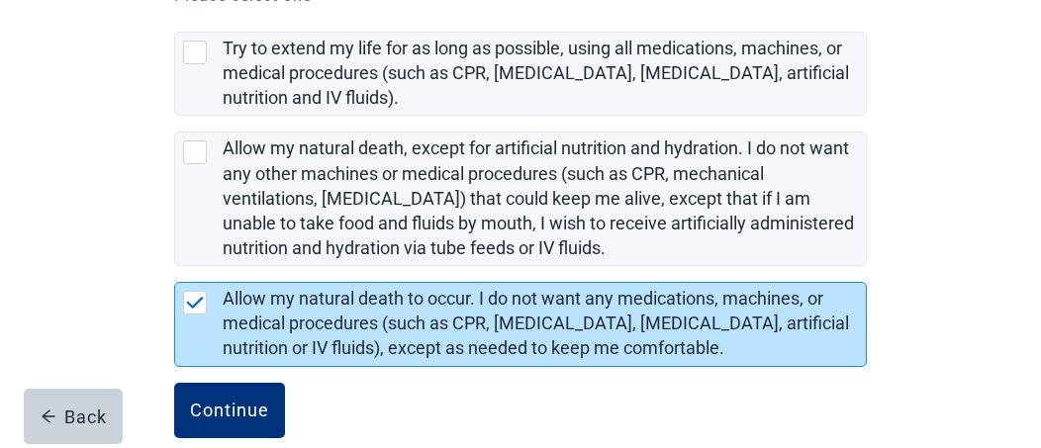
scroll to position [542, 0]
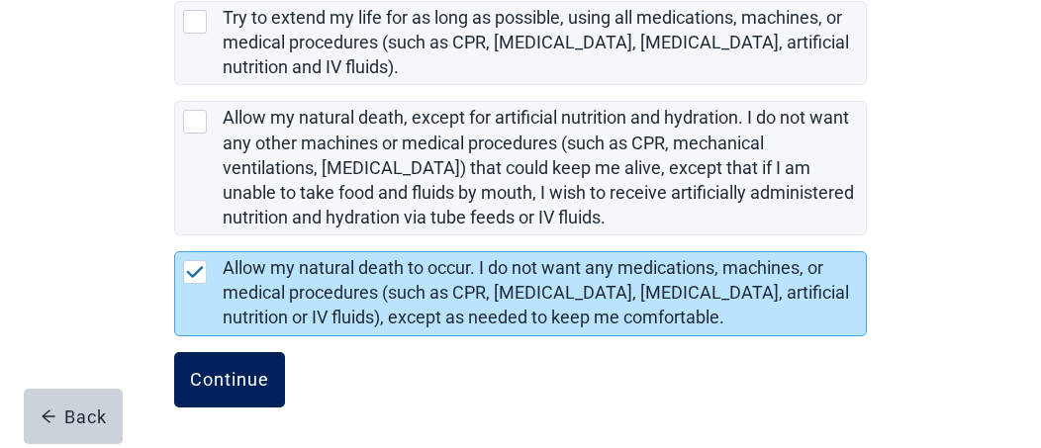
click at [232, 370] on div "Continue" at bounding box center [229, 380] width 79 height 20
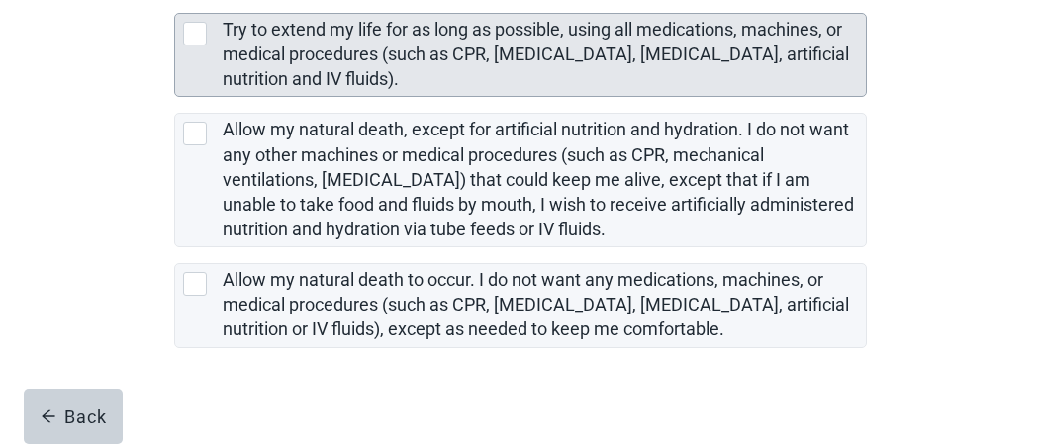
scroll to position [495, 0]
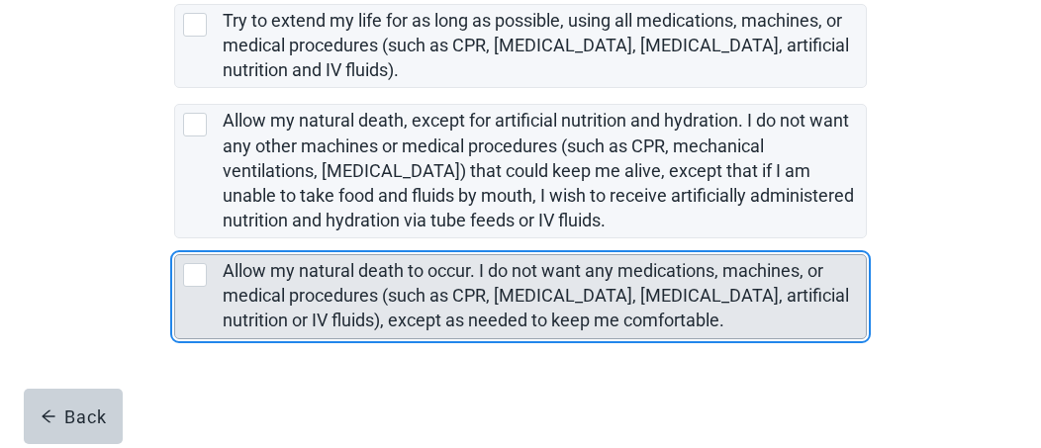
click at [190, 272] on div "Allow my natural death to occur. I do not want any medications, machines, or me…" at bounding box center [195, 275] width 24 height 24
click at [175, 240] on input "Allow my natural death to occur. I do not want any medications, machines, or me…" at bounding box center [174, 239] width 1 height 1
checkbox input "true"
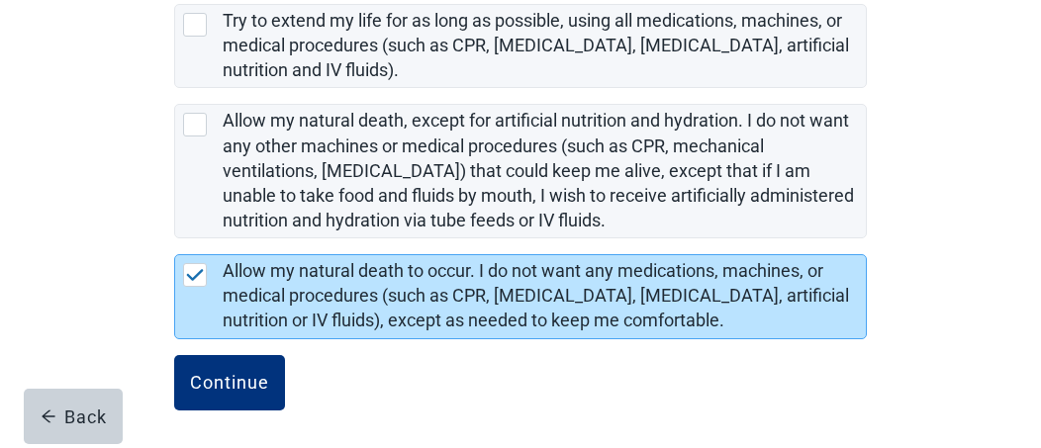
drag, startPoint x: 190, startPoint y: 272, endPoint x: 424, endPoint y: 382, distance: 258.2
click at [425, 385] on div "Continue" at bounding box center [520, 404] width 693 height 99
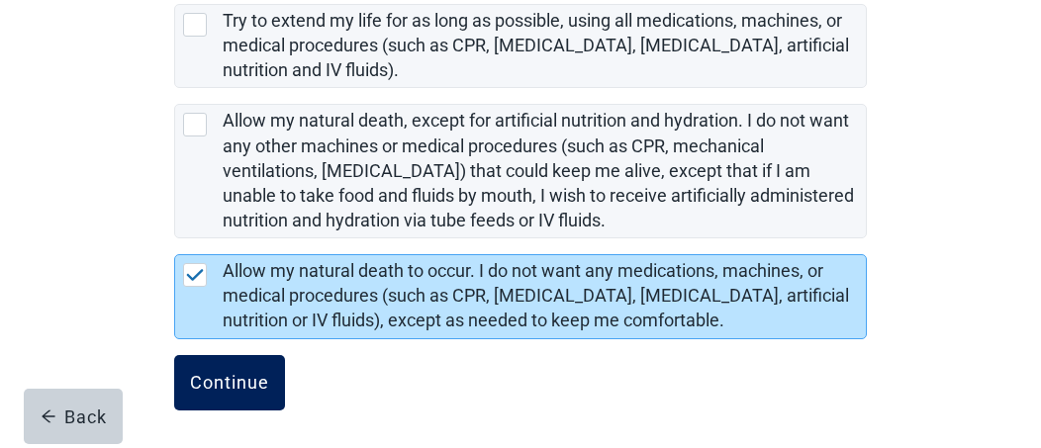
click at [227, 375] on div "Continue" at bounding box center [229, 383] width 79 height 20
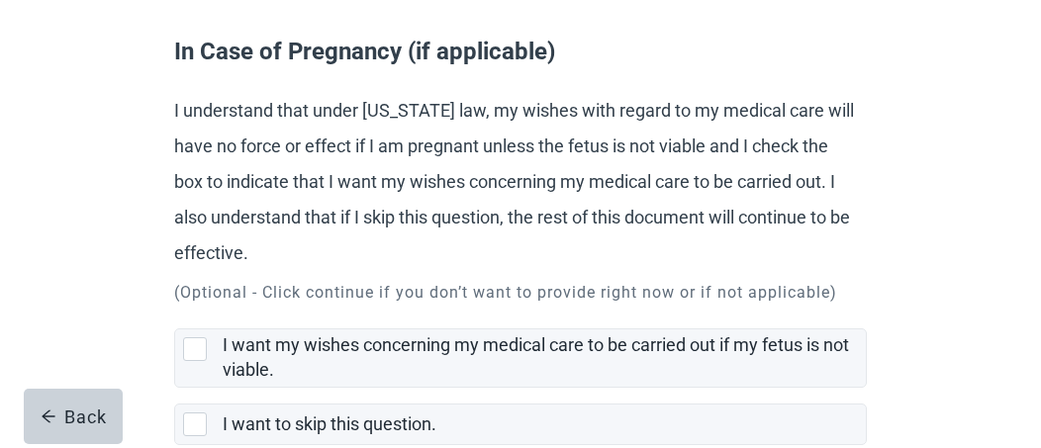
scroll to position [198, 0]
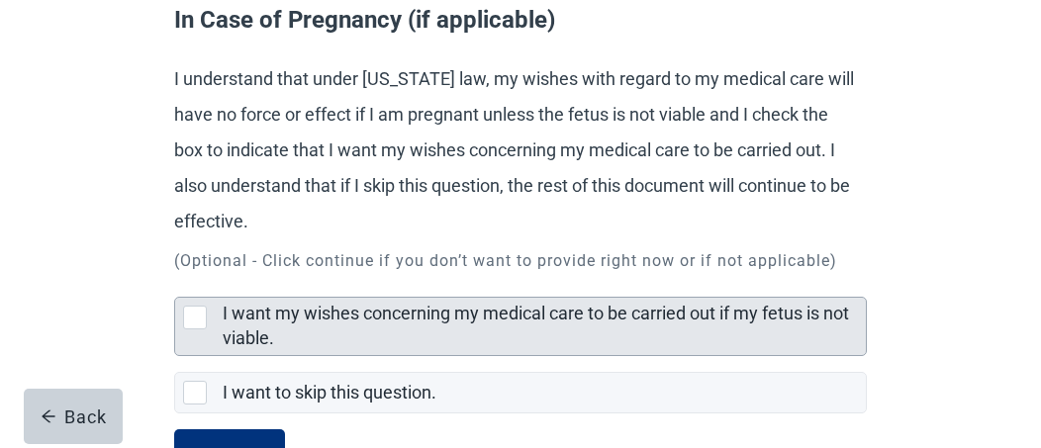
drag, startPoint x: 402, startPoint y: 270, endPoint x: 226, endPoint y: 316, distance: 182.0
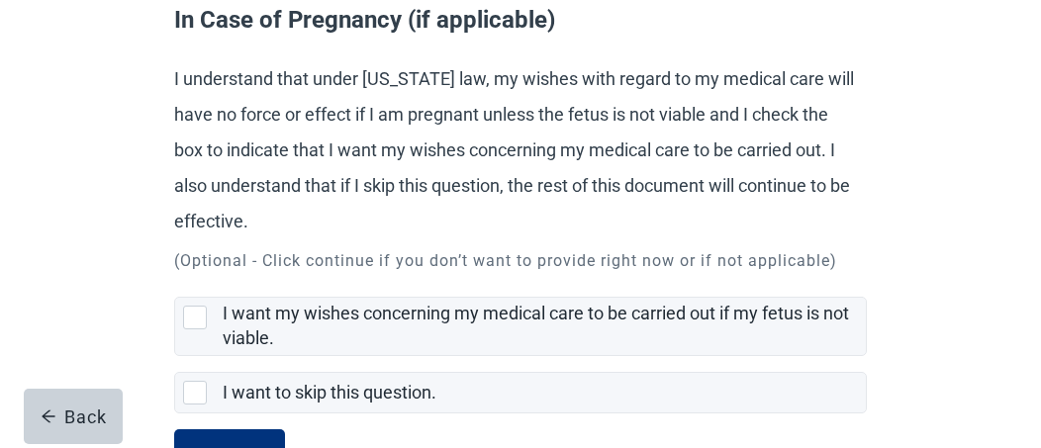
drag, startPoint x: 226, startPoint y: 316, endPoint x: 936, endPoint y: 189, distance: 721.9
click at [938, 184] on div "In Case of Pregnancy (if applicable) I understand that under [US_STATE] law, my…" at bounding box center [520, 217] width 937 height 624
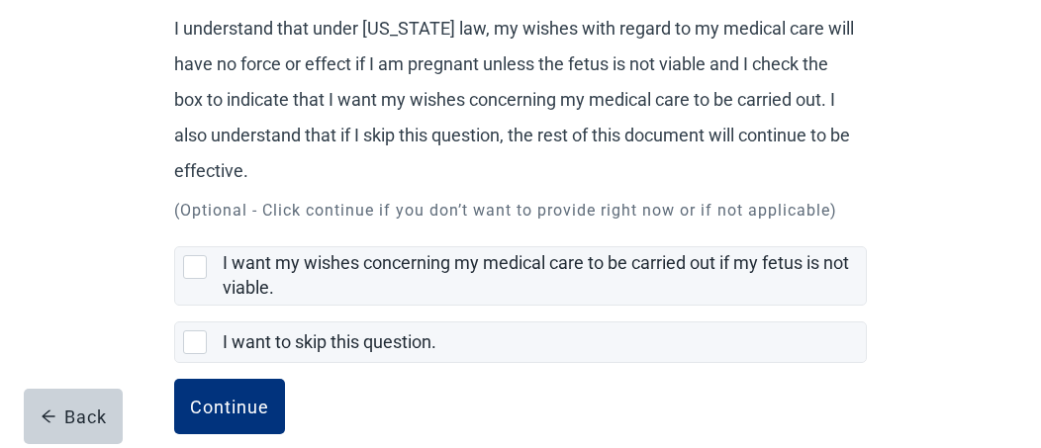
scroll to position [276, 0]
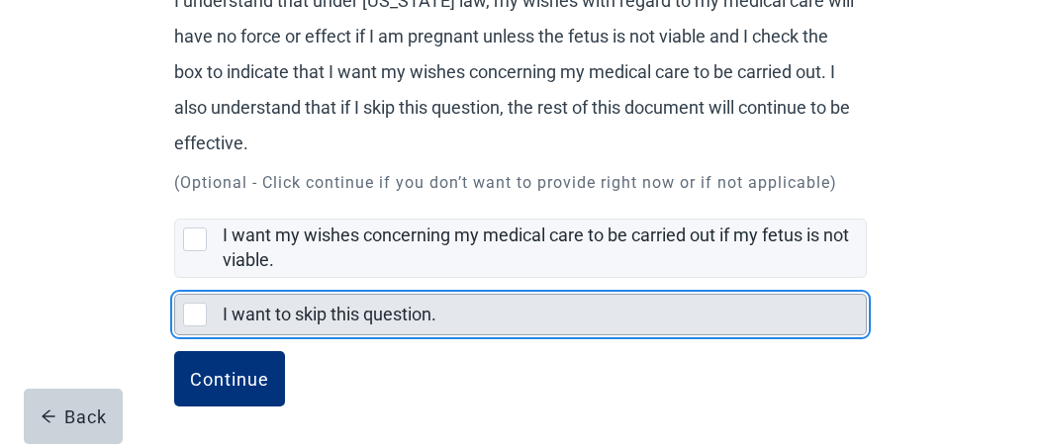
click at [189, 312] on div "I want to skip this question., checkbox, not selected" at bounding box center [195, 315] width 24 height 24
click at [175, 279] on input "I want to skip this question." at bounding box center [174, 278] width 1 height 1
checkbox input "true"
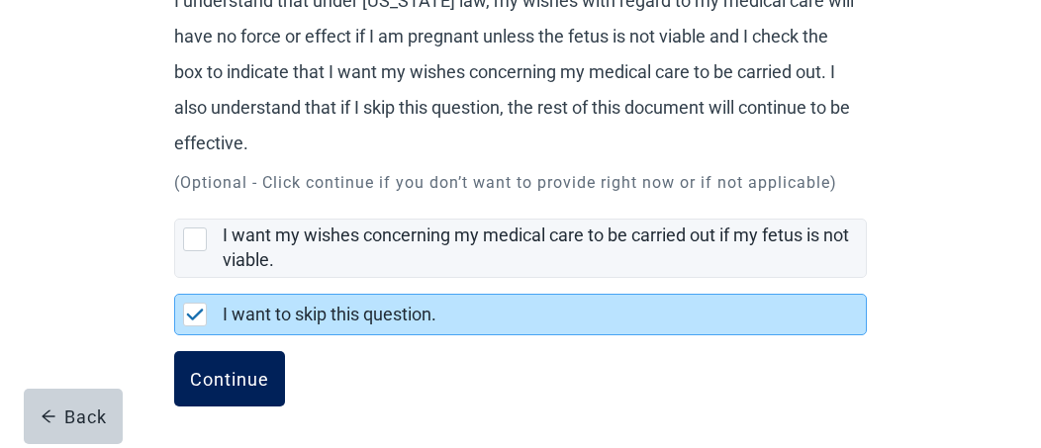
drag, startPoint x: 189, startPoint y: 312, endPoint x: 236, endPoint y: 375, distance: 78.6
click at [233, 375] on div "Continue" at bounding box center [229, 379] width 79 height 20
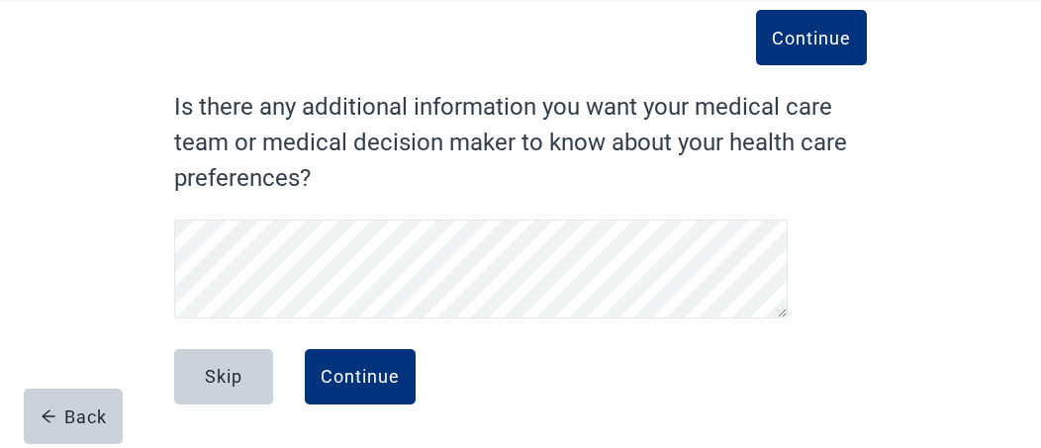
scroll to position [100, 0]
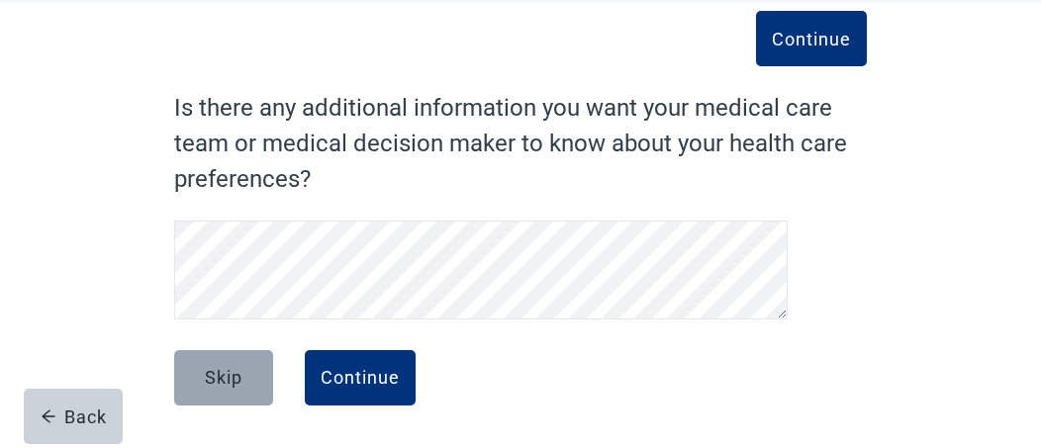
click at [220, 375] on div "Skip" at bounding box center [224, 378] width 38 height 20
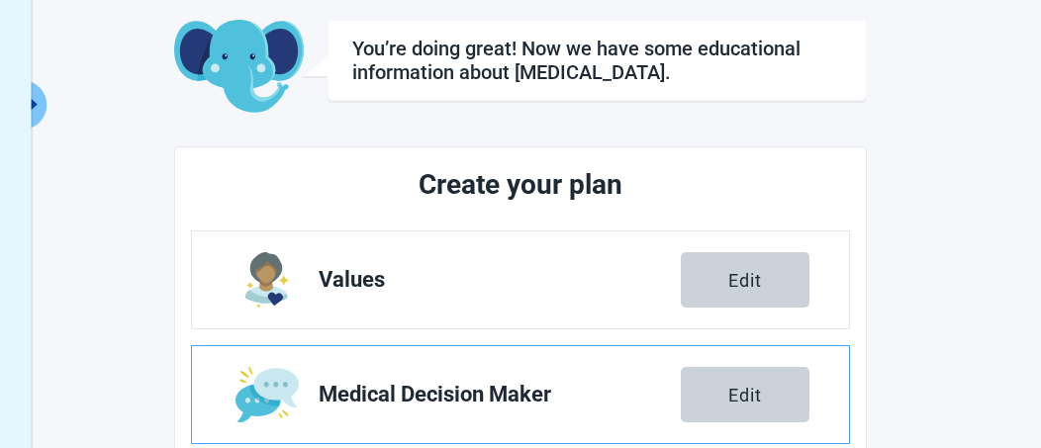
drag, startPoint x: 220, startPoint y: 379, endPoint x: 245, endPoint y: 354, distance: 35.7
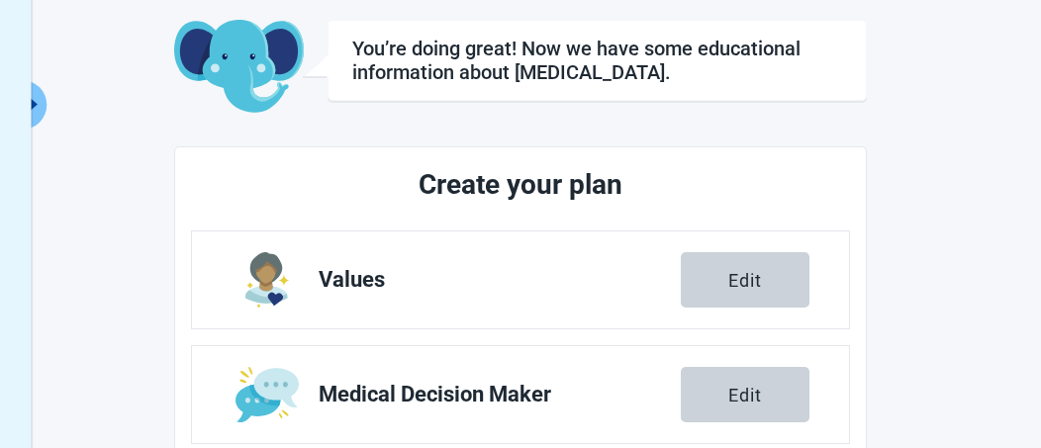
drag, startPoint x: 245, startPoint y: 354, endPoint x: 138, endPoint y: 258, distance: 144.4
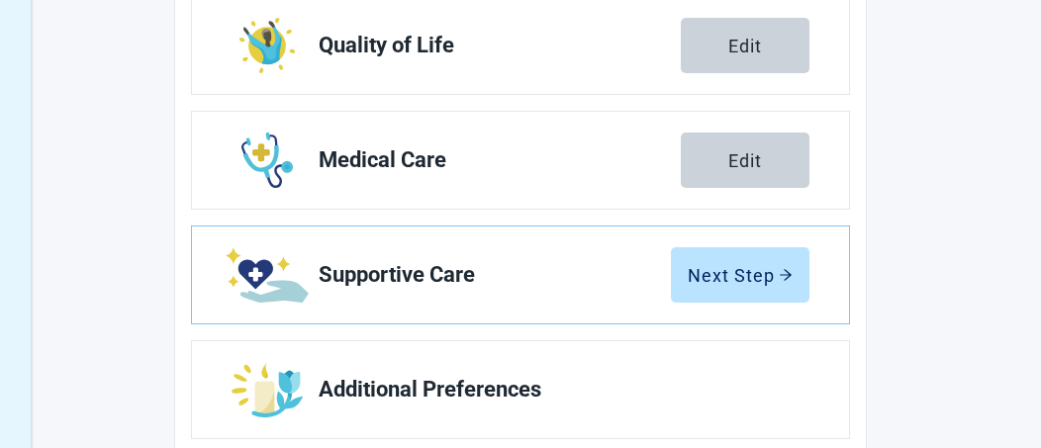
scroll to position [595, 0]
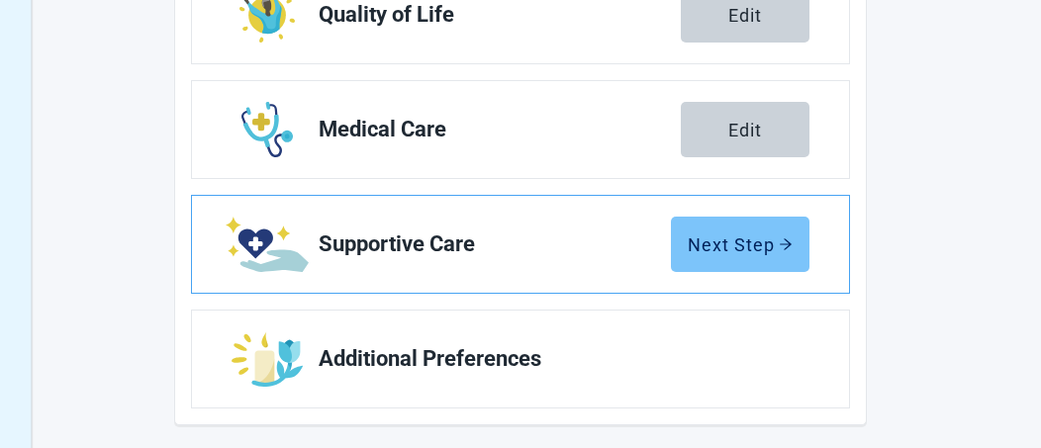
click at [744, 240] on div "Next Step" at bounding box center [740, 245] width 105 height 20
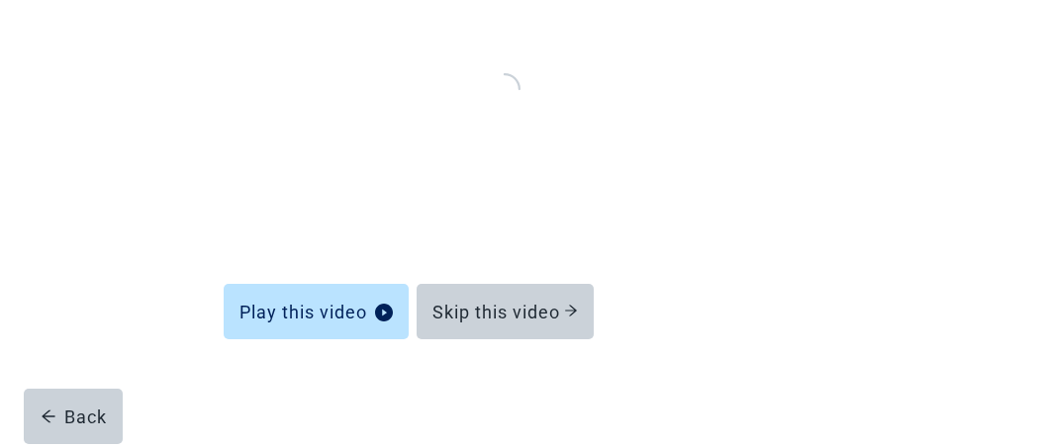
scroll to position [315, 0]
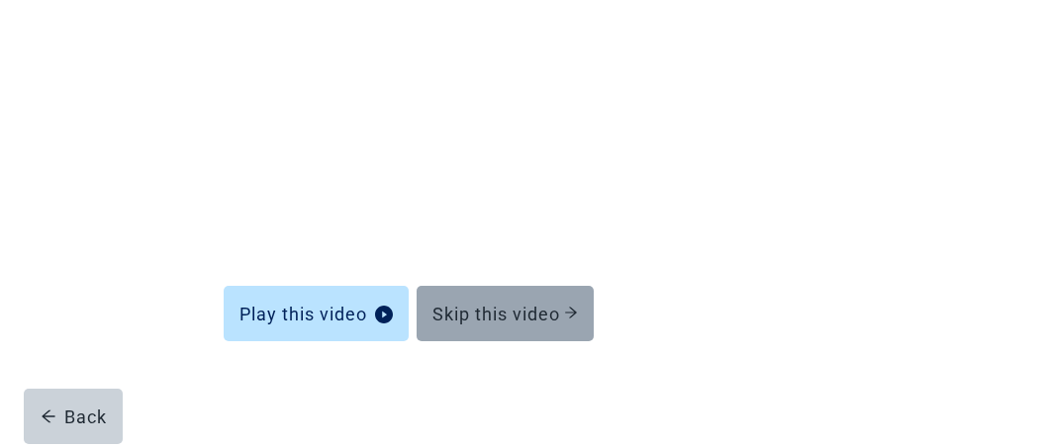
click at [491, 305] on div "Skip this video" at bounding box center [506, 314] width 146 height 20
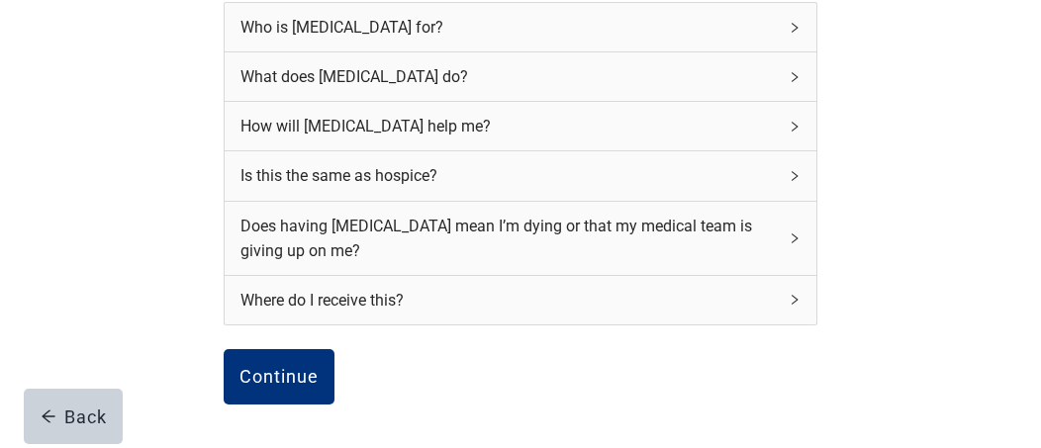
scroll to position [315, 0]
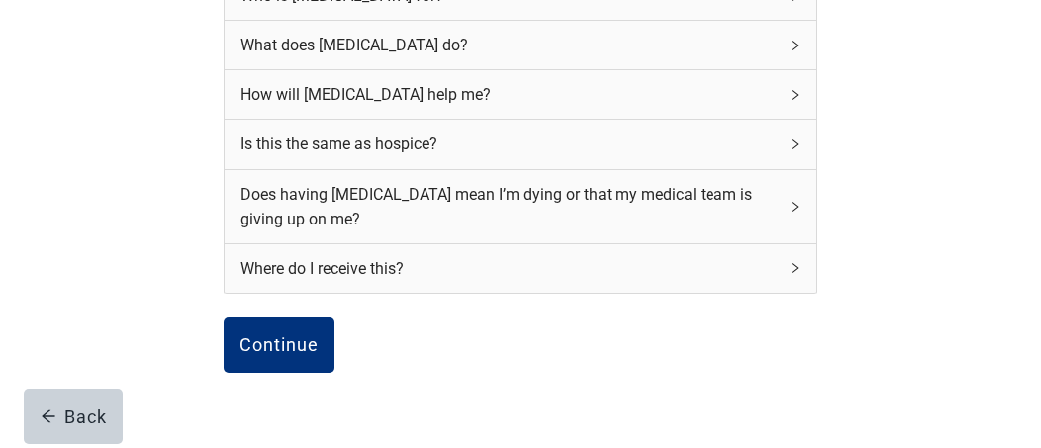
click at [792, 139] on icon "right" at bounding box center [795, 145] width 12 height 12
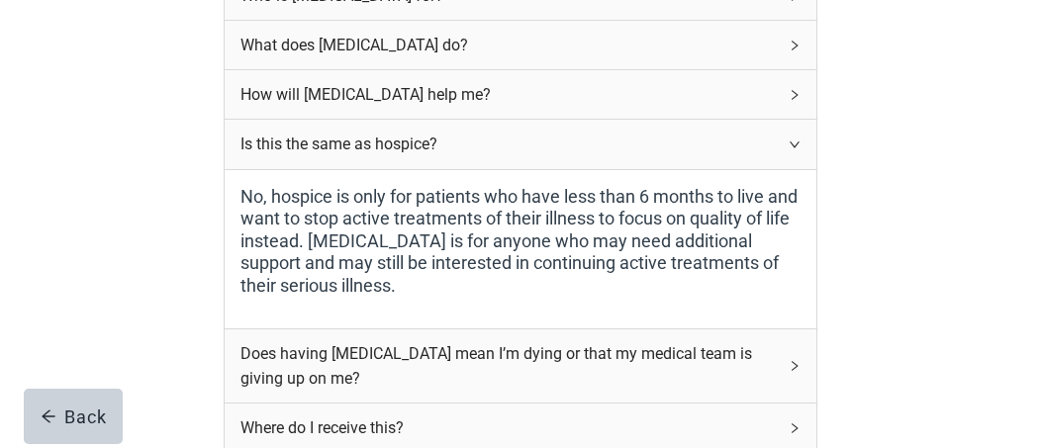
click at [907, 156] on div "Here is some extra information about [MEDICAL_DATA]. Who is [MEDICAL_DATA] for?…" at bounding box center [520, 251] width 937 height 926
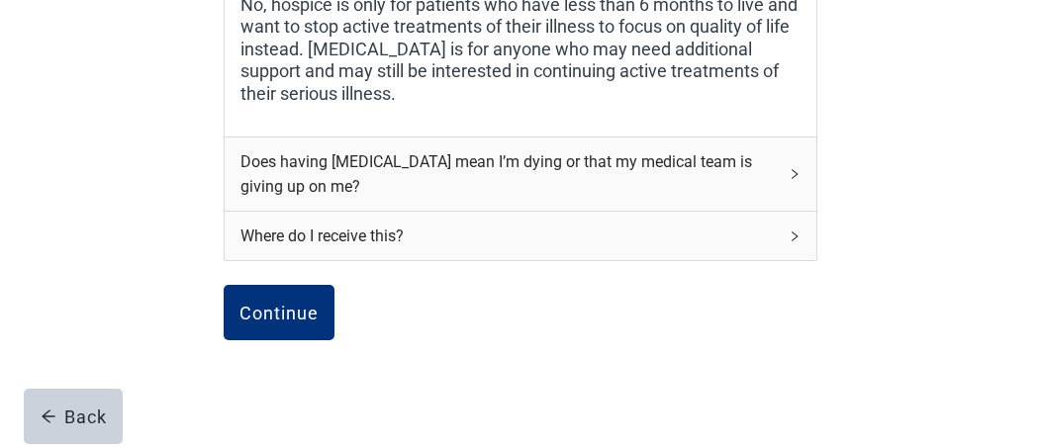
scroll to position [513, 0]
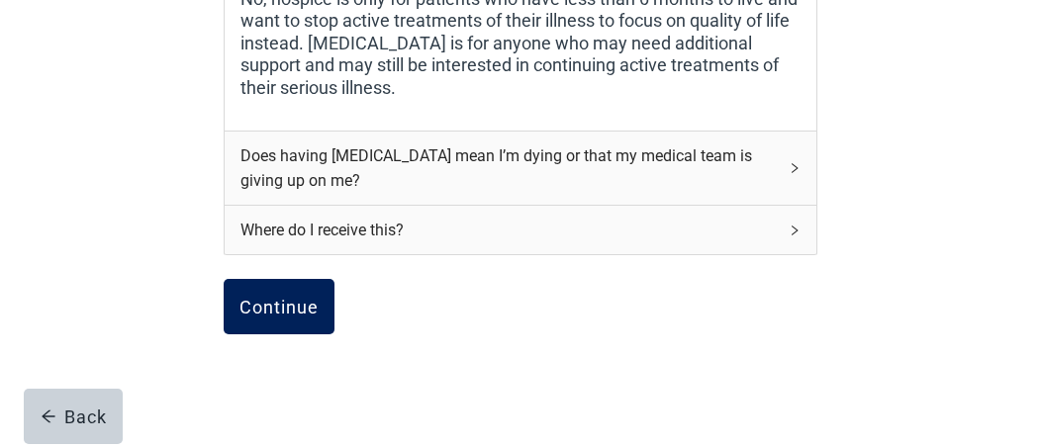
click at [279, 304] on div "Continue" at bounding box center [279, 307] width 79 height 20
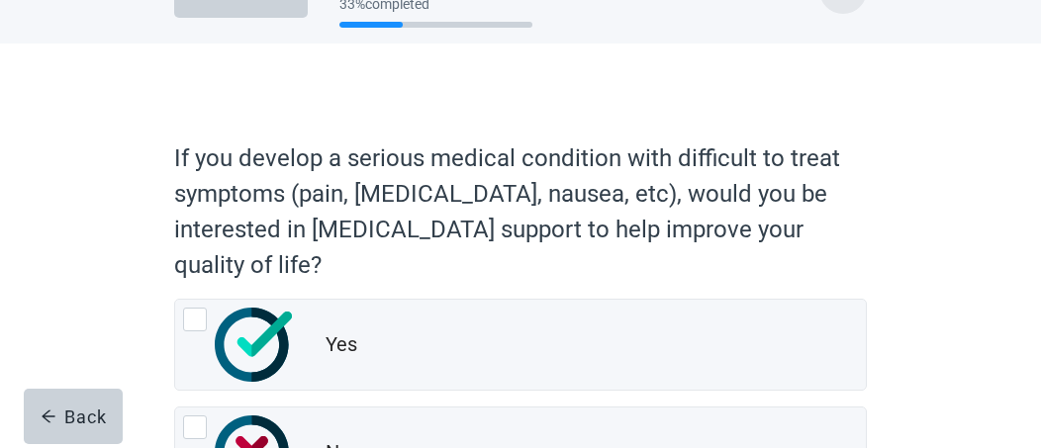
scroll to position [99, 0]
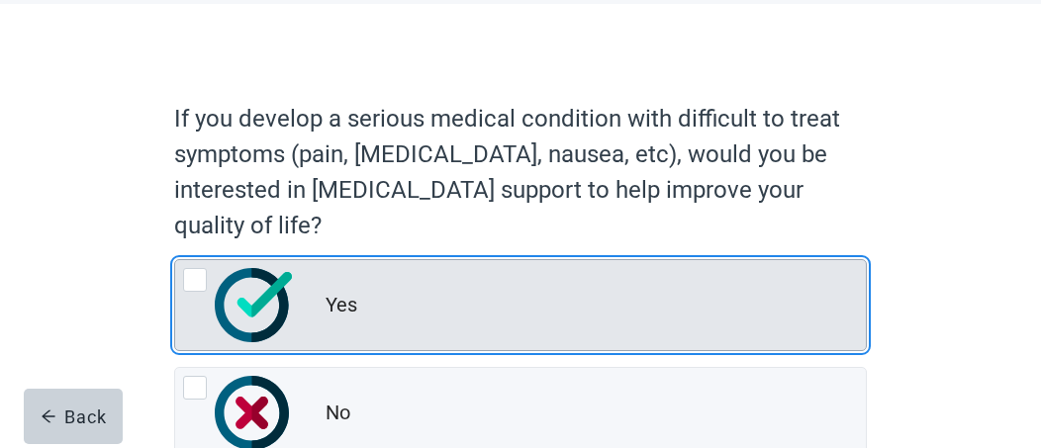
drag, startPoint x: 190, startPoint y: 281, endPoint x: 222, endPoint y: 278, distance: 31.8
click at [191, 281] on div "Yes, radio button, not checked" at bounding box center [195, 280] width 24 height 24
click at [175, 260] on input "Yes" at bounding box center [174, 259] width 1 height 1
radio input "true"
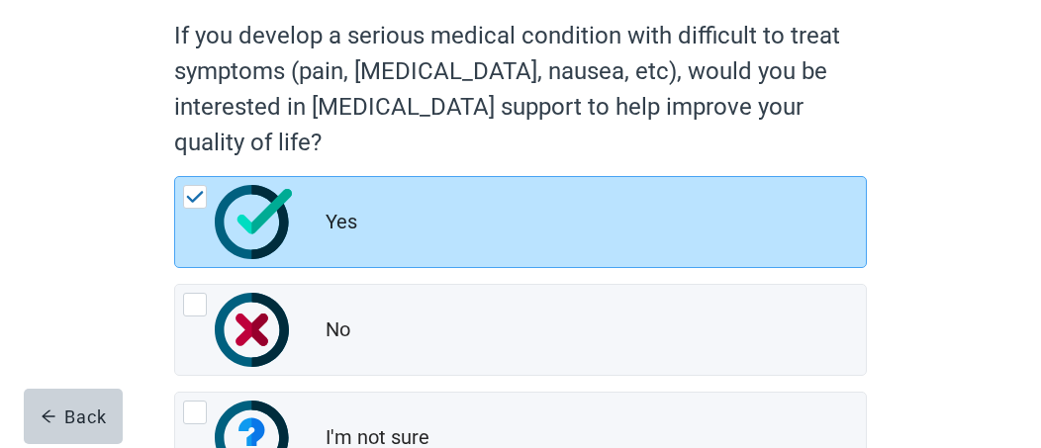
scroll to position [297, 0]
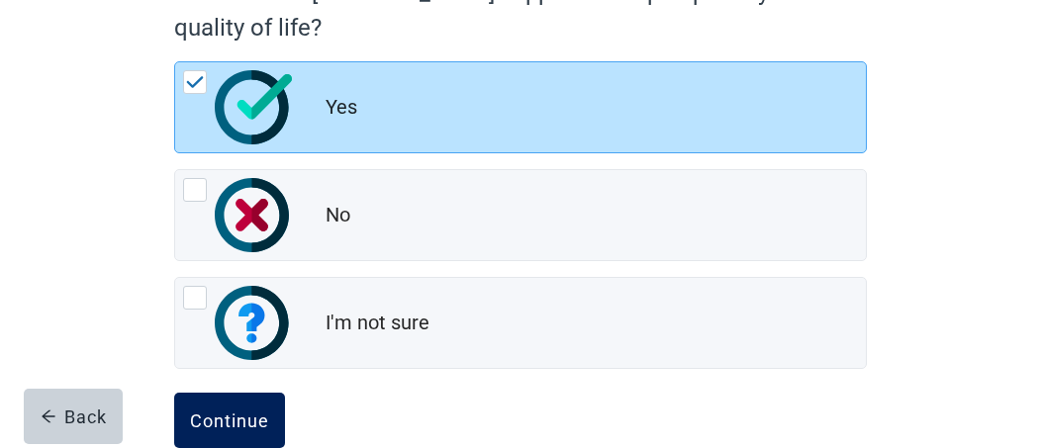
click at [231, 413] on div "Continue" at bounding box center [229, 421] width 79 height 20
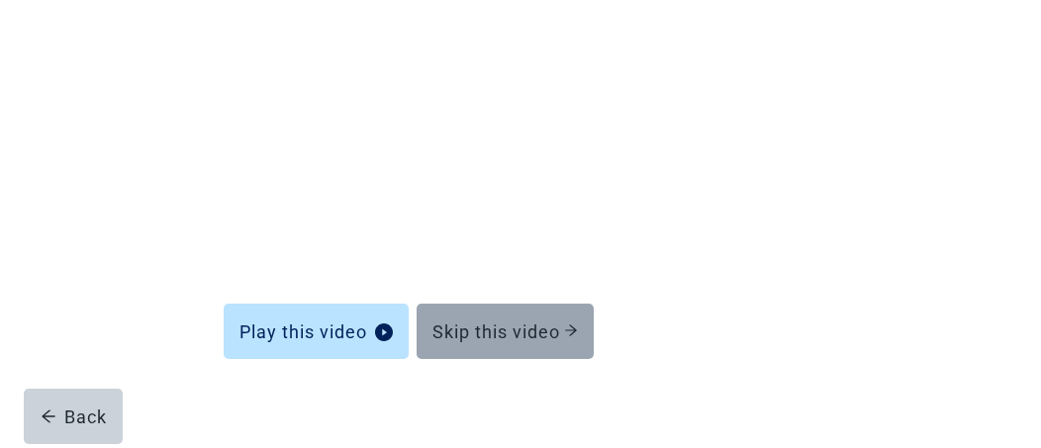
click at [513, 322] on div "Skip this video" at bounding box center [506, 332] width 146 height 20
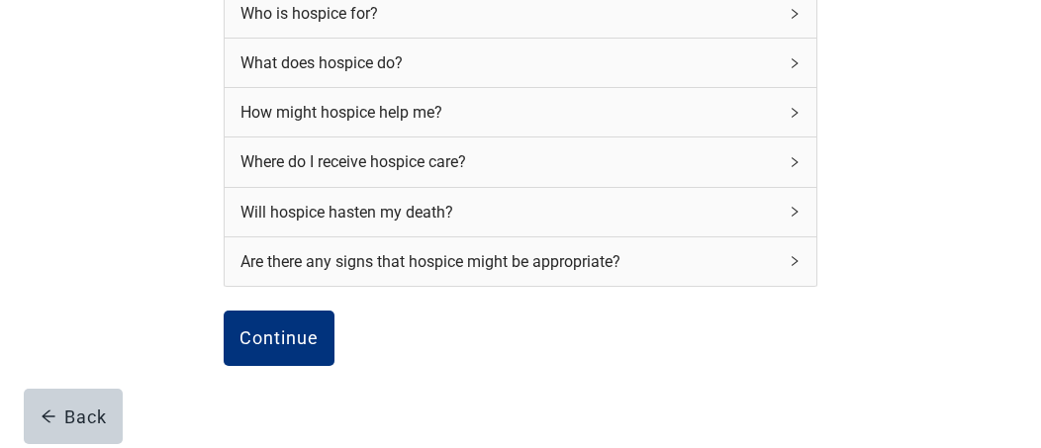
click at [480, 326] on div "Continue Back" at bounding box center [521, 360] width 594 height 99
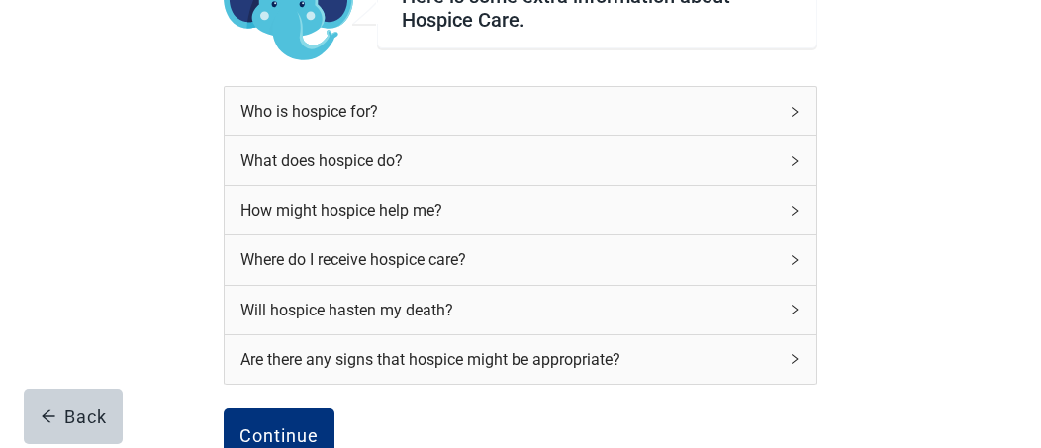
scroll to position [297, 0]
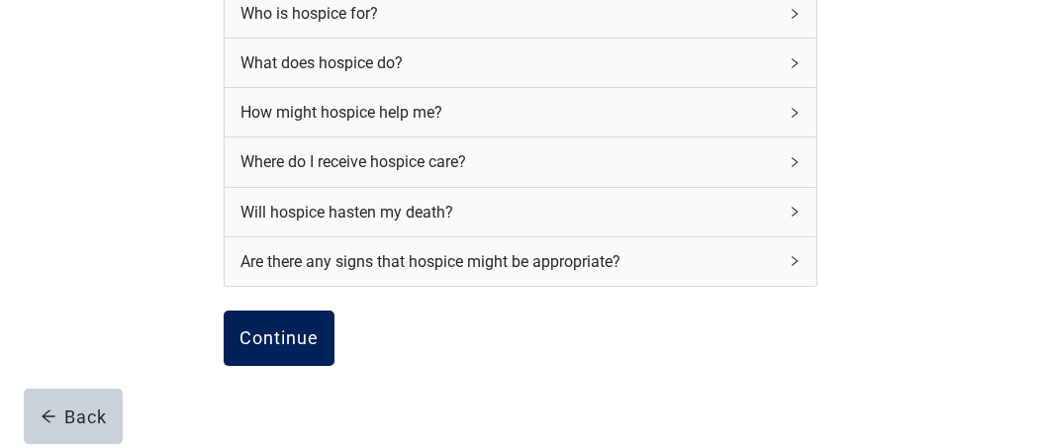
click at [280, 331] on div "Continue" at bounding box center [279, 339] width 79 height 20
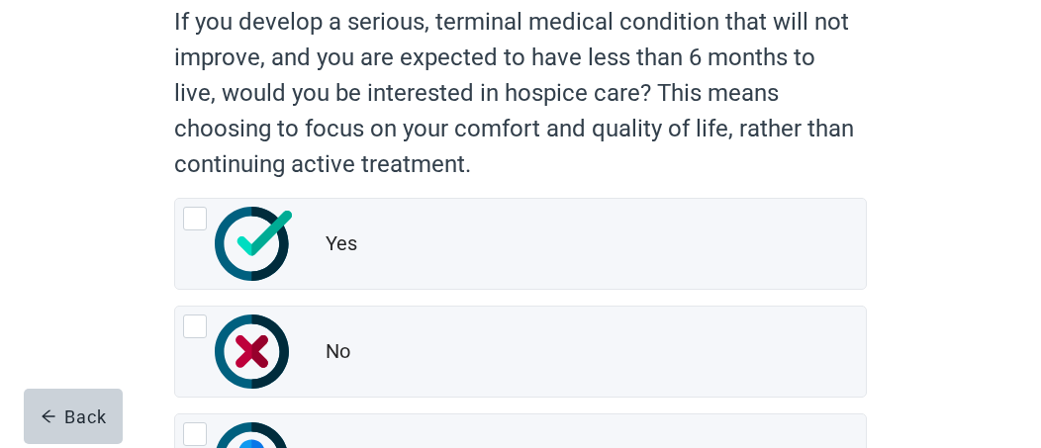
scroll to position [198, 0]
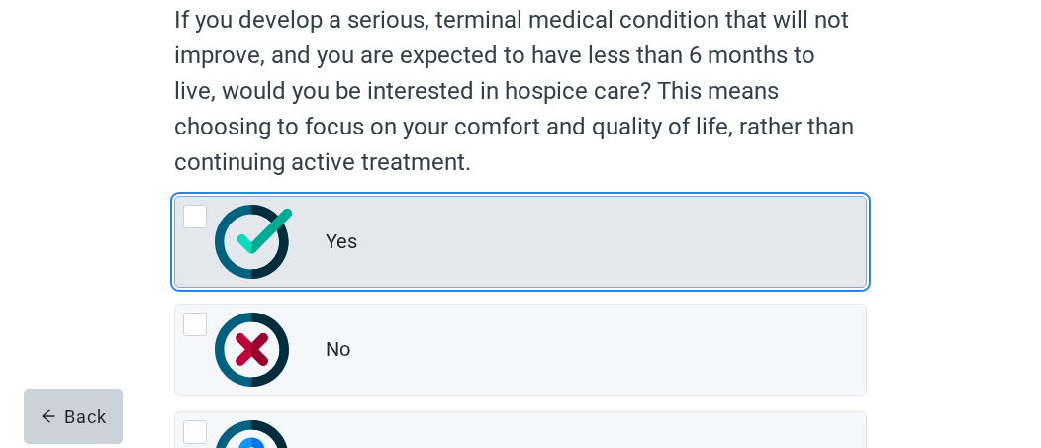
click at [188, 215] on div "Yes, radio button, not checked" at bounding box center [195, 217] width 24 height 24
click at [175, 197] on input "Yes" at bounding box center [174, 196] width 1 height 1
radio input "true"
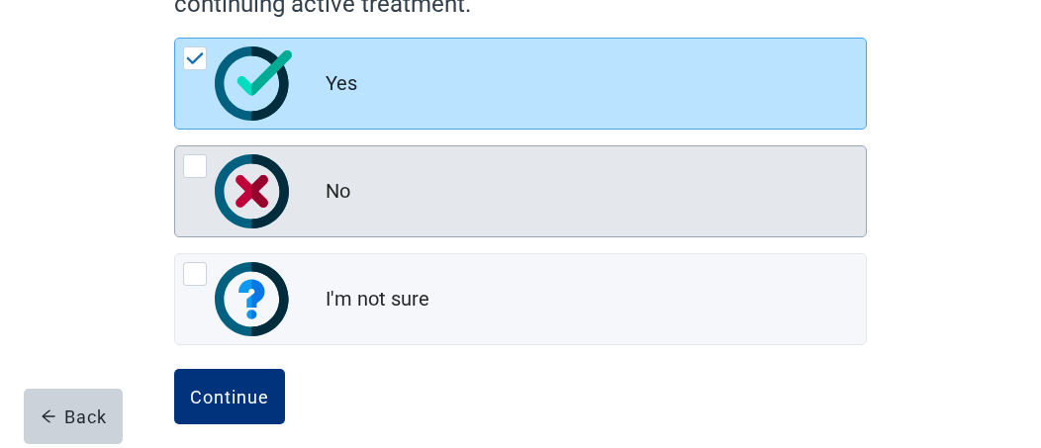
scroll to position [374, 0]
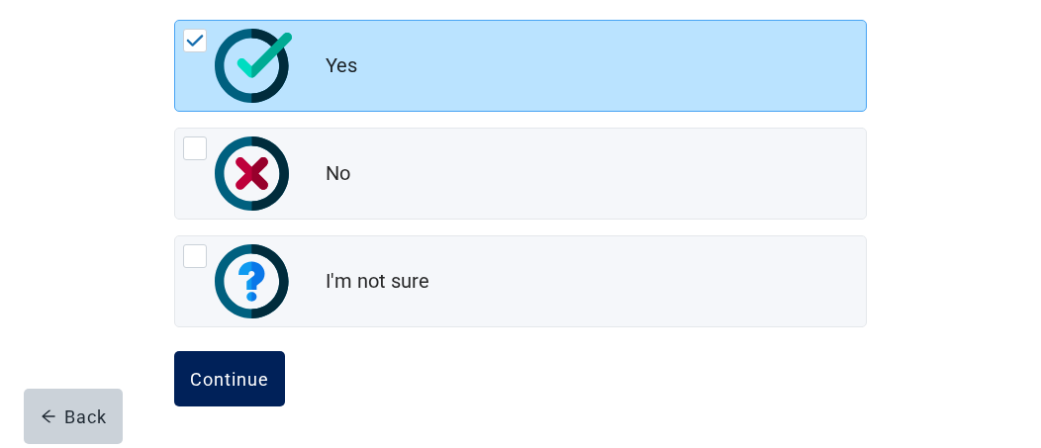
drag, startPoint x: 236, startPoint y: 371, endPoint x: 246, endPoint y: 371, distance: 10.9
click at [237, 371] on div "Continue" at bounding box center [229, 379] width 79 height 20
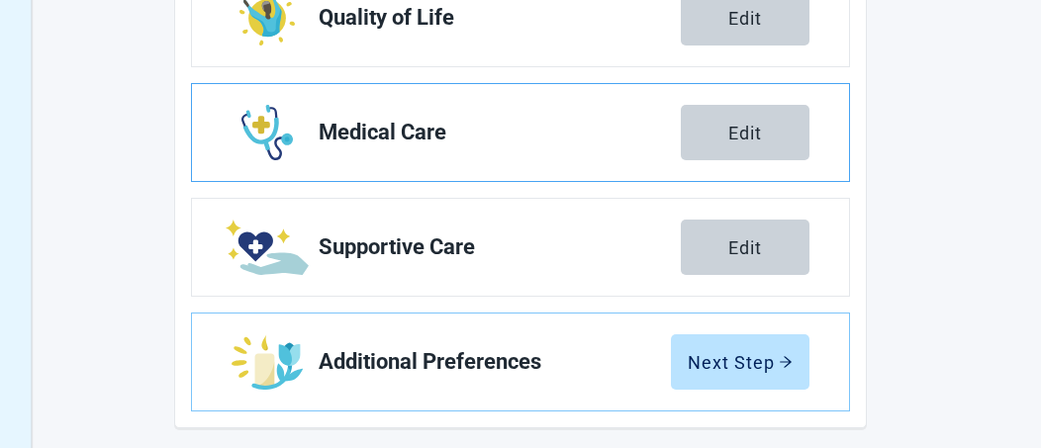
scroll to position [602, 0]
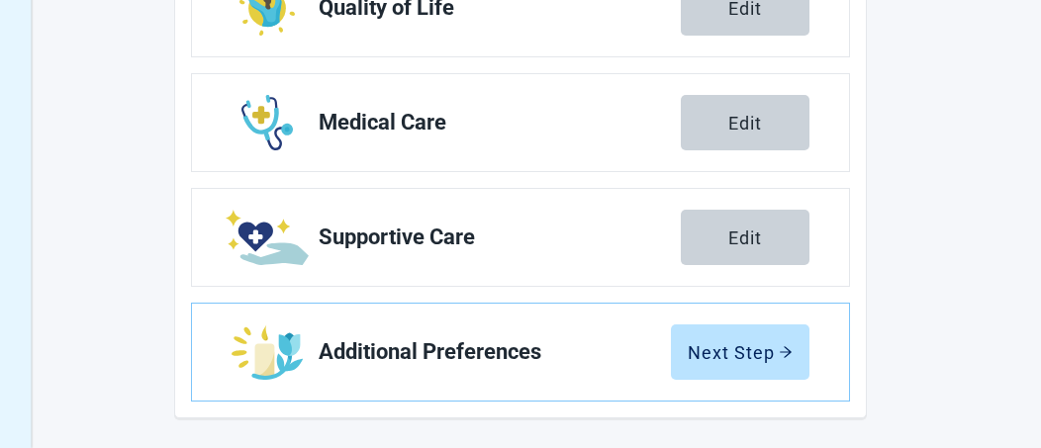
drag, startPoint x: 751, startPoint y: 345, endPoint x: 892, endPoint y: 312, distance: 144.5
click at [752, 345] on div "Next Step" at bounding box center [740, 352] width 105 height 20
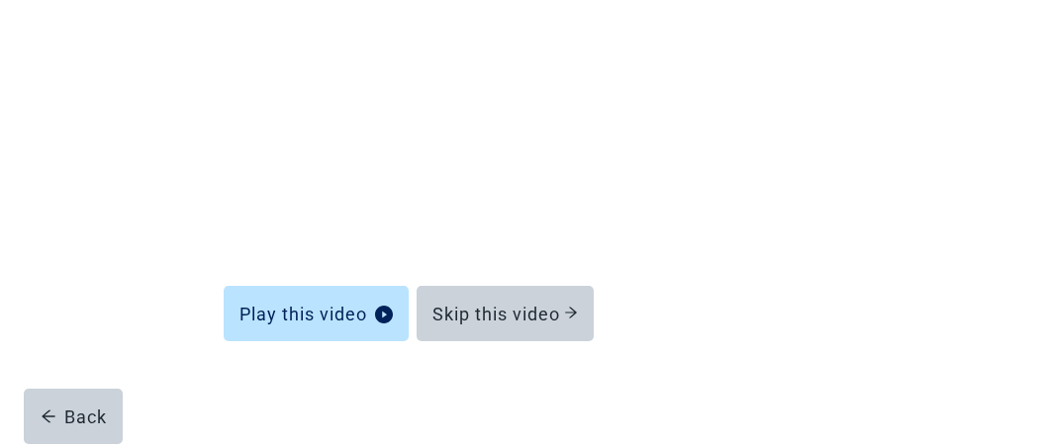
scroll to position [315, 0]
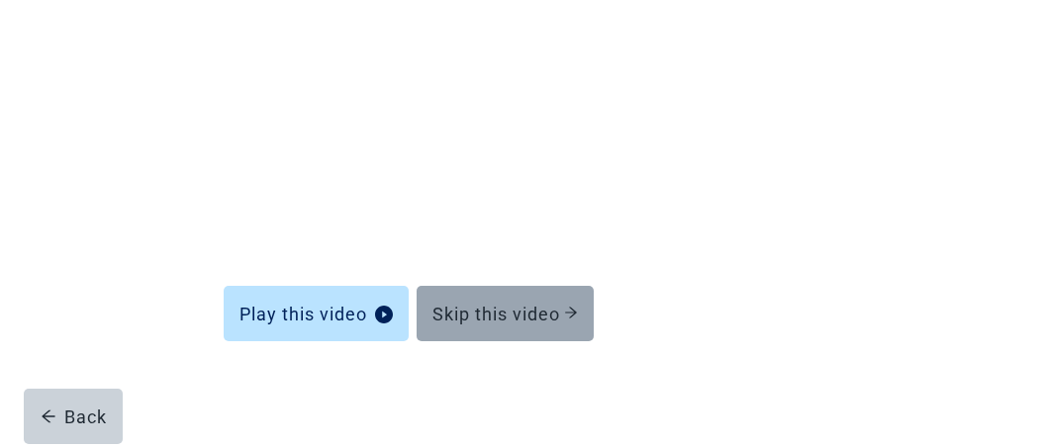
click at [517, 313] on div "Skip this video" at bounding box center [506, 314] width 146 height 20
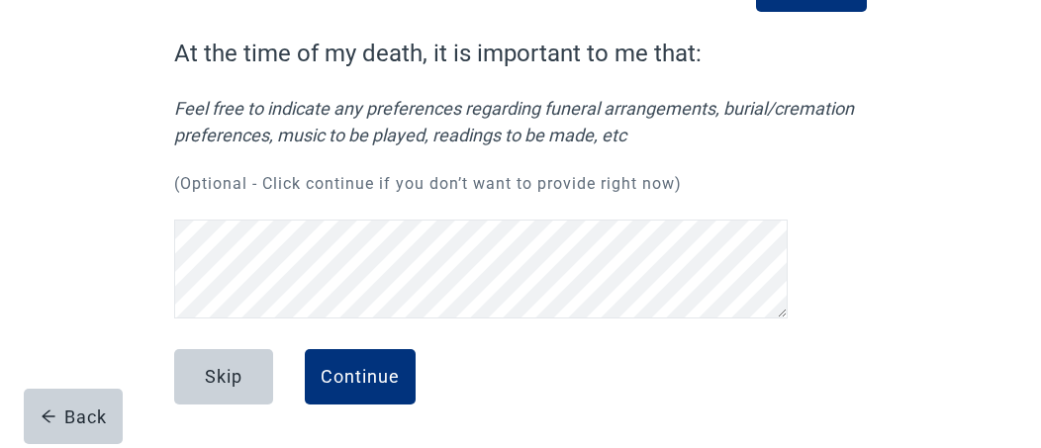
scroll to position [153, 0]
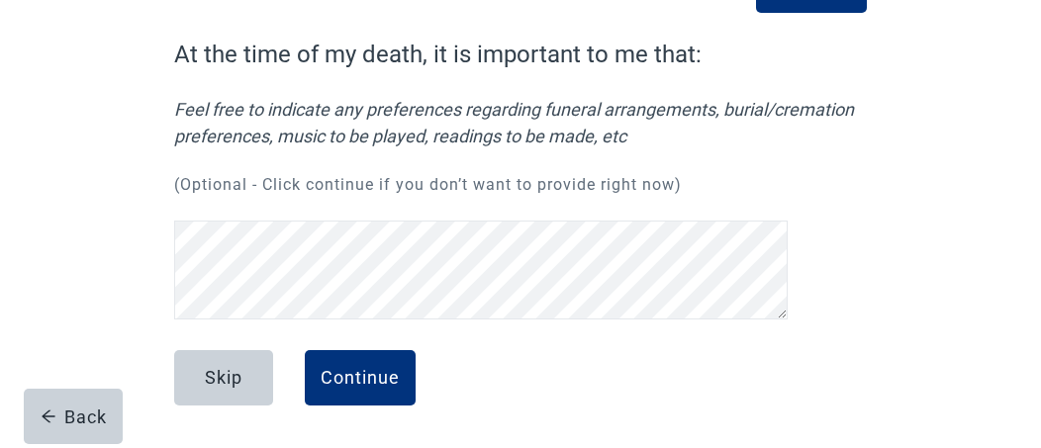
drag, startPoint x: 606, startPoint y: 113, endPoint x: 868, endPoint y: 134, distance: 263.1
drag, startPoint x: 868, startPoint y: 134, endPoint x: 940, endPoint y: 114, distance: 74.9
click at [940, 113] on div "Continue At the time of my death, it is important to me that: Feel free to indi…" at bounding box center [520, 200] width 937 height 500
click at [192, 277] on div "Continue At the time of my death, it is important to me that: Feel free to indi…" at bounding box center [520, 219] width 831 height 460
click at [354, 373] on div "Continue" at bounding box center [360, 378] width 79 height 20
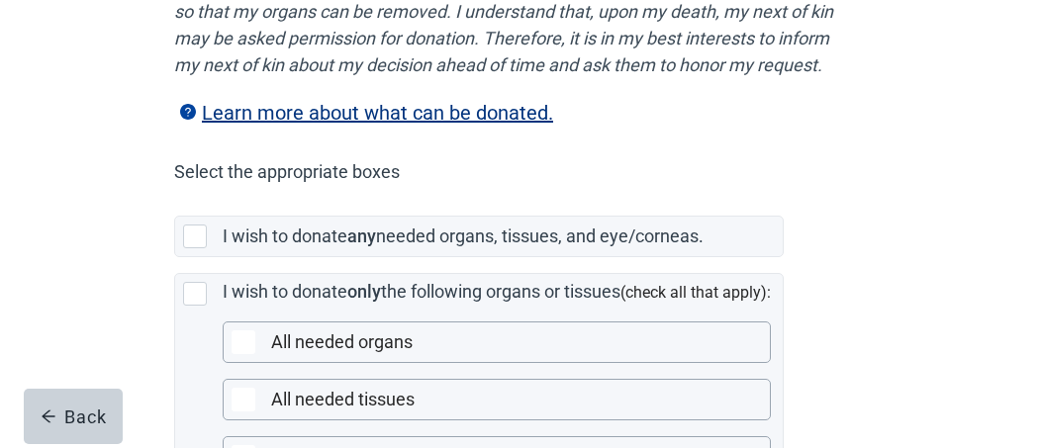
scroll to position [396, 0]
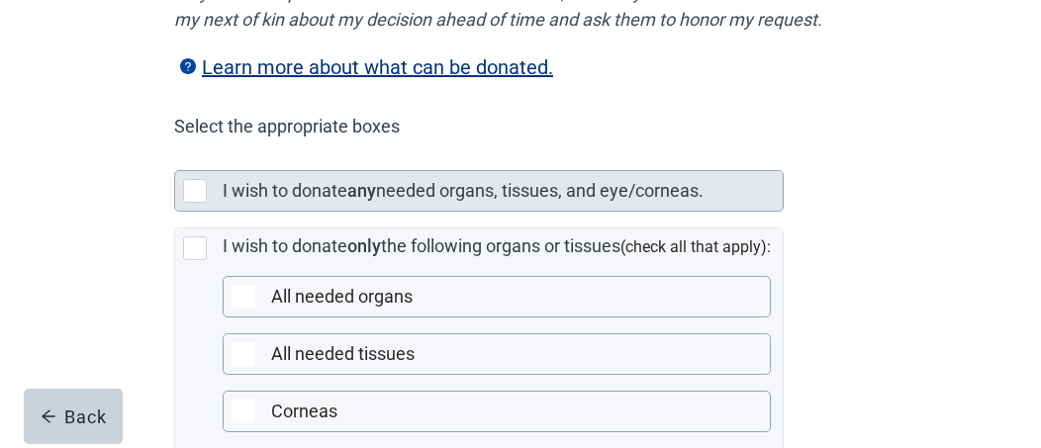
click at [193, 203] on div "Main content" at bounding box center [195, 191] width 24 height 24
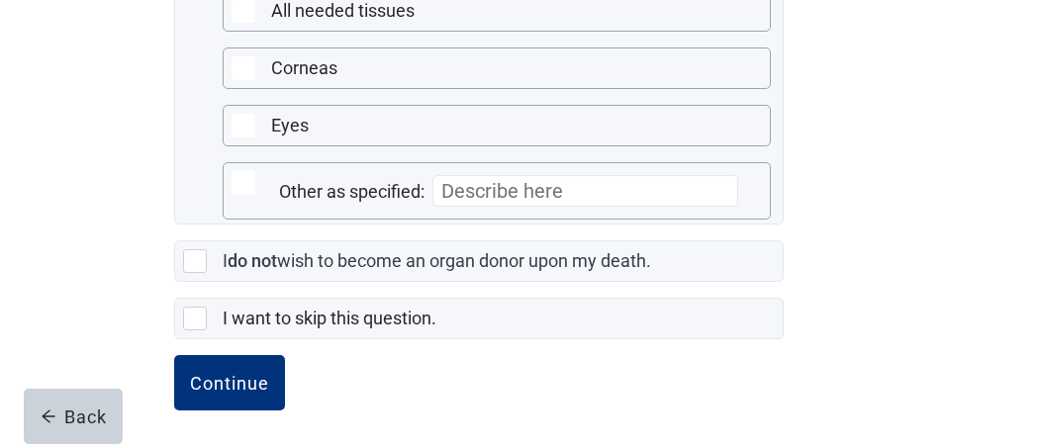
scroll to position [765, 0]
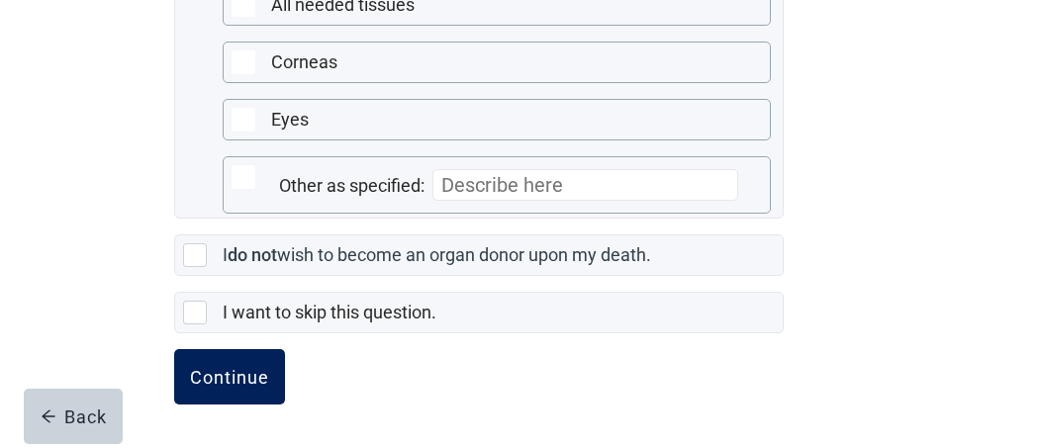
click at [232, 369] on div "Continue" at bounding box center [229, 377] width 79 height 20
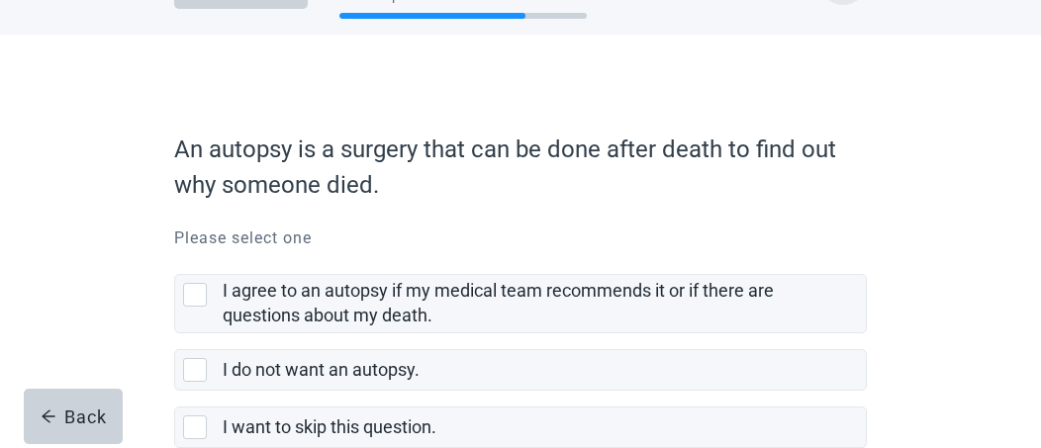
scroll to position [99, 0]
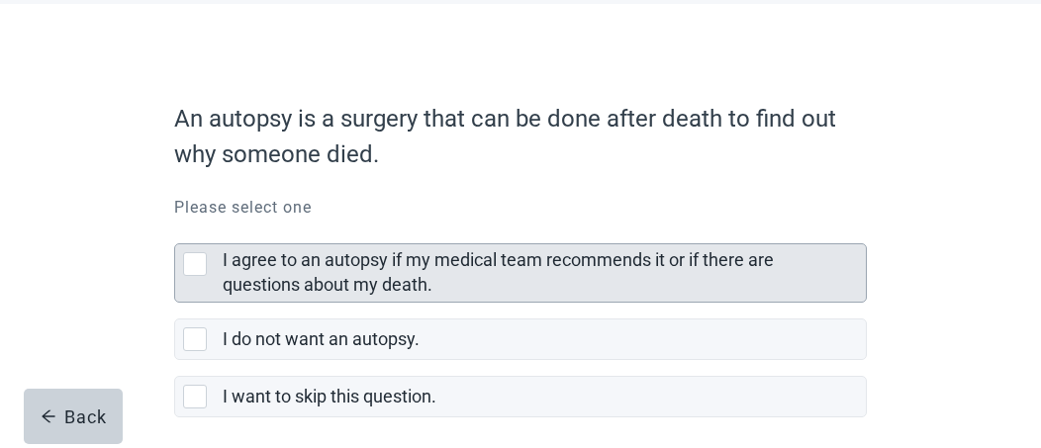
click at [192, 261] on div "I agree to an autopsy if my medical team recommends it or if there are question…" at bounding box center [195, 264] width 24 height 24
click at [175, 229] on input "I agree to an autopsy if my medical team recommends it or if there are question…" at bounding box center [174, 228] width 1 height 1
checkbox input "true"
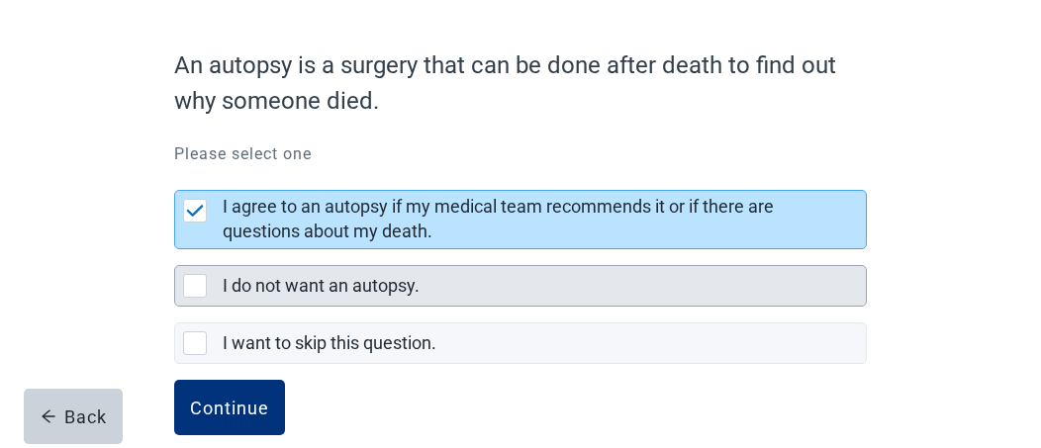
scroll to position [180, 0]
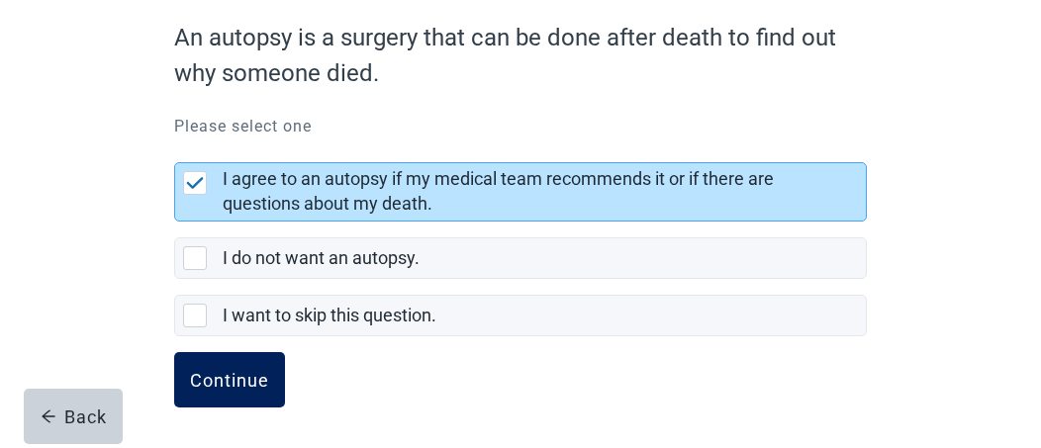
click at [232, 370] on div "Continue" at bounding box center [229, 380] width 79 height 20
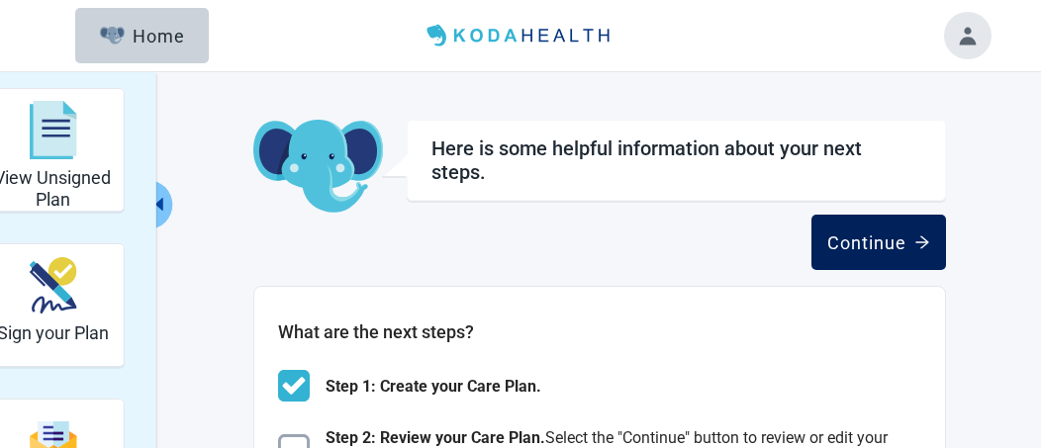
click at [879, 238] on div "Continue" at bounding box center [879, 243] width 103 height 20
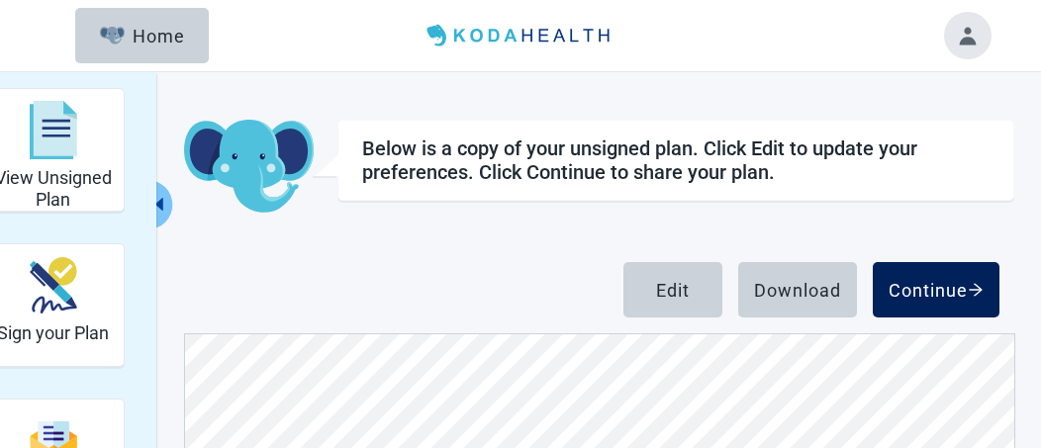
click at [935, 286] on div "Continue" at bounding box center [936, 290] width 95 height 20
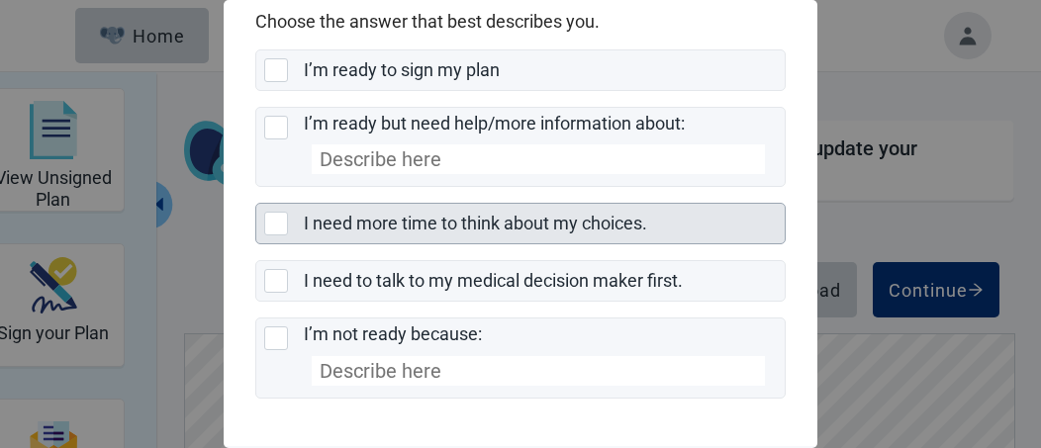
scroll to position [99, 0]
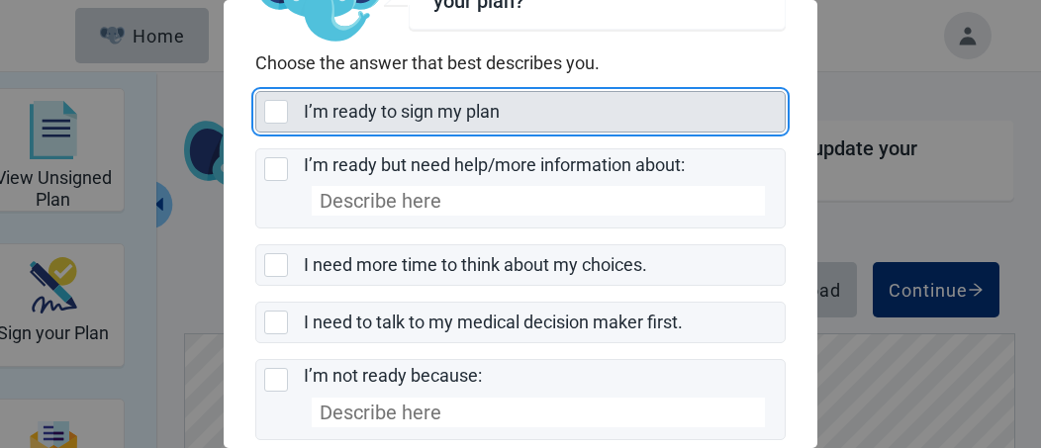
click at [276, 106] on div "I’m ready to sign my plan, checkbox, not selected" at bounding box center [276, 112] width 24 height 24
click at [256, 92] on input "I’m ready to sign my plan" at bounding box center [255, 91] width 1 height 1
checkbox input "true"
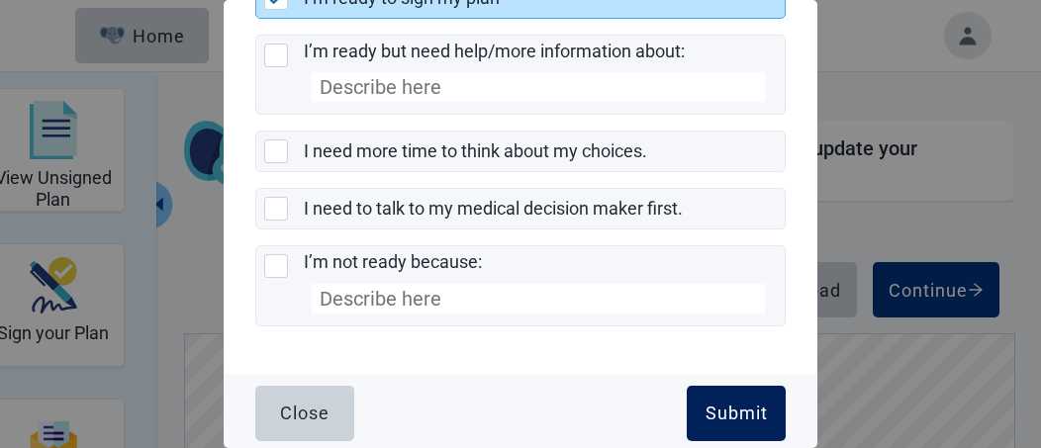
scroll to position [214, 0]
click at [719, 406] on div "Submit" at bounding box center [737, 413] width 62 height 20
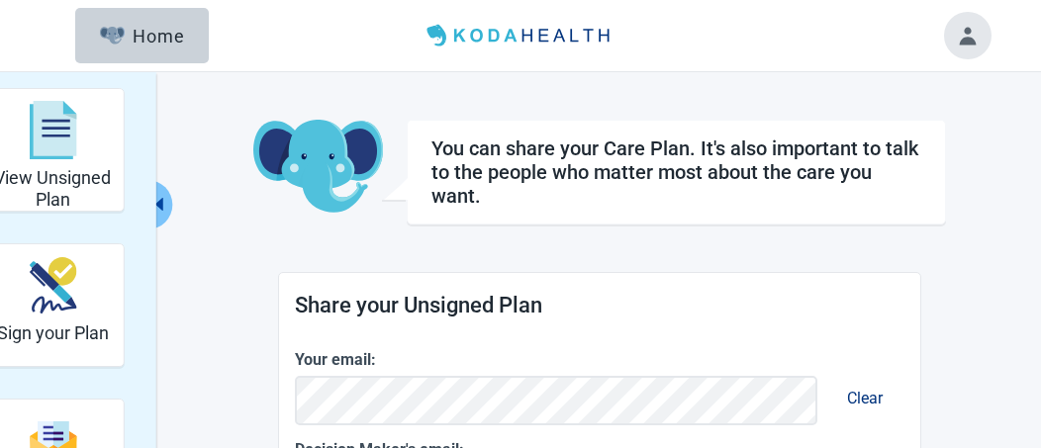
drag, startPoint x: 903, startPoint y: 146, endPoint x: 980, endPoint y: 231, distance: 114.9
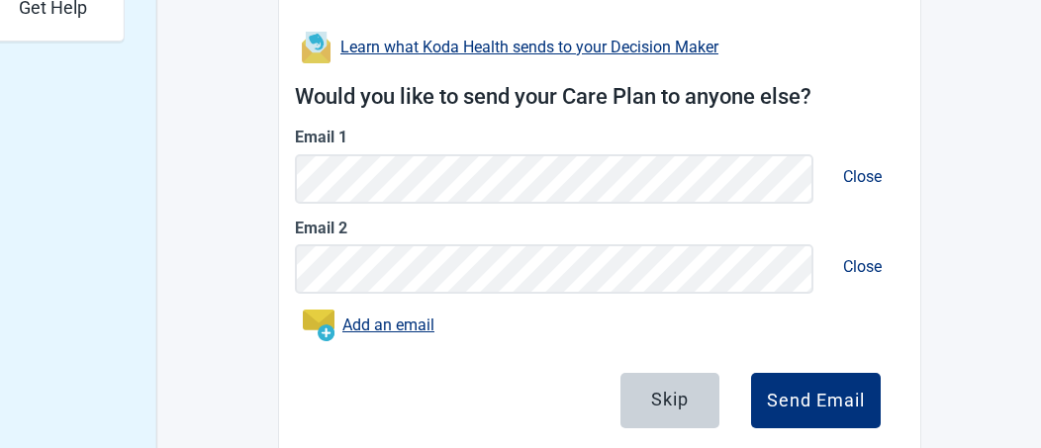
scroll to position [841, 0]
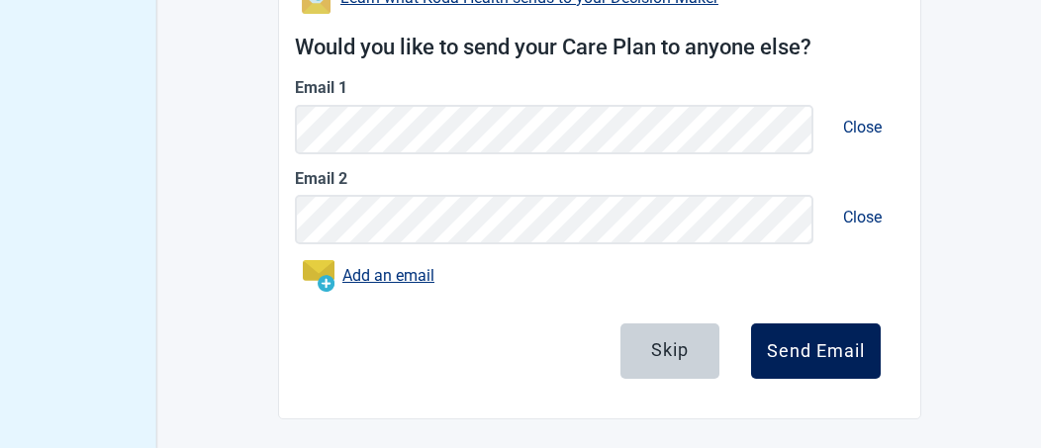
click at [804, 343] on div "Send Email" at bounding box center [816, 351] width 98 height 20
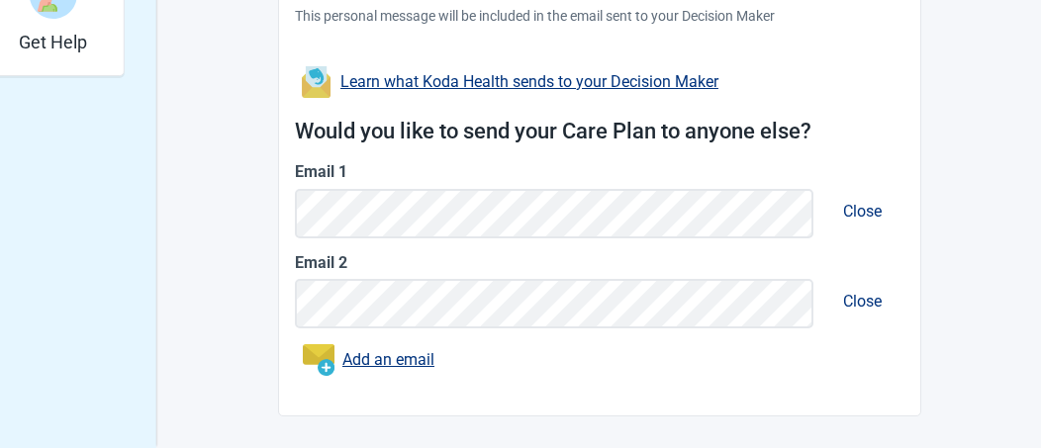
scroll to position [754, 0]
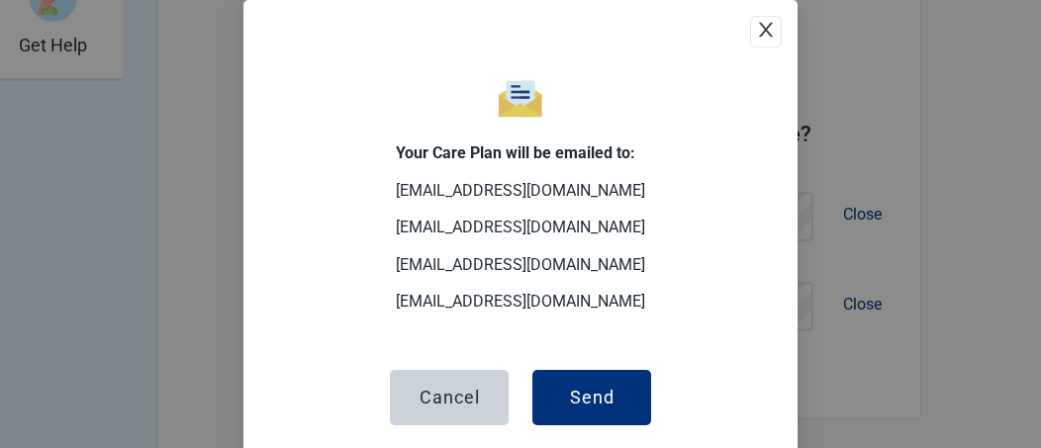
click at [756, 24] on icon "close" at bounding box center [766, 30] width 20 height 20
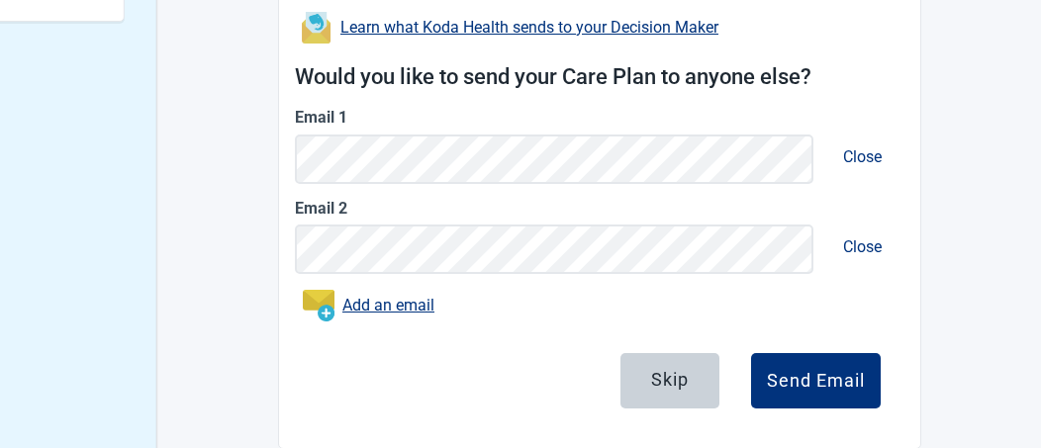
scroll to position [841, 0]
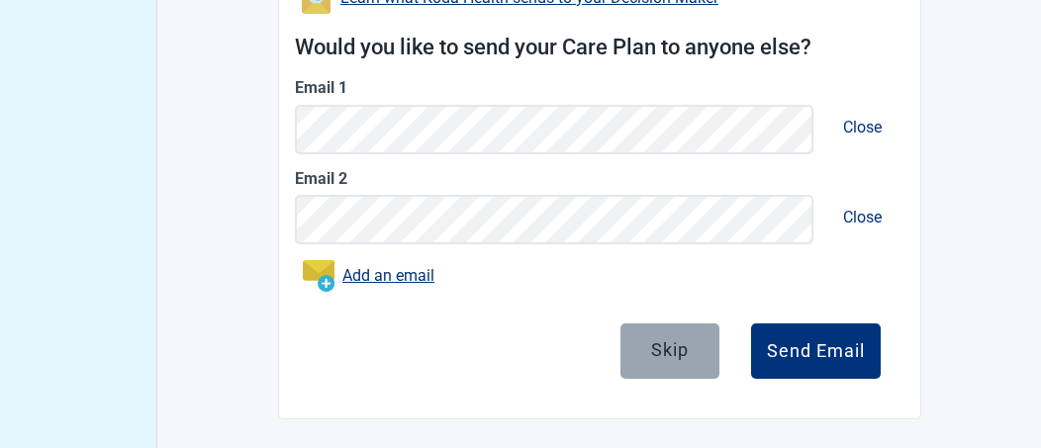
click at [664, 345] on div "Skip" at bounding box center [670, 350] width 38 height 20
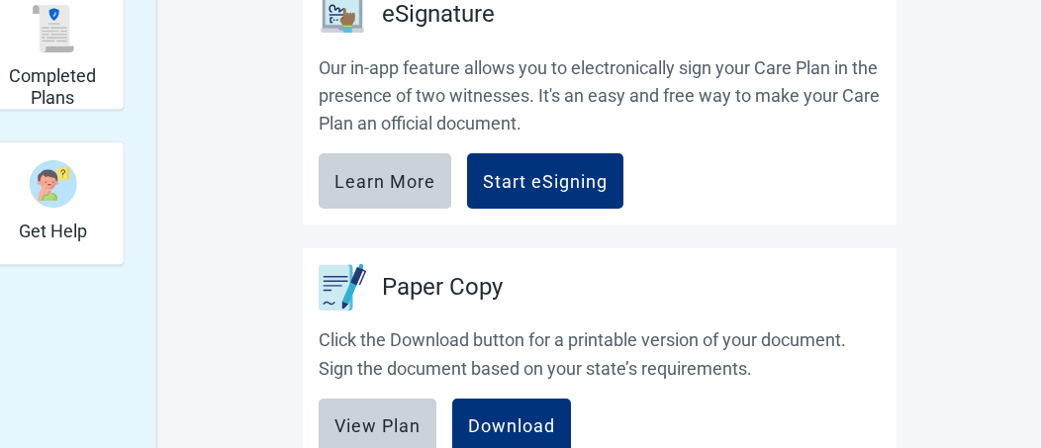
scroll to position [594, 0]
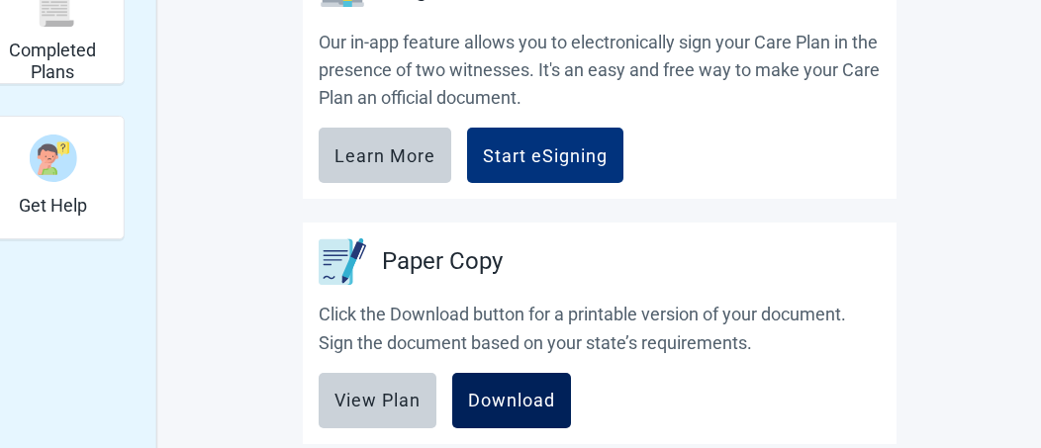
click at [503, 396] on div "Download" at bounding box center [511, 401] width 87 height 20
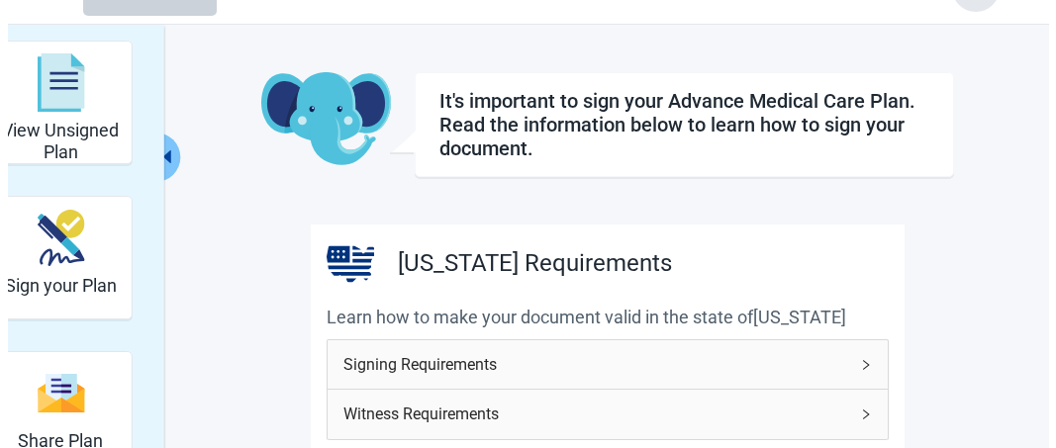
scroll to position [0, 0]
